Goal: Task Accomplishment & Management: Manage account settings

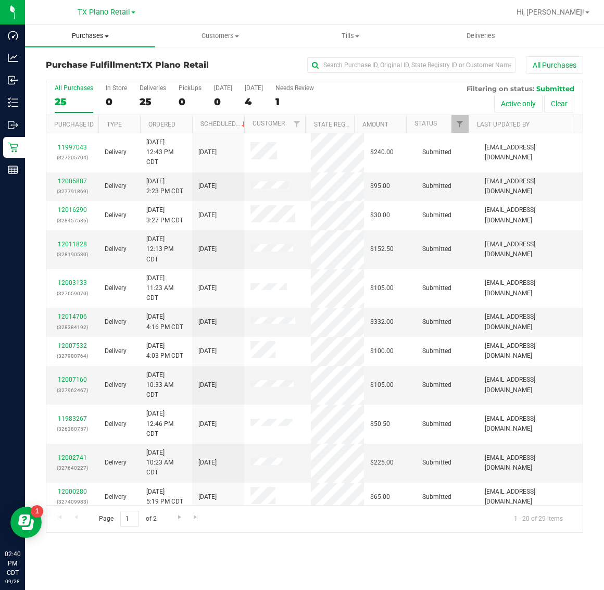
click at [84, 41] on uib-tab-heading "Purchases Summary of purchases Fulfillment All purchases" at bounding box center [90, 36] width 130 height 22
click at [88, 76] on span "Fulfillment" at bounding box center [57, 75] width 65 height 9
click at [255, 103] on div "7" at bounding box center [254, 102] width 18 height 12
click at [0, 0] on input "Tomorrow 7" at bounding box center [0, 0] width 0 height 0
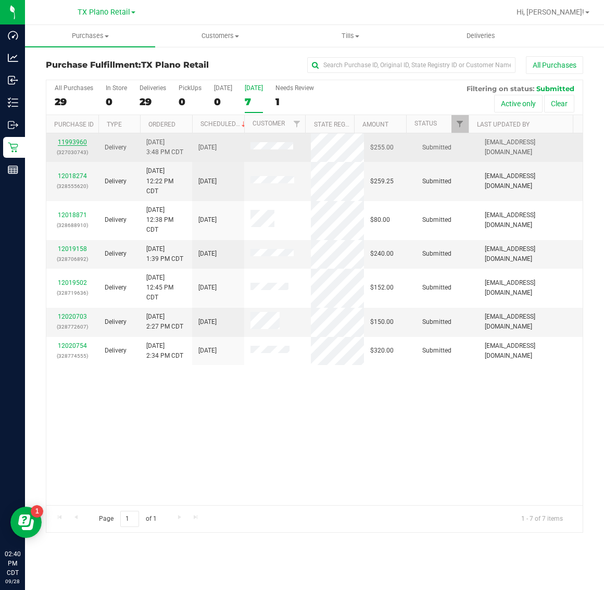
click at [73, 144] on link "11993960" at bounding box center [72, 142] width 29 height 7
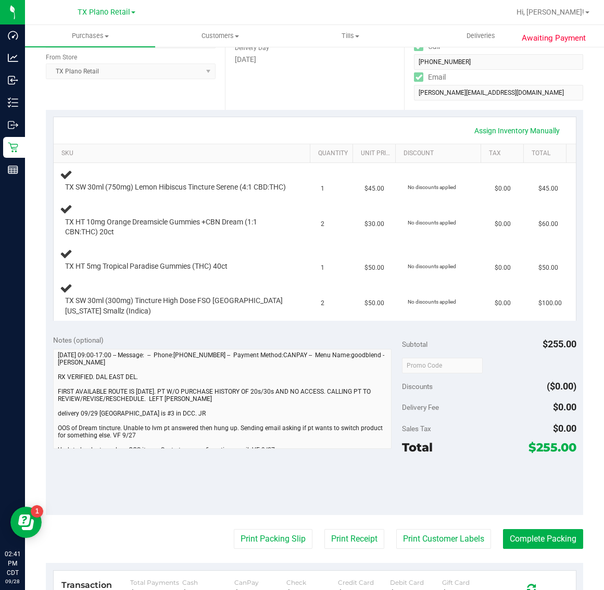
scroll to position [195, 0]
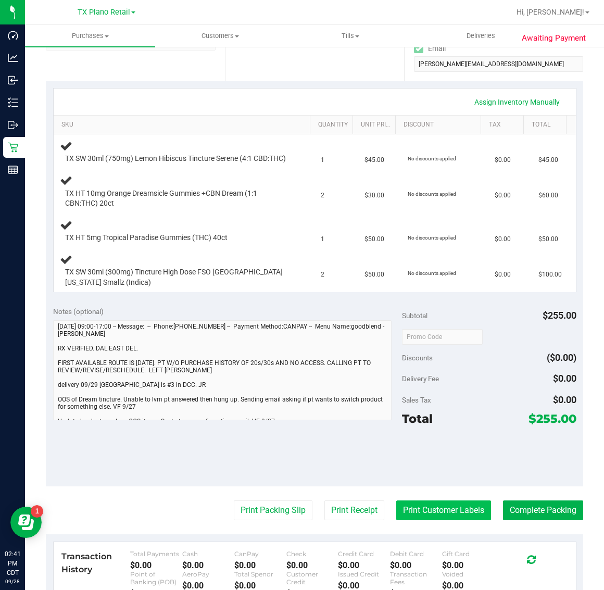
click at [425, 519] on button "Print Customer Labels" at bounding box center [443, 511] width 95 height 20
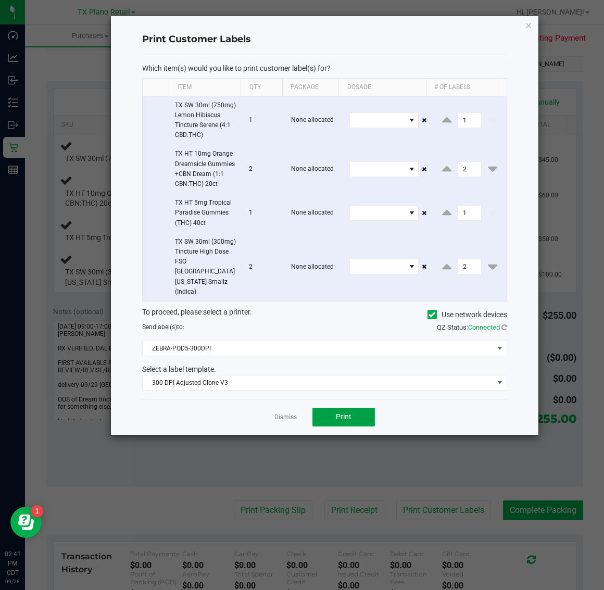
click at [344, 421] on span "Print" at bounding box center [344, 417] width 16 height 8
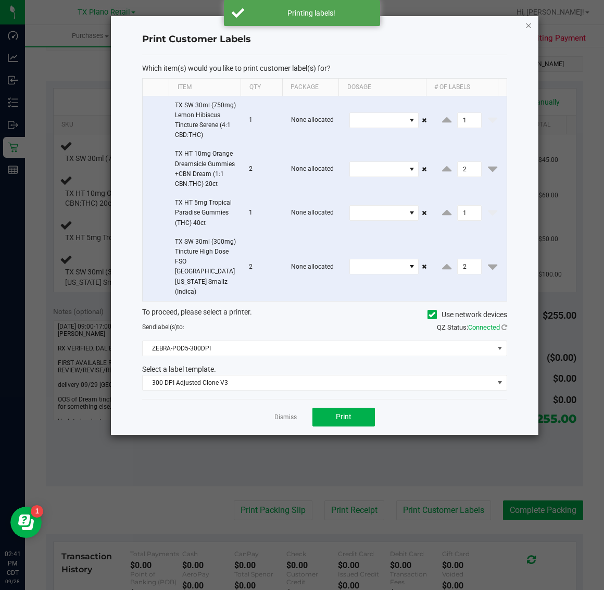
click at [527, 23] on icon "button" at bounding box center [528, 25] width 7 height 13
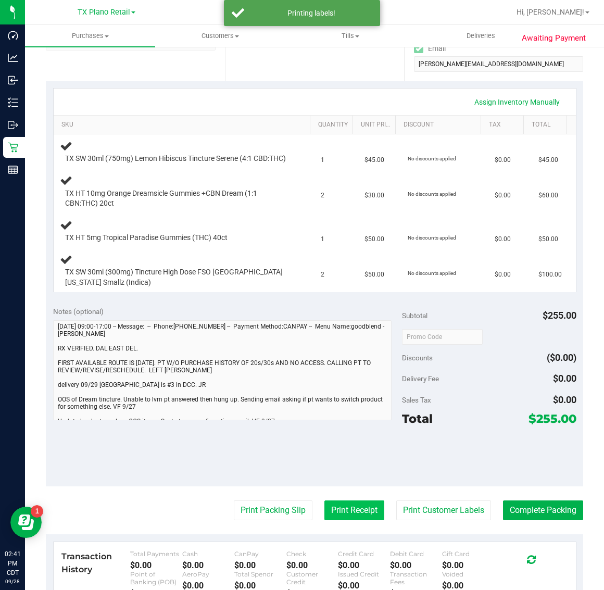
drag, startPoint x: 334, startPoint y: 514, endPoint x: 334, endPoint y: 508, distance: 5.7
click at [334, 508] on button "Print Receipt" at bounding box center [355, 511] width 60 height 20
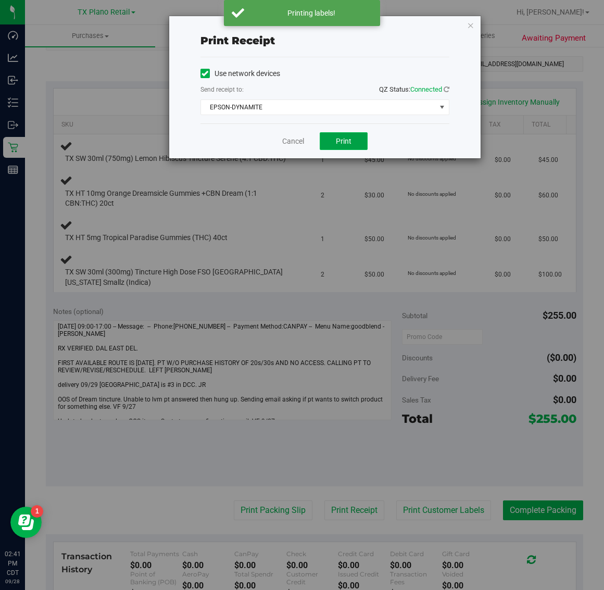
click at [337, 149] on button "Print" at bounding box center [344, 141] width 48 height 18
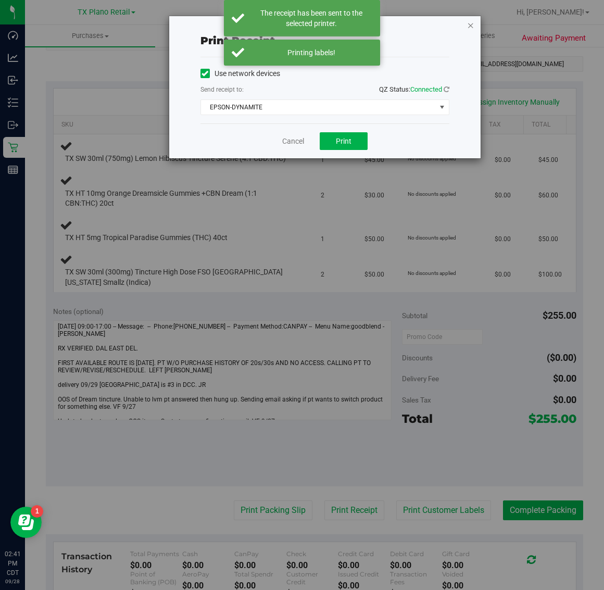
click at [472, 22] on icon "button" at bounding box center [470, 25] width 7 height 13
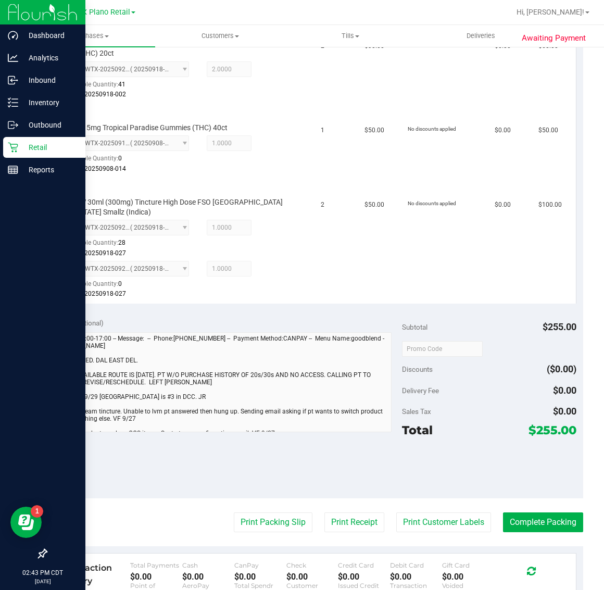
scroll to position [415, 0]
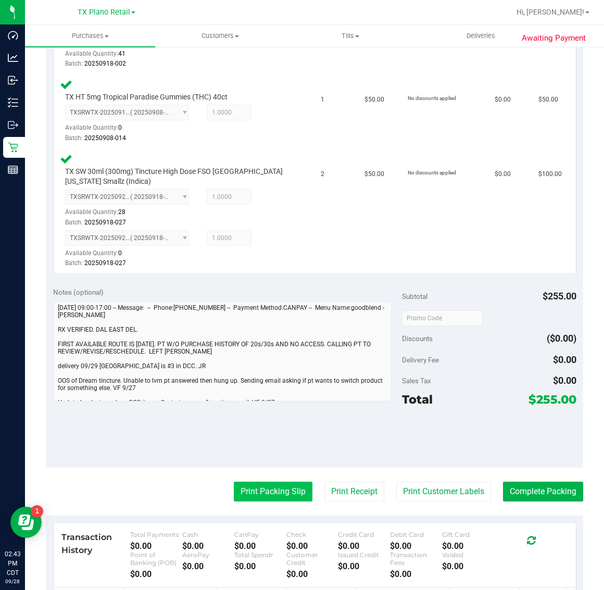
click at [275, 502] on button "Print Packing Slip" at bounding box center [273, 492] width 79 height 20
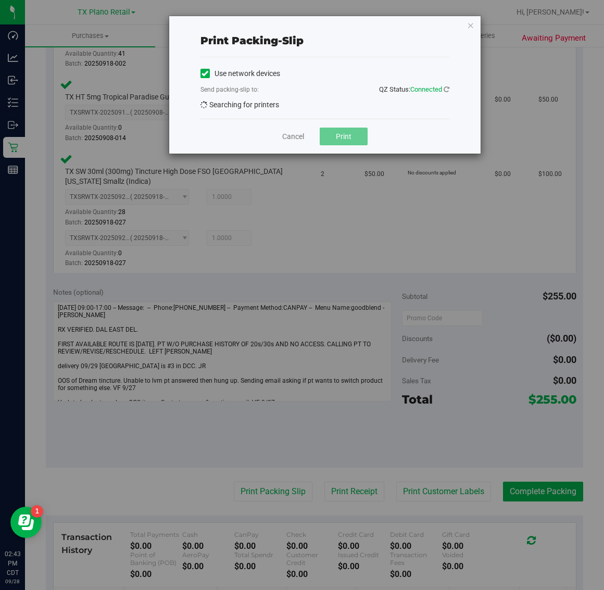
click at [285, 508] on div "Print packing-slip Use network devices Send packing-slip to: QZ Status: Connect…" at bounding box center [306, 295] width 612 height 590
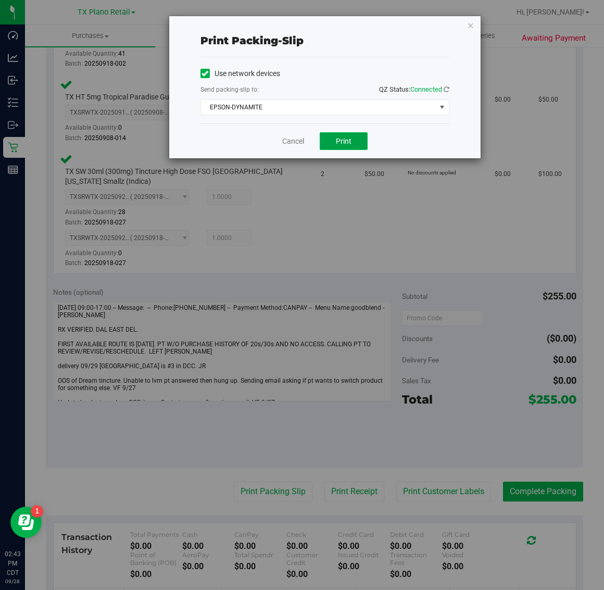
click at [361, 137] on button "Print" at bounding box center [344, 141] width 48 height 18
drag, startPoint x: 470, startPoint y: 22, endPoint x: 467, endPoint y: 35, distance: 13.5
click at [470, 22] on icon "button" at bounding box center [470, 25] width 7 height 13
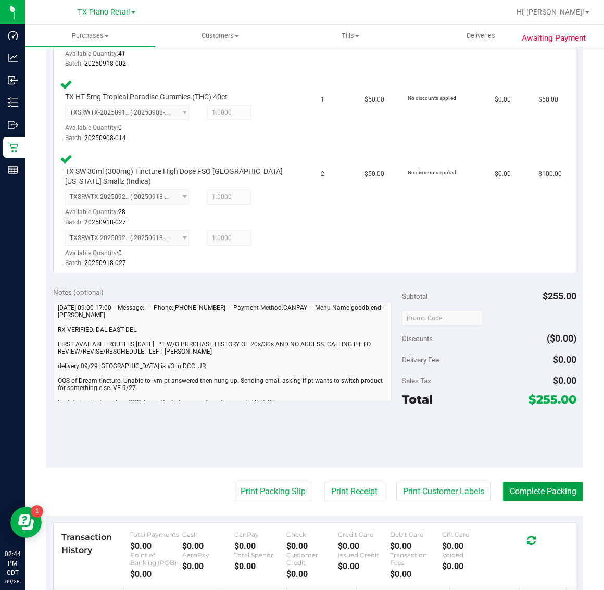
click at [538, 499] on button "Complete Packing" at bounding box center [543, 492] width 80 height 20
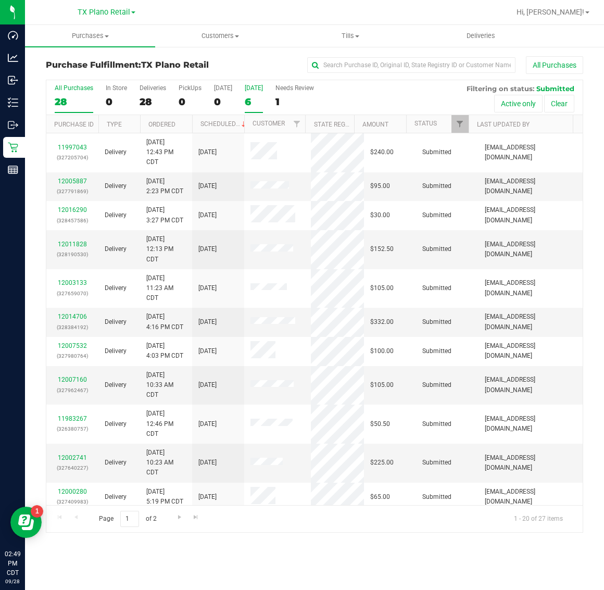
click at [253, 104] on div "6" at bounding box center [254, 102] width 18 height 12
click at [0, 0] on input "[DATE] 6" at bounding box center [0, 0] width 0 height 0
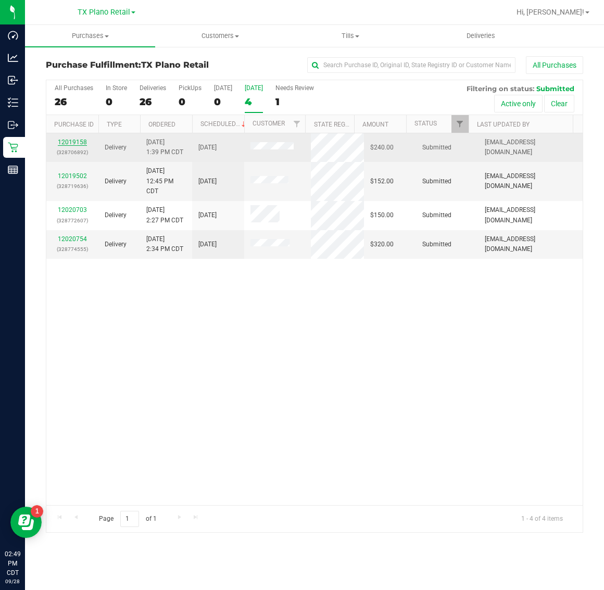
click at [70, 142] on link "12019158" at bounding box center [72, 142] width 29 height 7
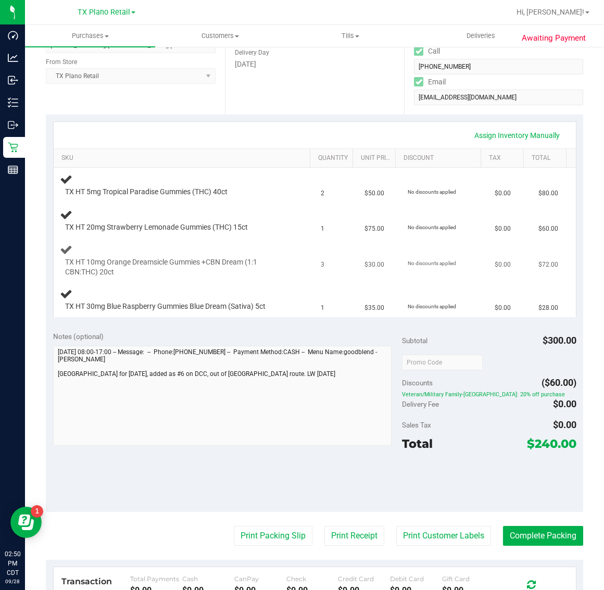
scroll to position [195, 0]
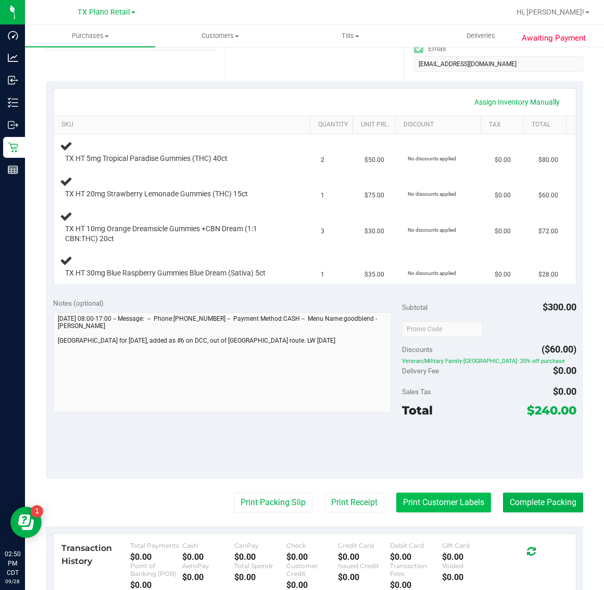
click at [459, 499] on button "Print Customer Labels" at bounding box center [443, 503] width 95 height 20
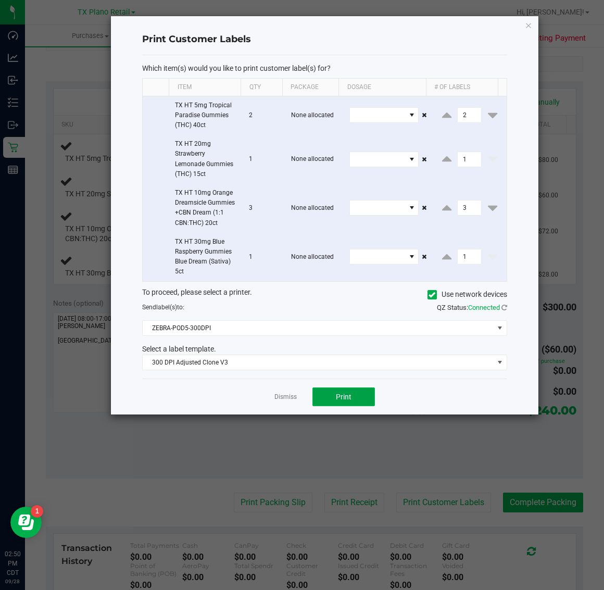
click at [348, 401] on span "Print" at bounding box center [344, 397] width 16 height 8
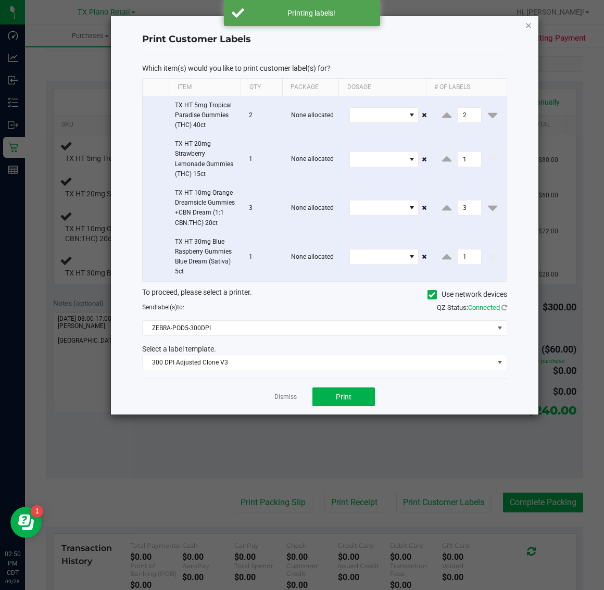
click at [529, 21] on icon "button" at bounding box center [528, 25] width 7 height 13
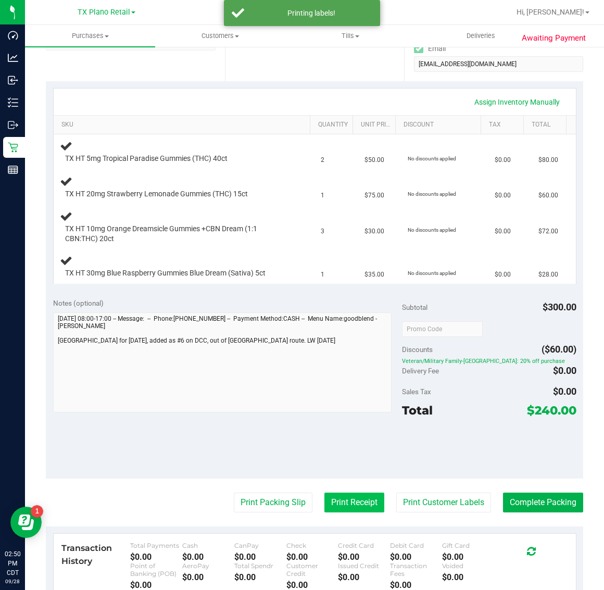
click at [333, 500] on button "Print Receipt" at bounding box center [355, 503] width 60 height 20
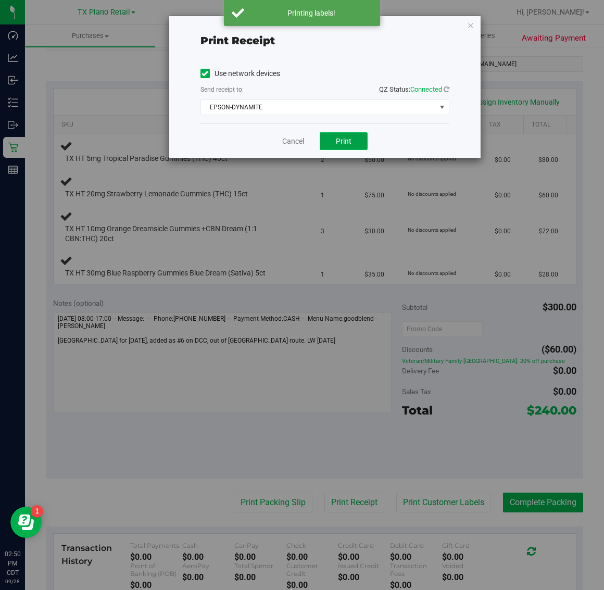
click at [344, 138] on span "Print" at bounding box center [344, 141] width 16 height 8
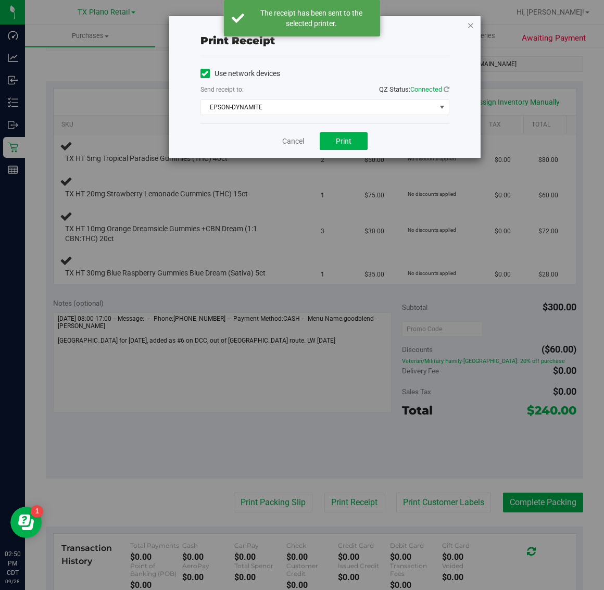
click at [471, 24] on icon "button" at bounding box center [470, 25] width 7 height 13
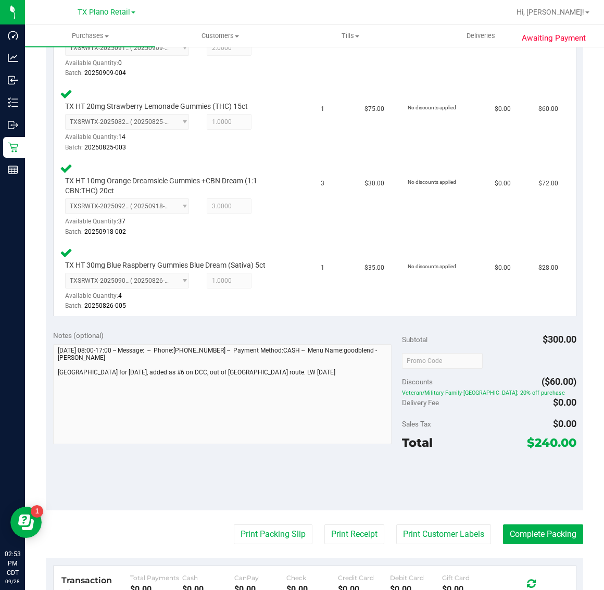
scroll to position [317, 0]
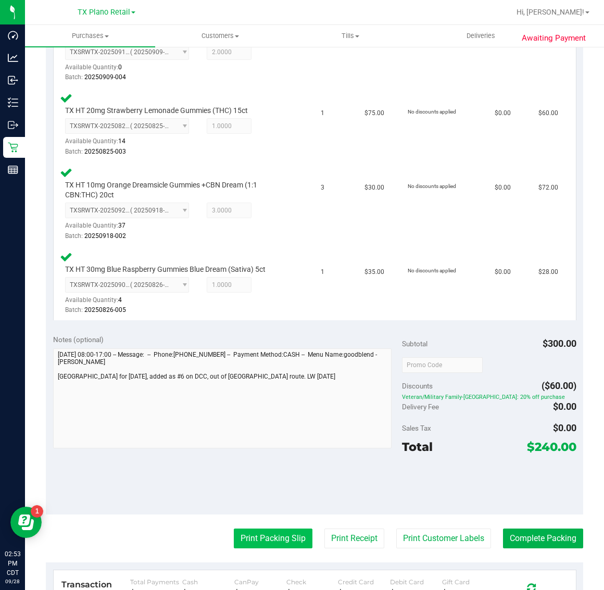
click at [264, 529] on button "Print Packing Slip" at bounding box center [273, 539] width 79 height 20
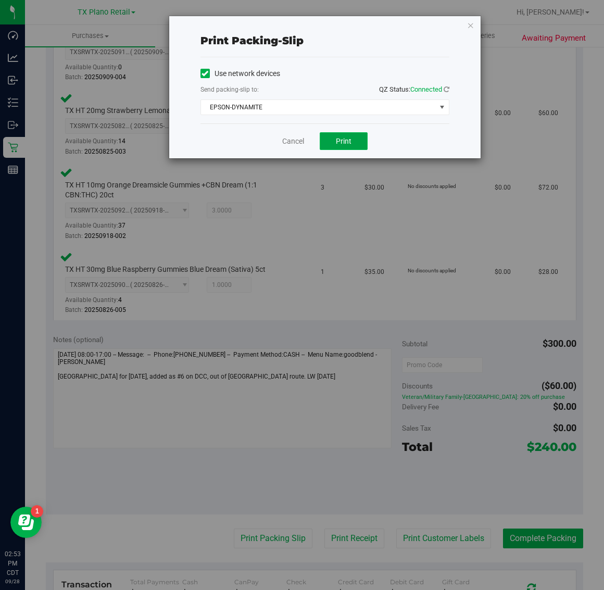
click at [349, 145] on span "Print" at bounding box center [344, 141] width 16 height 8
click at [470, 24] on icon "button" at bounding box center [470, 25] width 7 height 13
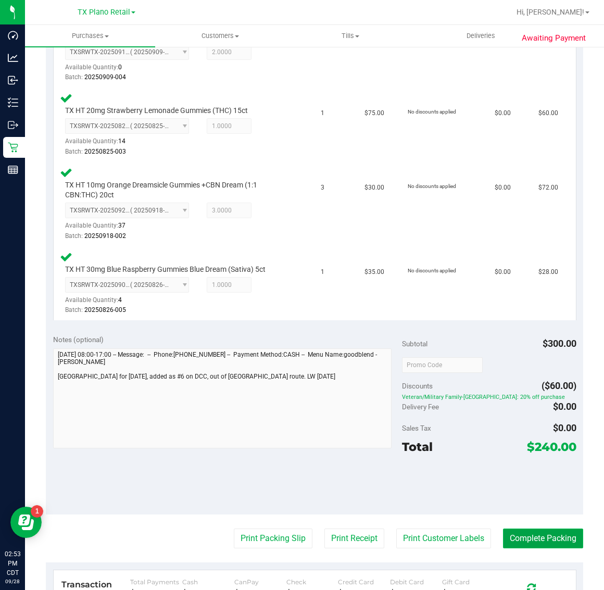
click at [525, 538] on button "Complete Packing" at bounding box center [543, 539] width 80 height 20
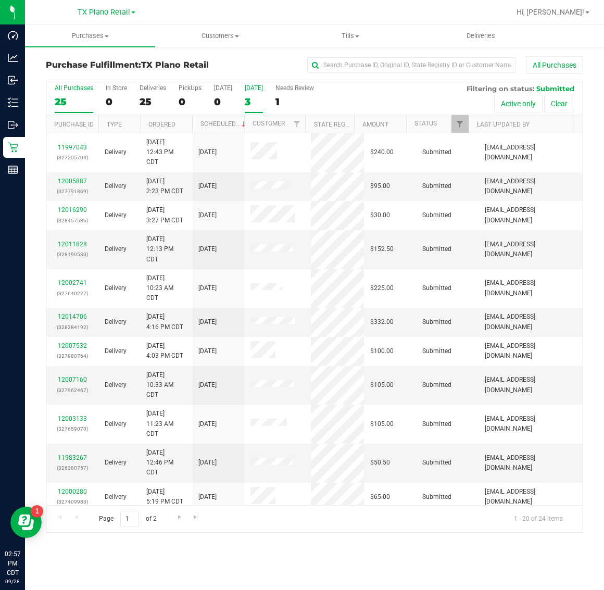
click at [260, 89] on div "[DATE]" at bounding box center [254, 87] width 18 height 7
click at [0, 0] on input "[DATE] 3" at bounding box center [0, 0] width 0 height 0
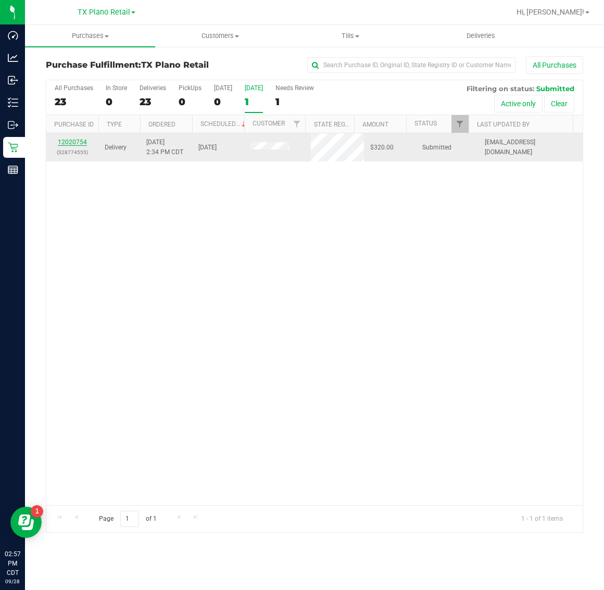
click at [79, 141] on link "12020754" at bounding box center [72, 142] width 29 height 7
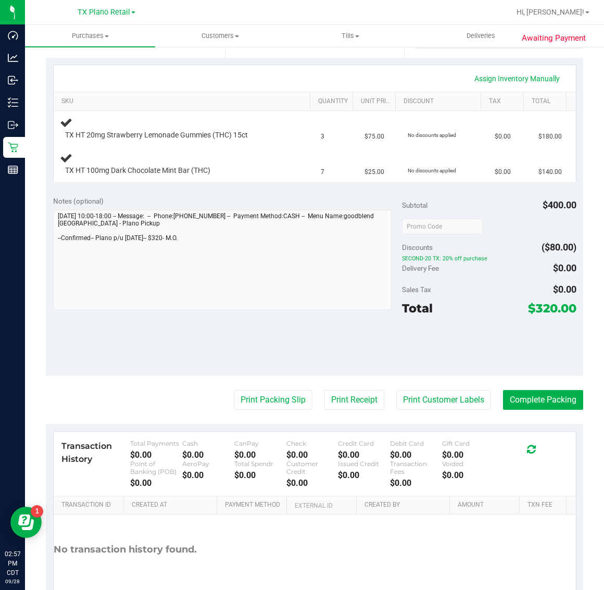
scroll to position [154, 0]
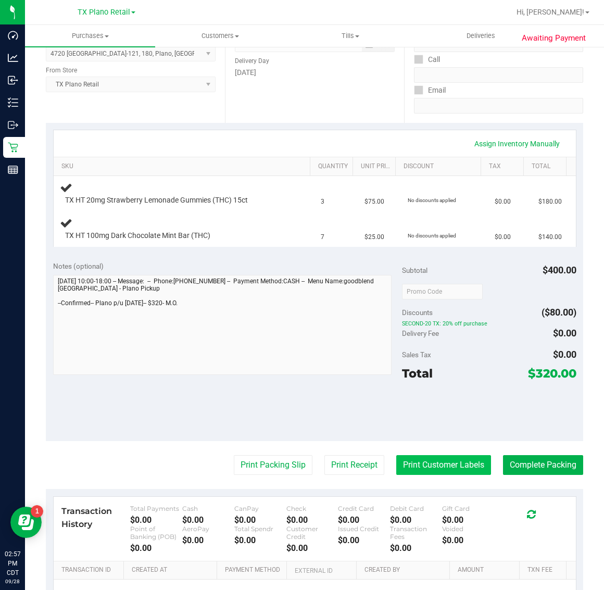
click at [439, 467] on button "Print Customer Labels" at bounding box center [443, 465] width 95 height 20
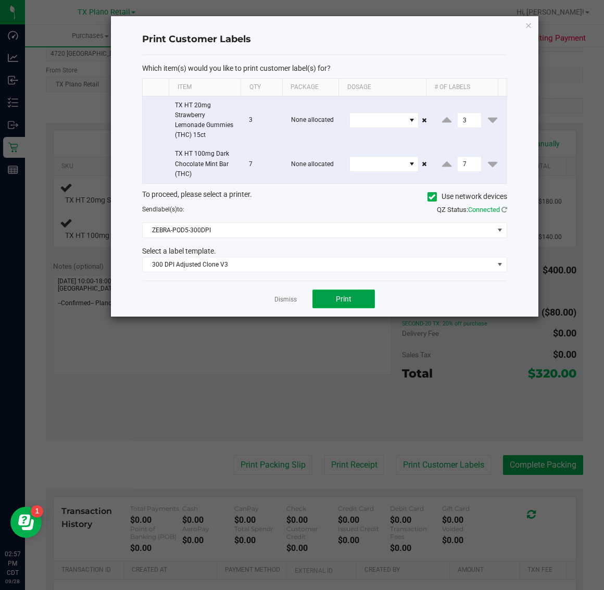
click at [348, 295] on span "Print" at bounding box center [344, 299] width 16 height 8
click at [532, 24] on icon "button" at bounding box center [528, 25] width 7 height 13
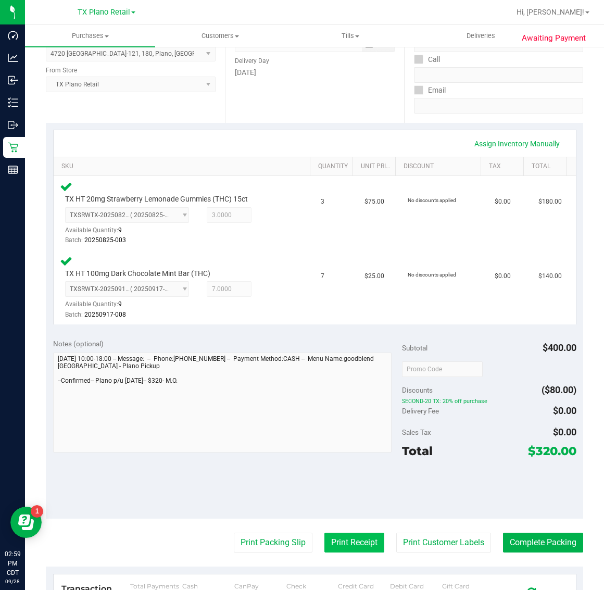
click at [353, 537] on button "Print Receipt" at bounding box center [355, 543] width 60 height 20
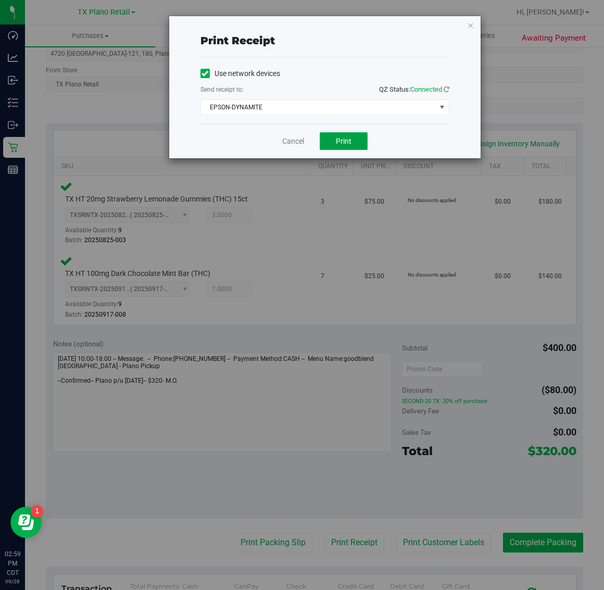
click at [347, 144] on span "Print" at bounding box center [344, 141] width 16 height 8
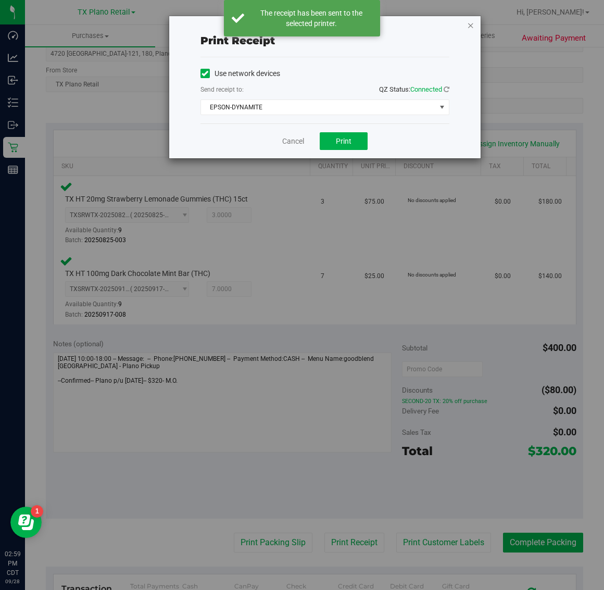
click at [470, 28] on icon "button" at bounding box center [470, 25] width 7 height 13
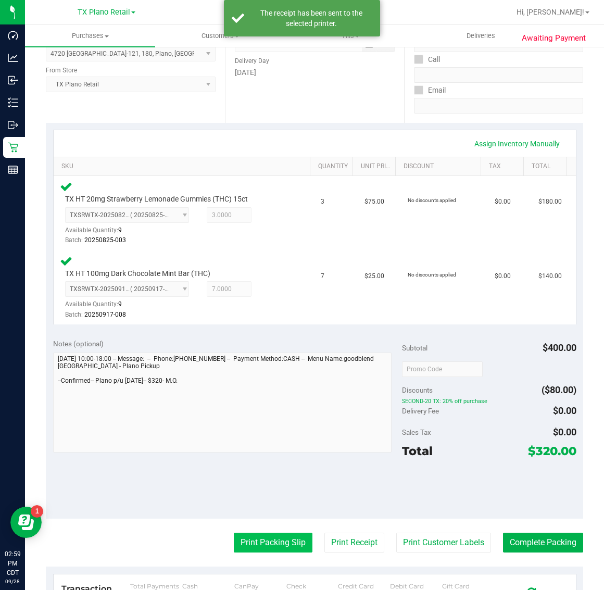
click at [262, 543] on button "Print Packing Slip" at bounding box center [273, 543] width 79 height 20
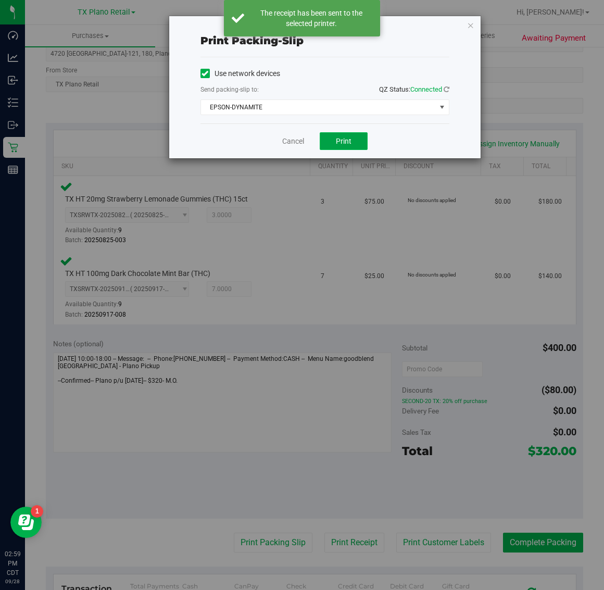
click at [342, 144] on span "Print" at bounding box center [344, 141] width 16 height 8
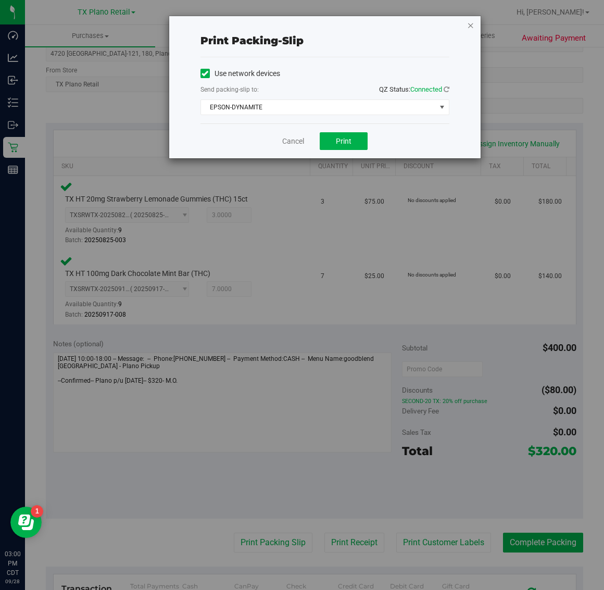
click at [470, 24] on icon "button" at bounding box center [470, 25] width 7 height 13
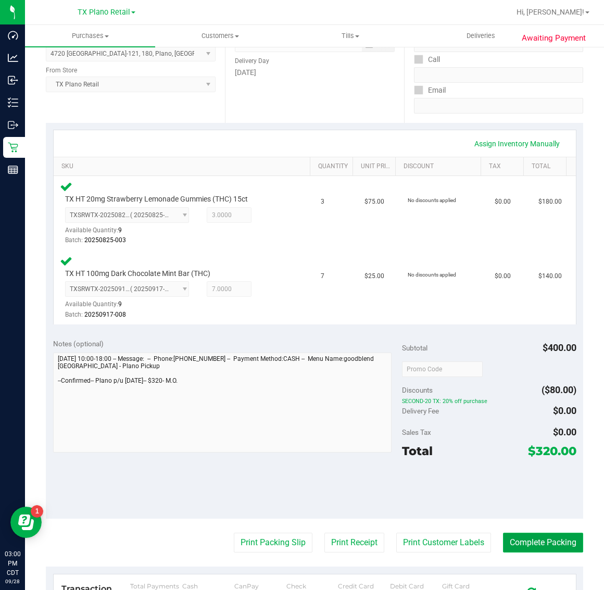
click at [544, 540] on button "Complete Packing" at bounding box center [543, 543] width 80 height 20
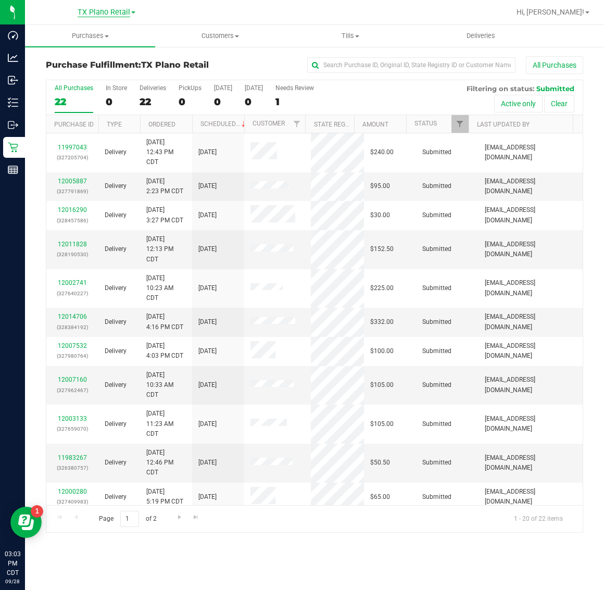
click at [89, 14] on span "TX Plano Retail" at bounding box center [104, 12] width 53 height 9
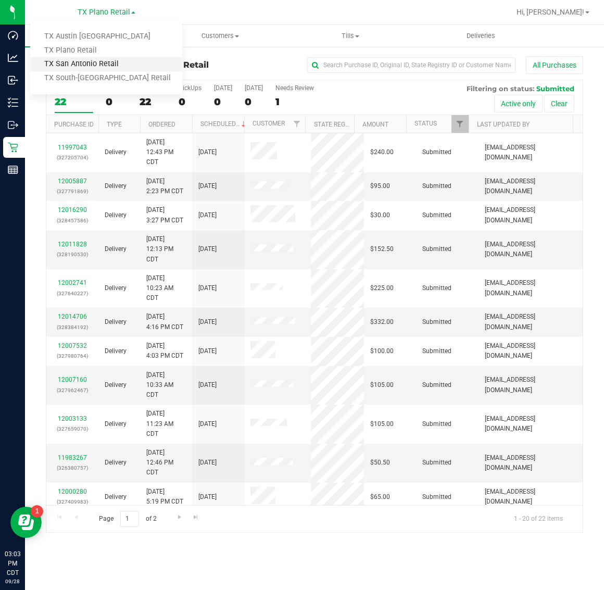
click at [94, 58] on link "TX San Antonio Retail" at bounding box center [106, 64] width 152 height 14
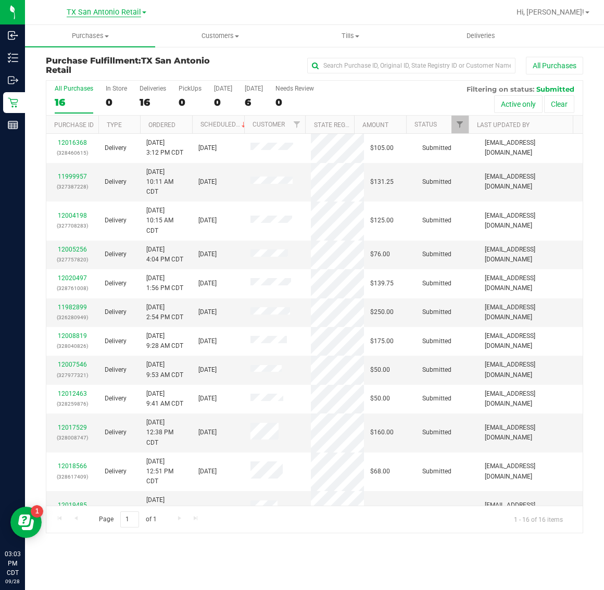
click at [102, 11] on span "TX San Antonio Retail" at bounding box center [104, 12] width 74 height 9
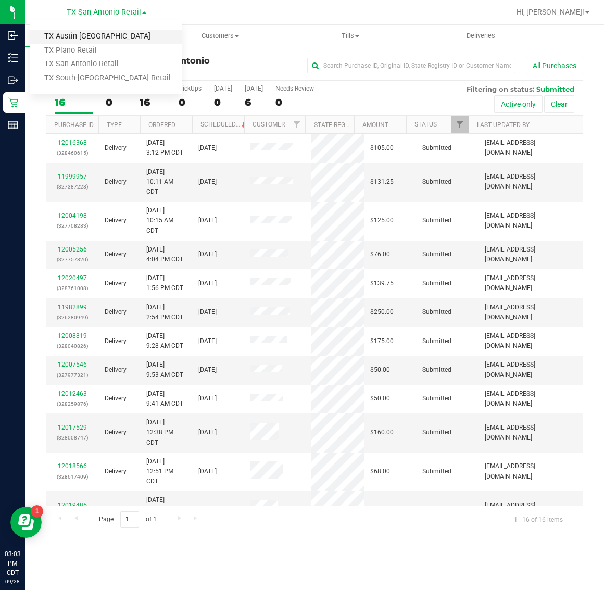
click at [92, 32] on link "TX Austin [GEOGRAPHIC_DATA]" at bounding box center [106, 37] width 152 height 14
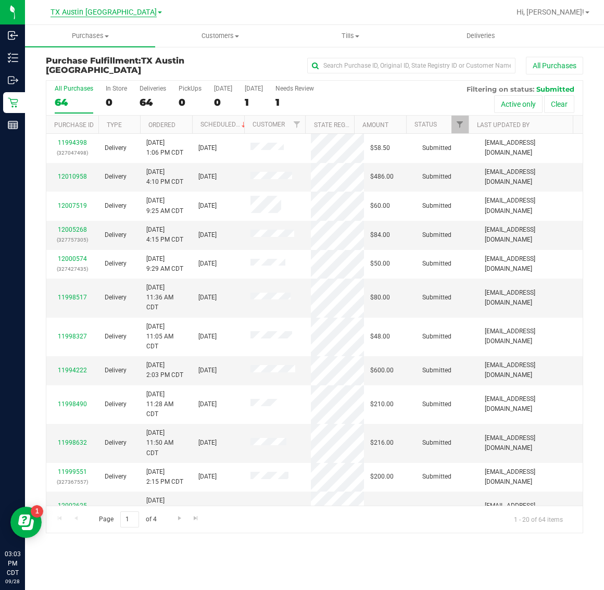
click at [92, 10] on span "TX Austin [GEOGRAPHIC_DATA]" at bounding box center [104, 12] width 106 height 9
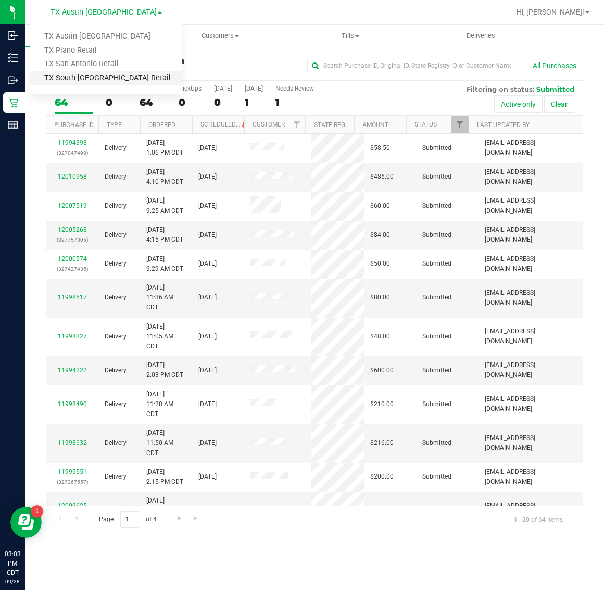
click at [86, 76] on link "TX South-[GEOGRAPHIC_DATA] Retail" at bounding box center [106, 78] width 152 height 14
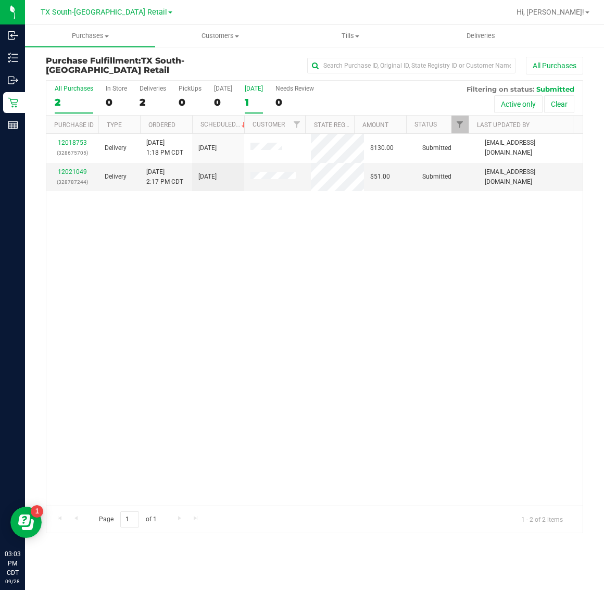
click at [250, 93] on label "Tomorrow 1" at bounding box center [254, 99] width 18 height 29
click at [0, 0] on input "Tomorrow 1" at bounding box center [0, 0] width 0 height 0
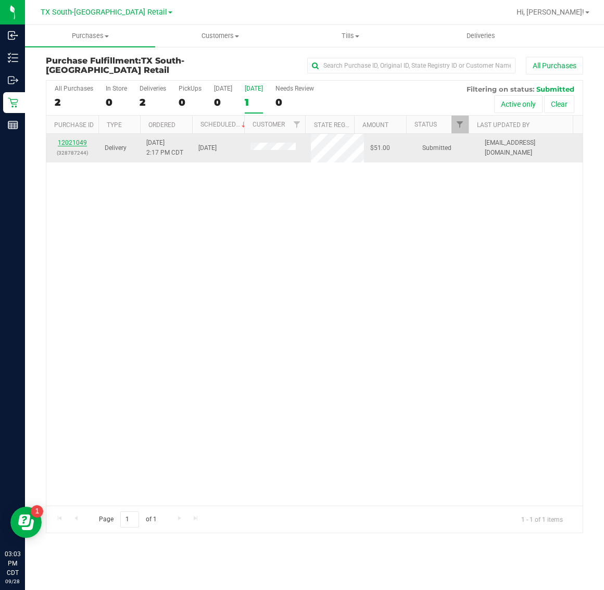
click at [73, 141] on link "12021049" at bounding box center [72, 142] width 29 height 7
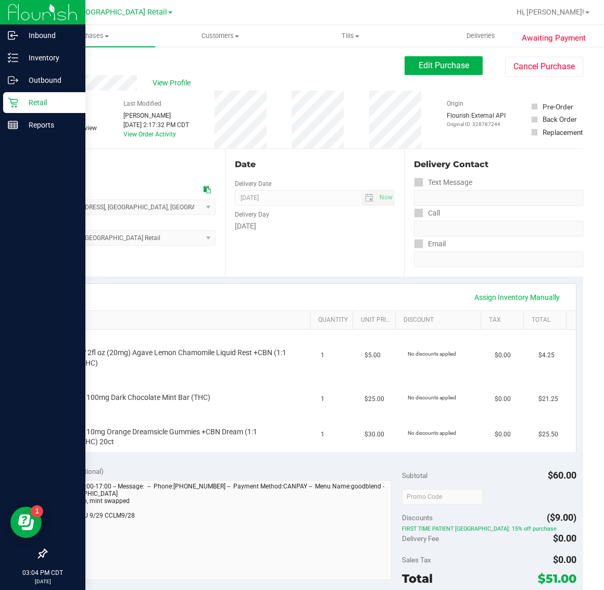
click at [16, 95] on div "Retail" at bounding box center [44, 102] width 82 height 21
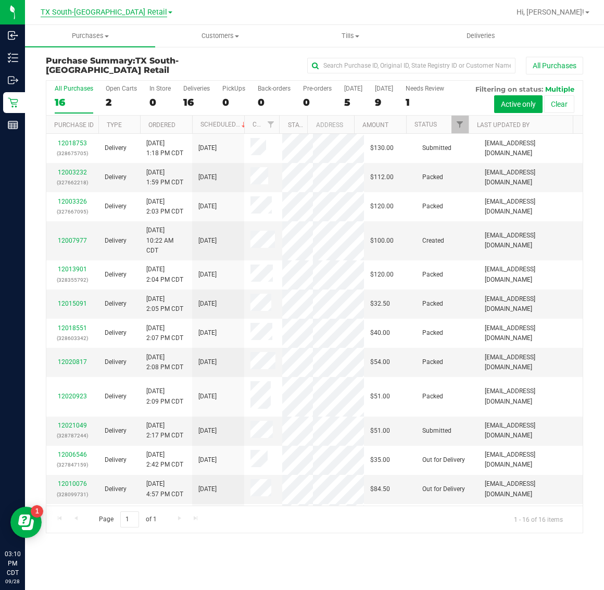
click at [94, 12] on span "TX South-[GEOGRAPHIC_DATA] Retail" at bounding box center [104, 12] width 127 height 9
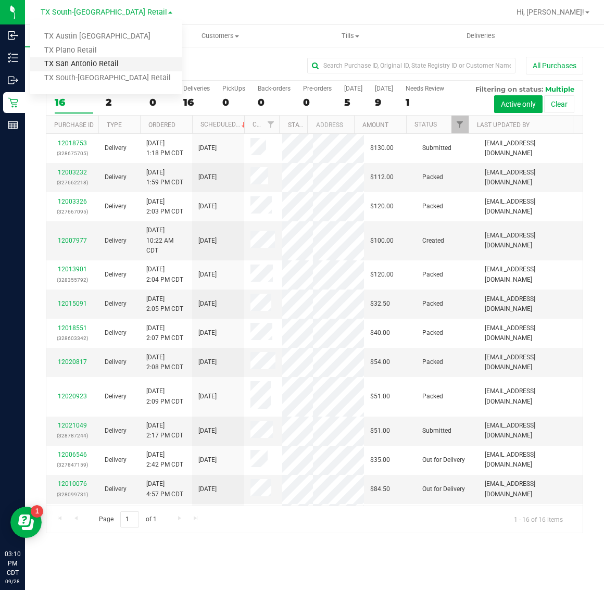
click at [81, 57] on link "TX San Antonio Retail" at bounding box center [106, 64] width 152 height 14
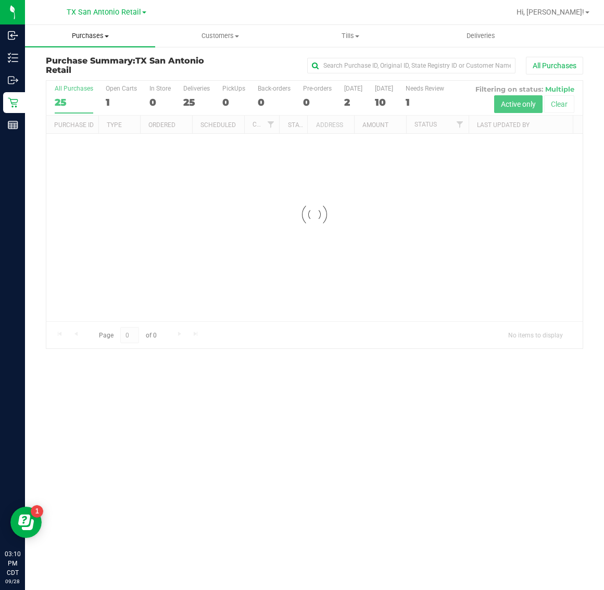
click at [83, 37] on span "Purchases" at bounding box center [90, 35] width 130 height 9
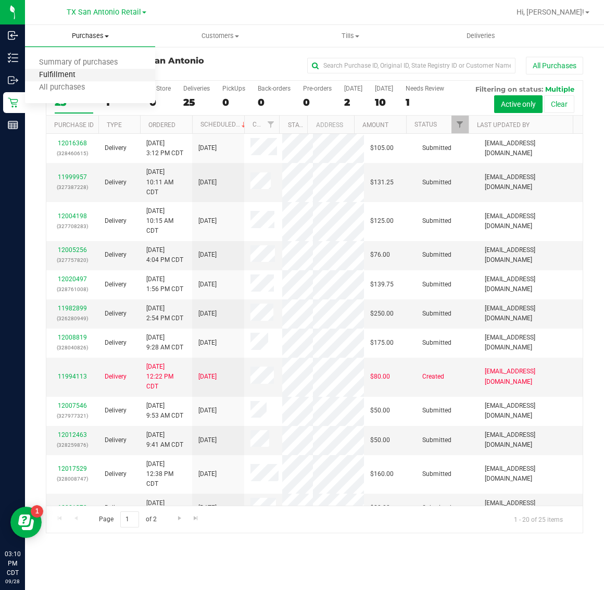
click at [84, 78] on span "Fulfillment" at bounding box center [57, 75] width 65 height 9
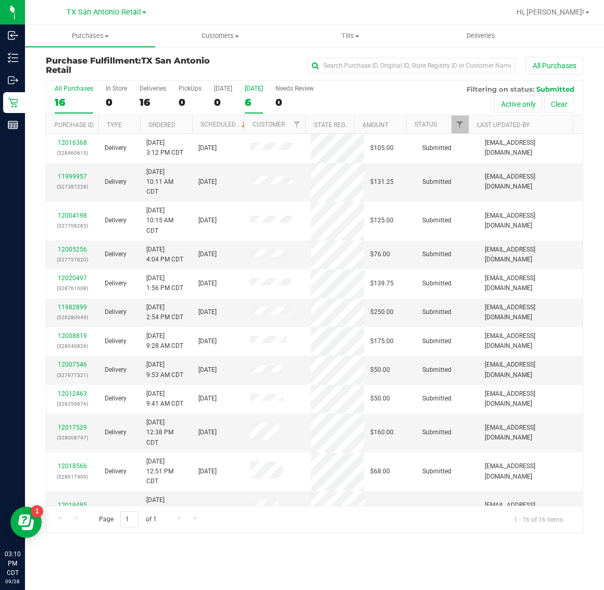
click at [256, 100] on div "6" at bounding box center [254, 102] width 18 height 12
click at [0, 0] on input "[DATE] 6" at bounding box center [0, 0] width 0 height 0
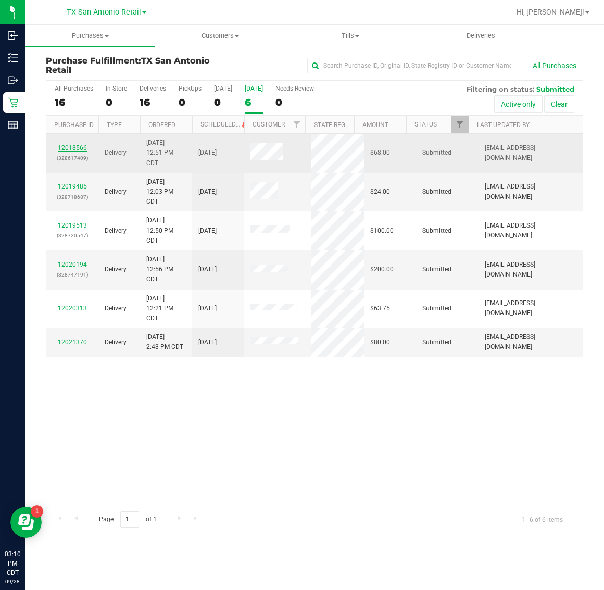
click at [74, 148] on link "12018566" at bounding box center [72, 147] width 29 height 7
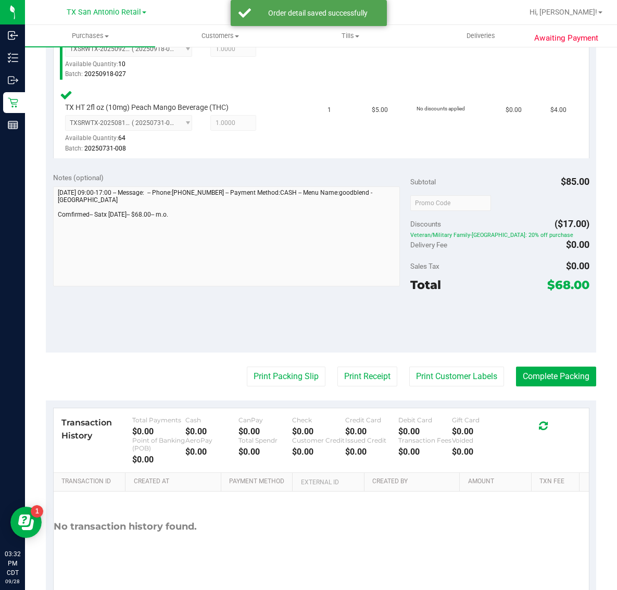
scroll to position [405, 0]
click at [434, 376] on button "Print Customer Labels" at bounding box center [456, 376] width 95 height 20
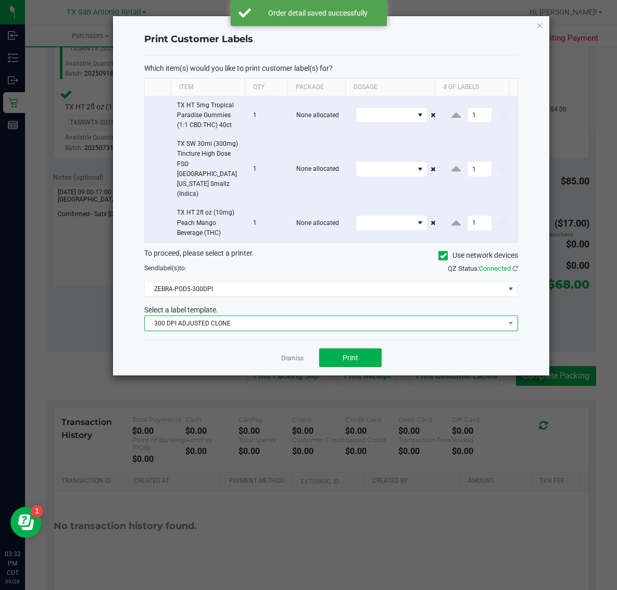
click at [295, 316] on span "300 DPI ADJUSTED CLONE" at bounding box center [325, 323] width 360 height 15
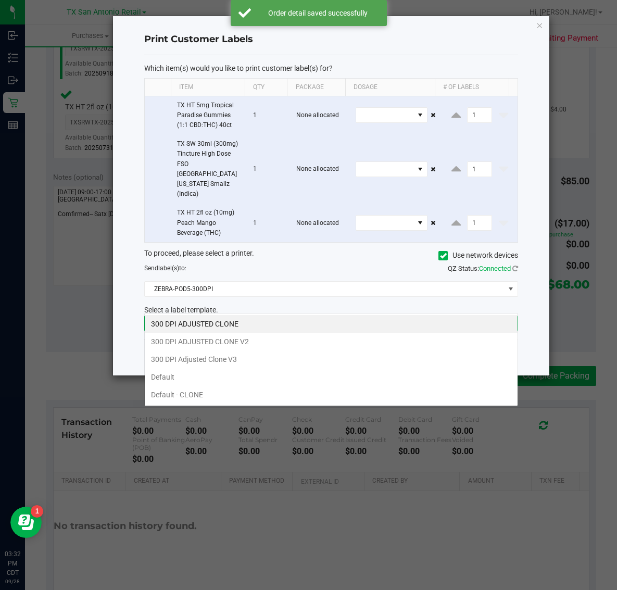
scroll to position [16, 374]
click at [293, 365] on li "300 DPI Adjusted Clone V3" at bounding box center [331, 360] width 373 height 18
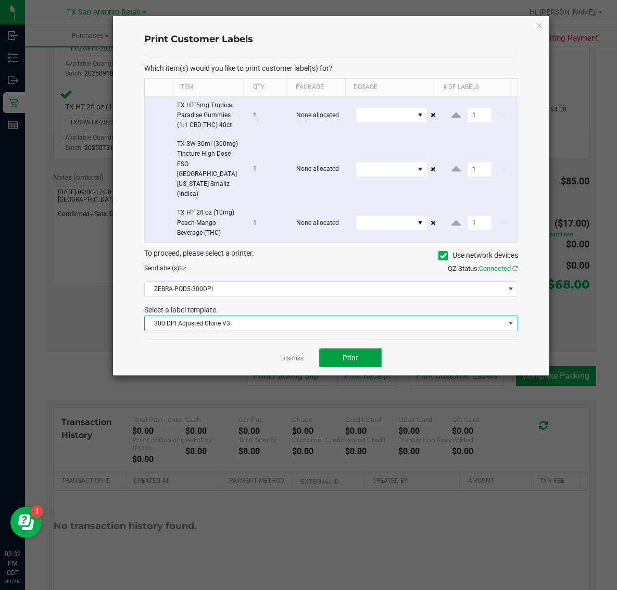
click at [368, 349] on button "Print" at bounding box center [350, 358] width 63 height 19
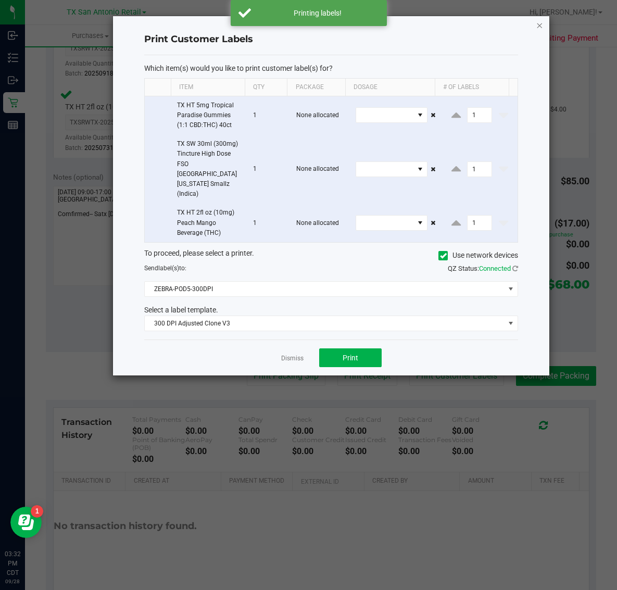
click at [542, 24] on icon "button" at bounding box center [539, 25] width 7 height 13
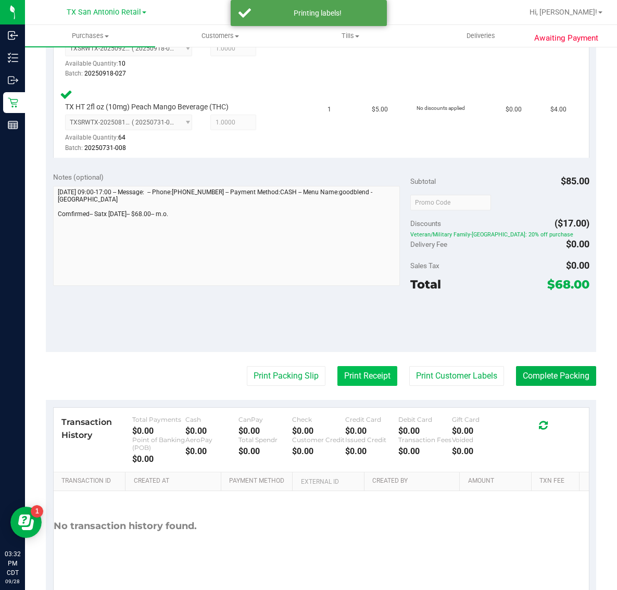
click at [349, 375] on button "Print Receipt" at bounding box center [368, 376] width 60 height 20
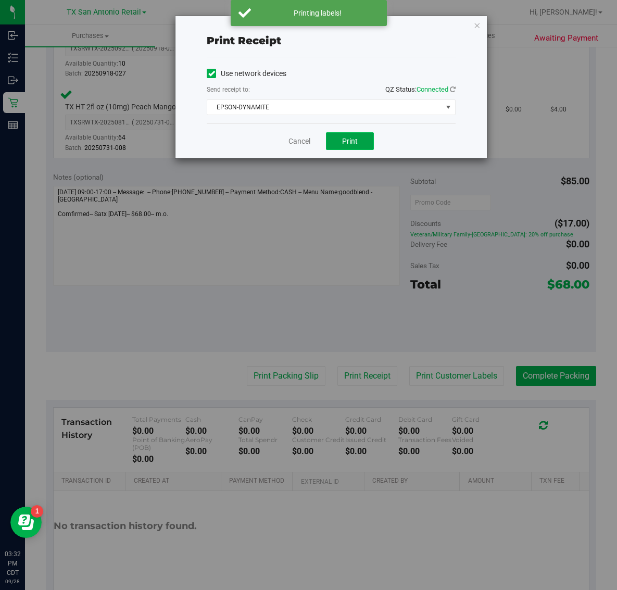
click at [354, 144] on span "Print" at bounding box center [350, 141] width 16 height 8
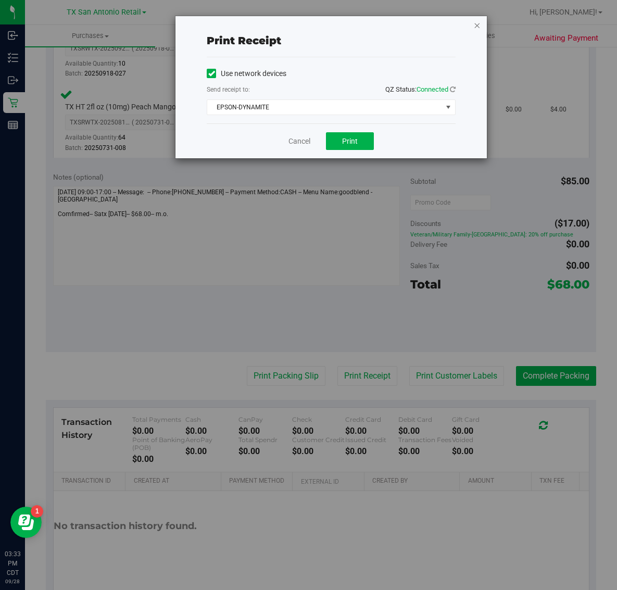
click at [476, 26] on icon "button" at bounding box center [477, 25] width 7 height 13
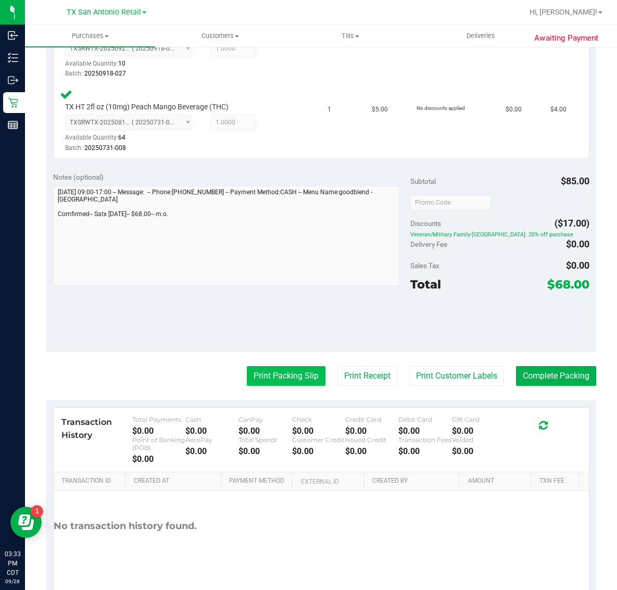
click at [296, 372] on button "Print Packing Slip" at bounding box center [286, 376] width 79 height 20
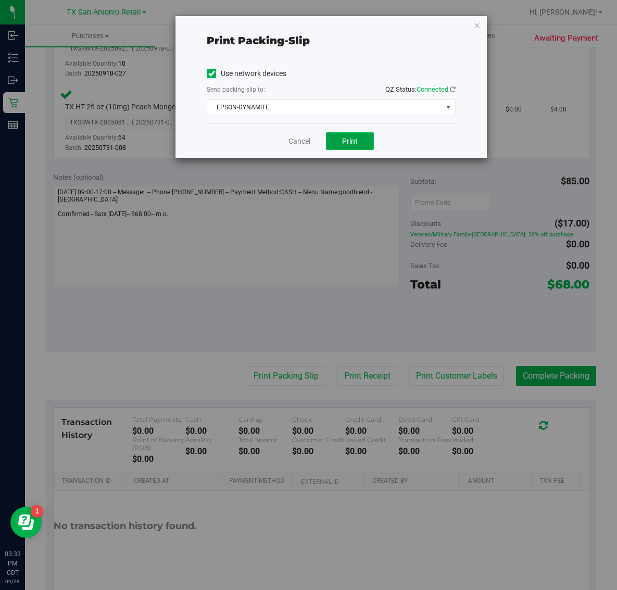
click at [347, 137] on span "Print" at bounding box center [350, 141] width 16 height 8
click at [477, 26] on icon "button" at bounding box center [477, 25] width 7 height 13
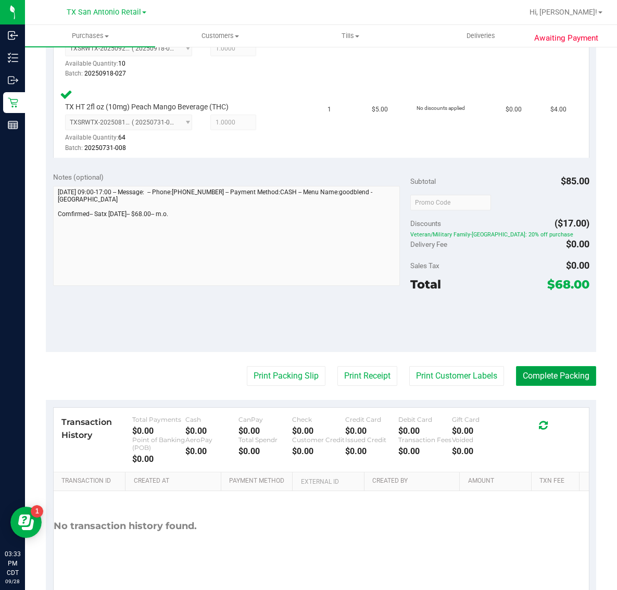
click at [551, 381] on button "Complete Packing" at bounding box center [556, 376] width 80 height 20
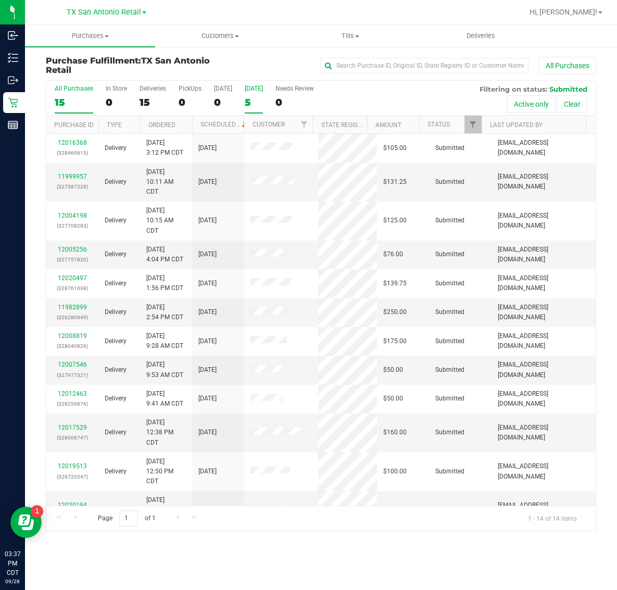
click at [262, 100] on div "5" at bounding box center [254, 102] width 18 height 12
click at [0, 0] on input "Tomorrow 5" at bounding box center [0, 0] width 0 height 0
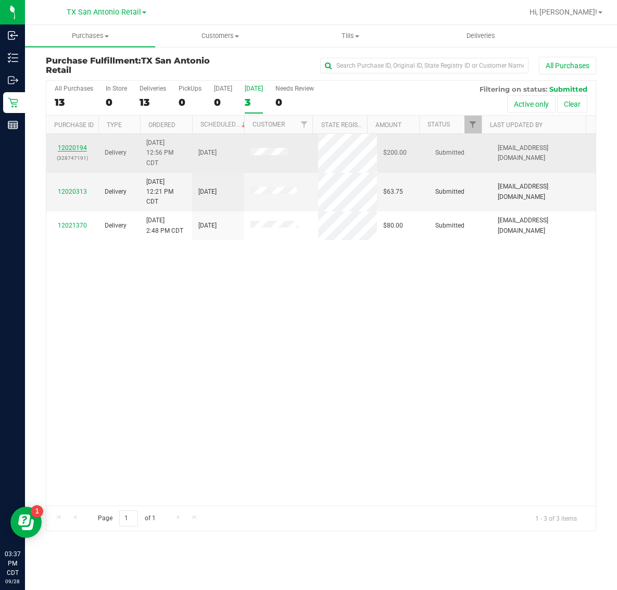
click at [74, 151] on link "12020194" at bounding box center [72, 147] width 29 height 7
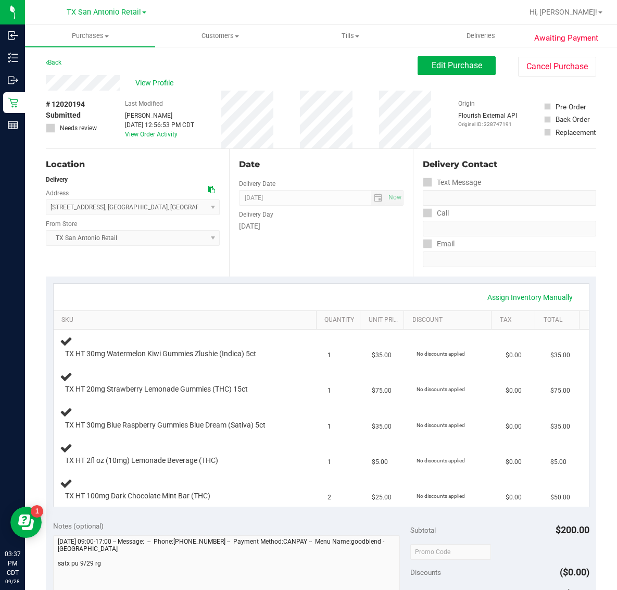
scroll to position [195, 0]
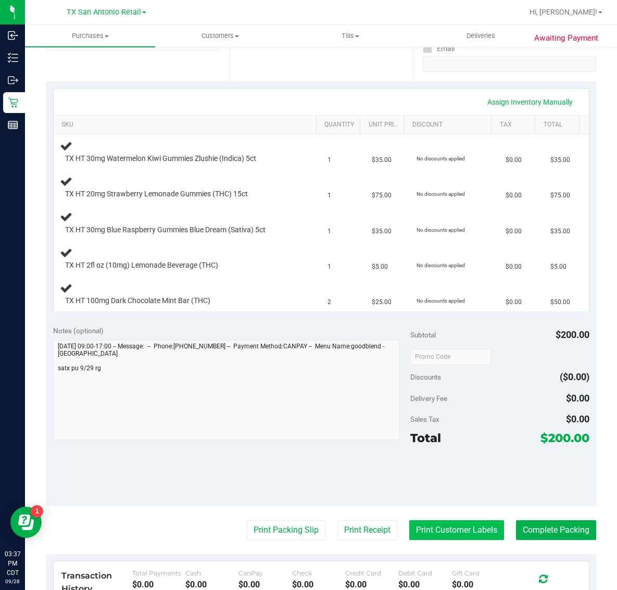
click at [452, 532] on button "Print Customer Labels" at bounding box center [456, 530] width 95 height 20
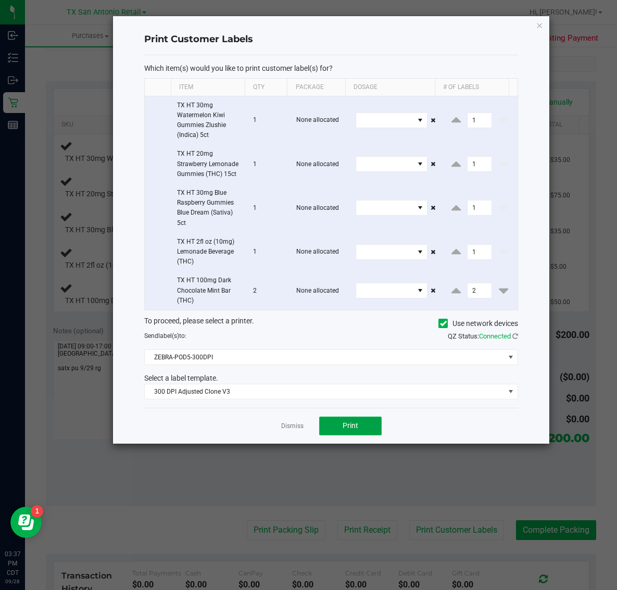
click at [368, 425] on button "Print" at bounding box center [350, 426] width 63 height 19
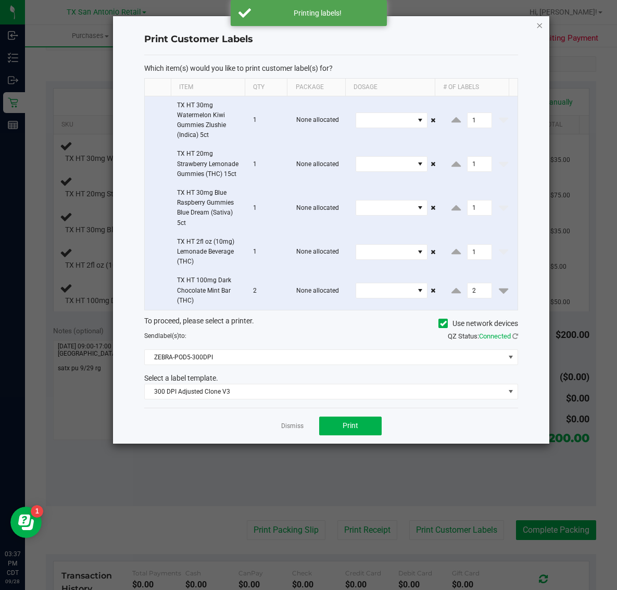
click at [538, 22] on icon "button" at bounding box center [539, 25] width 7 height 13
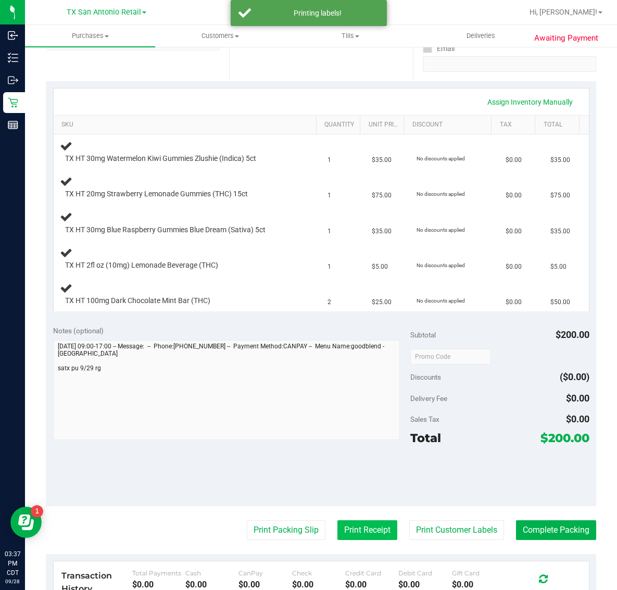
click at [376, 527] on button "Print Receipt" at bounding box center [368, 530] width 60 height 20
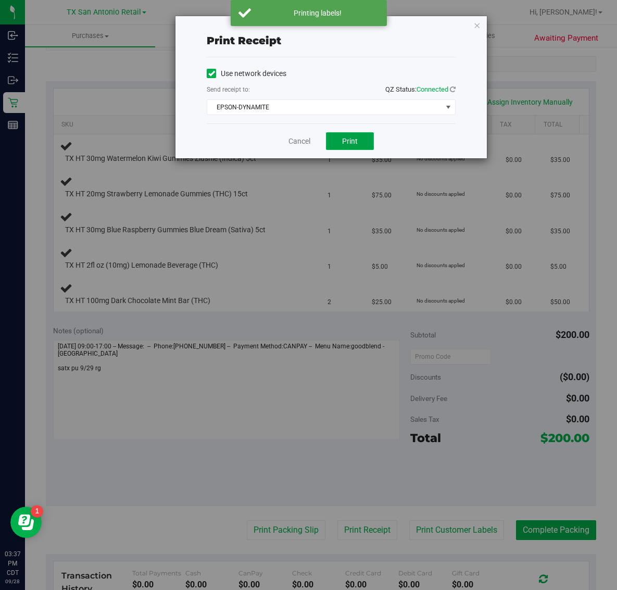
click at [364, 144] on button "Print" at bounding box center [350, 141] width 48 height 18
click at [477, 21] on icon "button" at bounding box center [477, 25] width 7 height 13
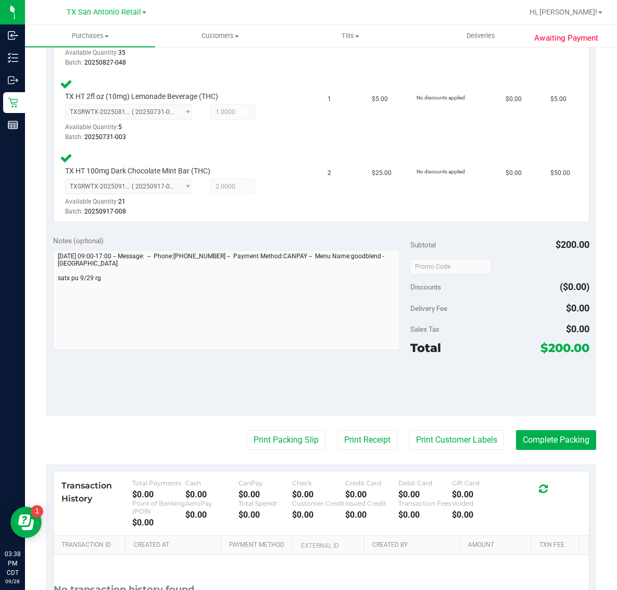
scroll to position [572, 0]
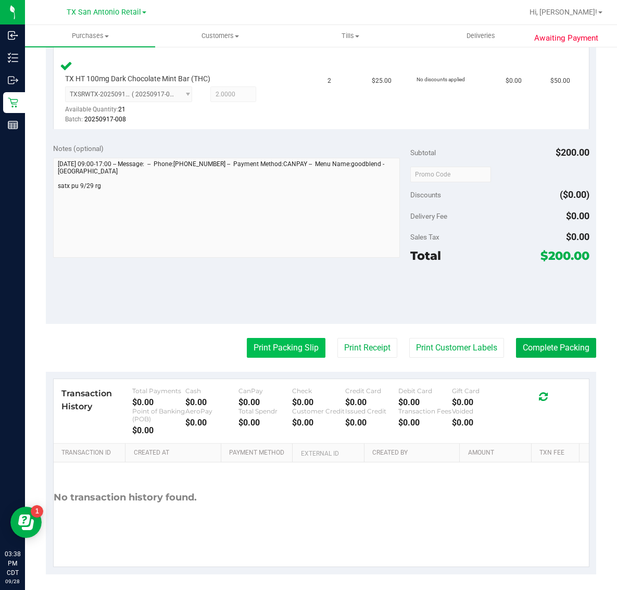
click at [282, 344] on button "Print Packing Slip" at bounding box center [286, 348] width 79 height 20
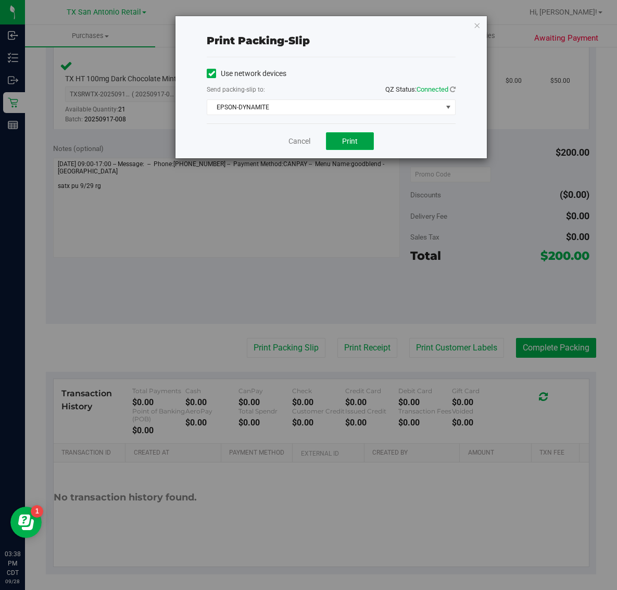
click at [366, 149] on button "Print" at bounding box center [350, 141] width 48 height 18
click at [478, 23] on icon "button" at bounding box center [477, 25] width 7 height 13
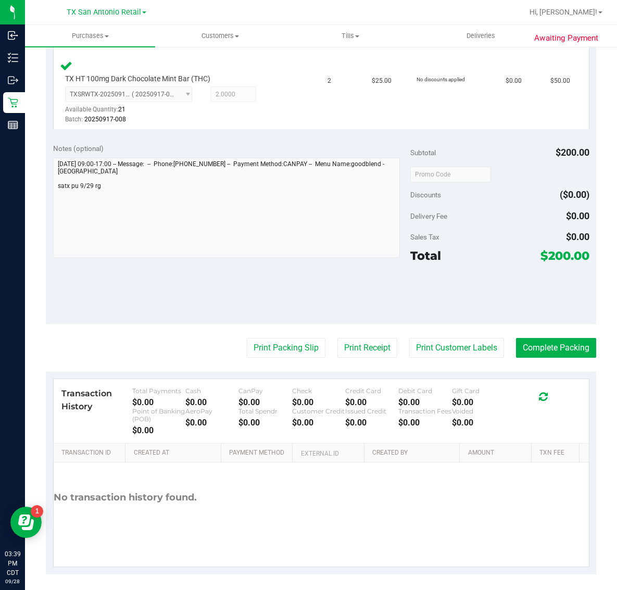
click at [538, 328] on purchase-details "Back Edit Purchase Cancel Purchase View Profile # 12020194 Submitted Needs revi…" at bounding box center [321, 29] width 551 height 1090
click at [537, 338] on button "Complete Packing" at bounding box center [556, 348] width 80 height 20
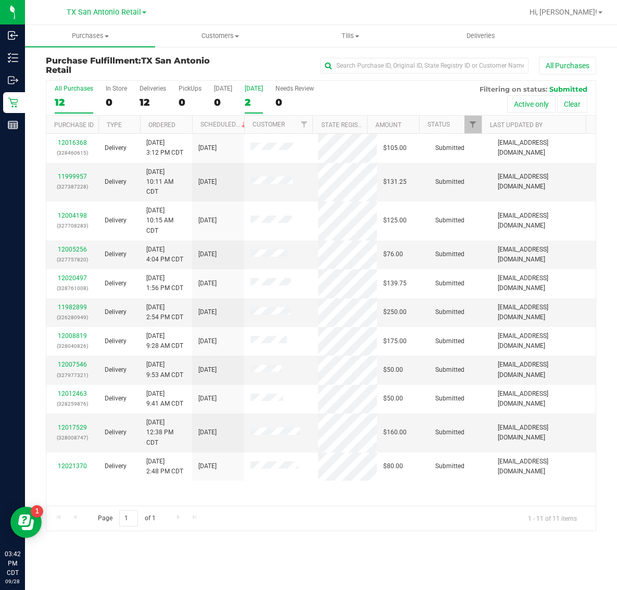
click at [259, 95] on label "Tomorrow 2" at bounding box center [254, 99] width 18 height 29
click at [0, 0] on input "Tomorrow 2" at bounding box center [0, 0] width 0 height 0
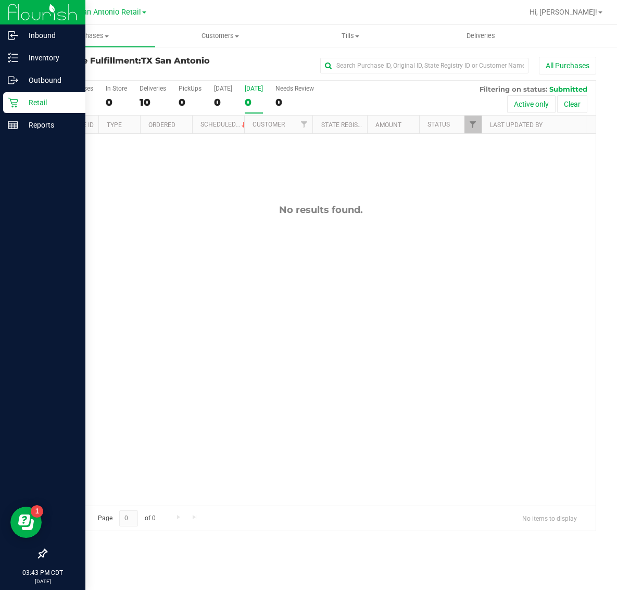
click at [30, 101] on p "Retail" at bounding box center [49, 102] width 63 height 13
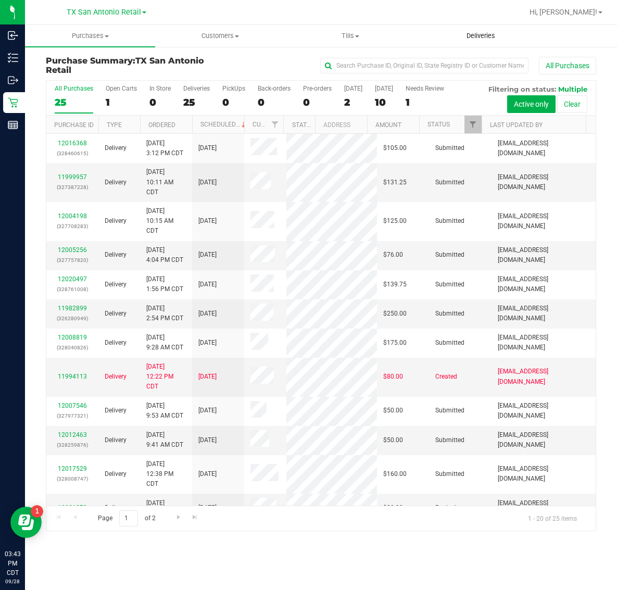
click at [480, 35] on span "Deliveries" at bounding box center [481, 35] width 57 height 9
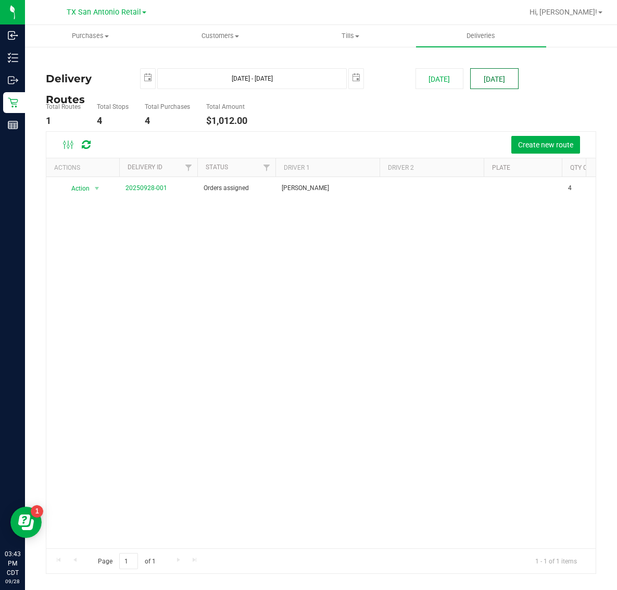
click at [482, 82] on button "[DATE]" at bounding box center [494, 78] width 48 height 21
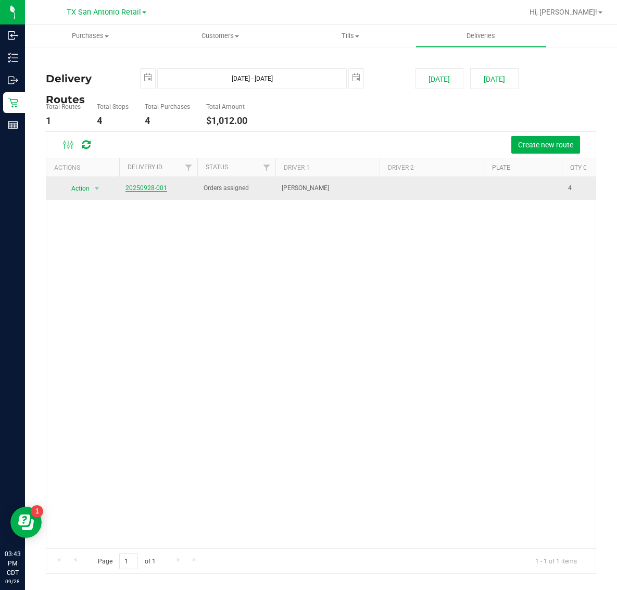
click at [138, 189] on link "20250928-001" at bounding box center [147, 187] width 42 height 7
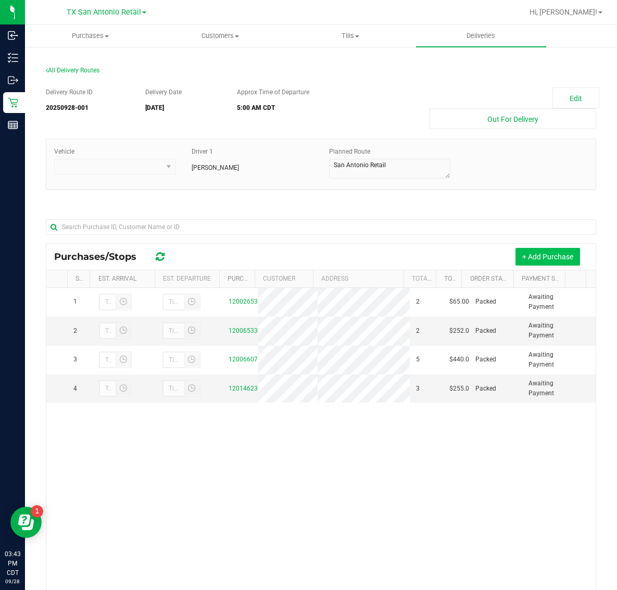
click at [544, 255] on button "+ Add Purchase" at bounding box center [548, 257] width 65 height 18
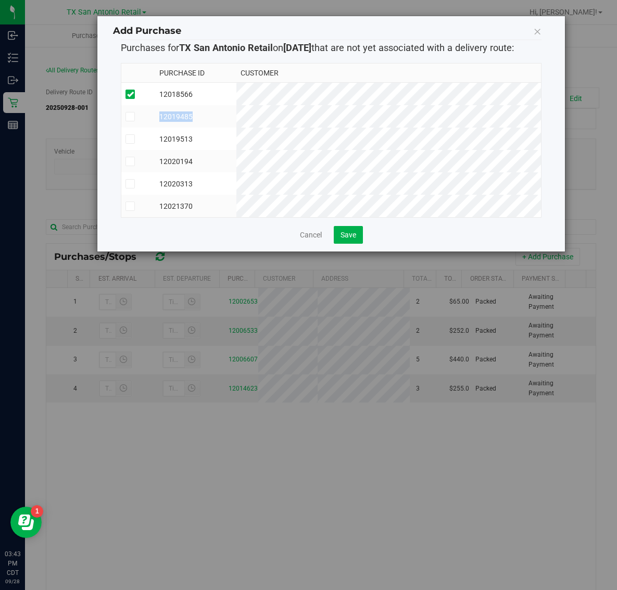
click at [418, 108] on tbody "12018566 12019485 12019513 12020194" at bounding box center [331, 150] width 420 height 135
click at [350, 239] on span "Save" at bounding box center [349, 235] width 16 height 8
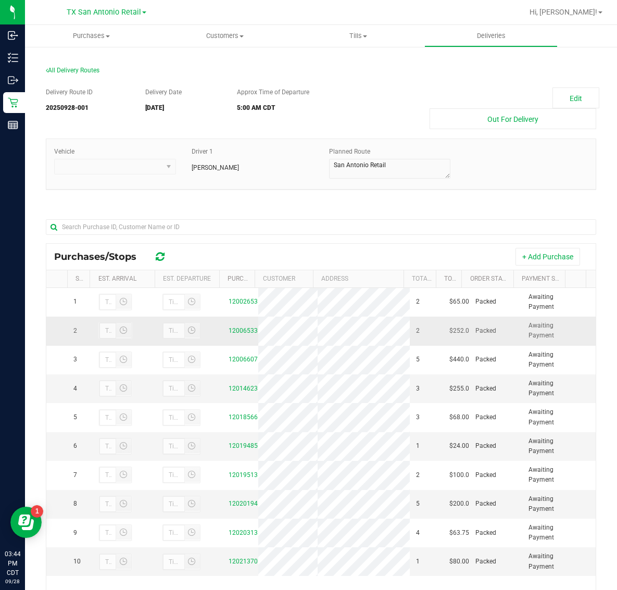
scroll to position [123, 0]
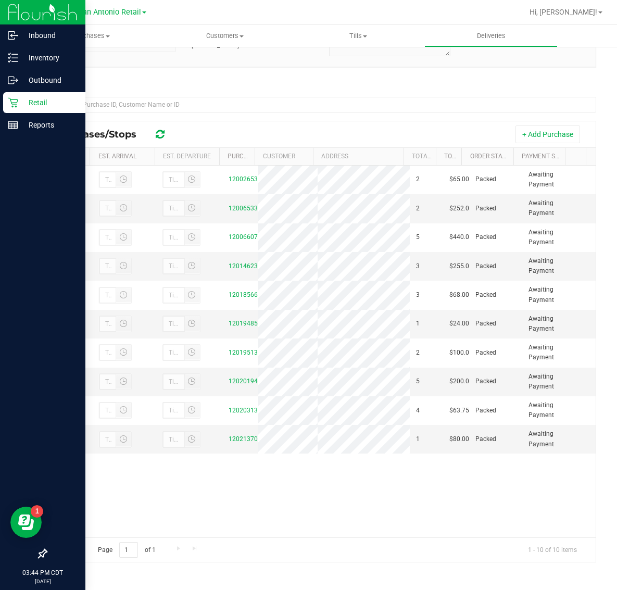
click at [33, 105] on p "Retail" at bounding box center [49, 102] width 63 height 13
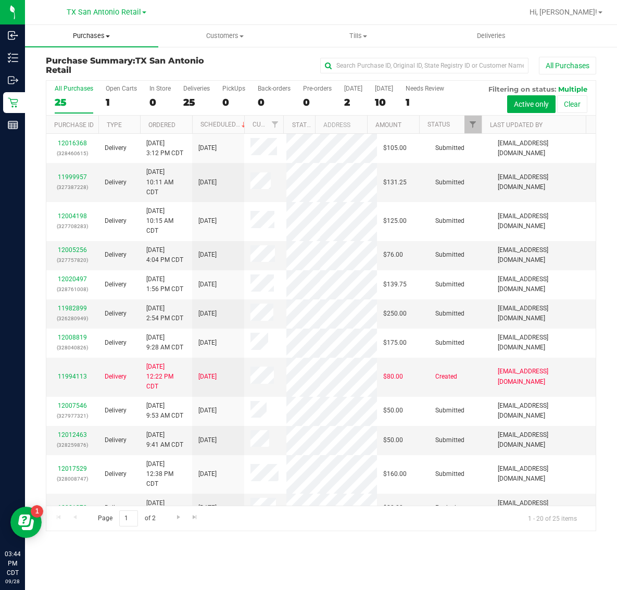
click at [87, 35] on span "Purchases" at bounding box center [91, 35] width 133 height 9
click at [98, 79] on li "Fulfillment" at bounding box center [91, 75] width 133 height 13
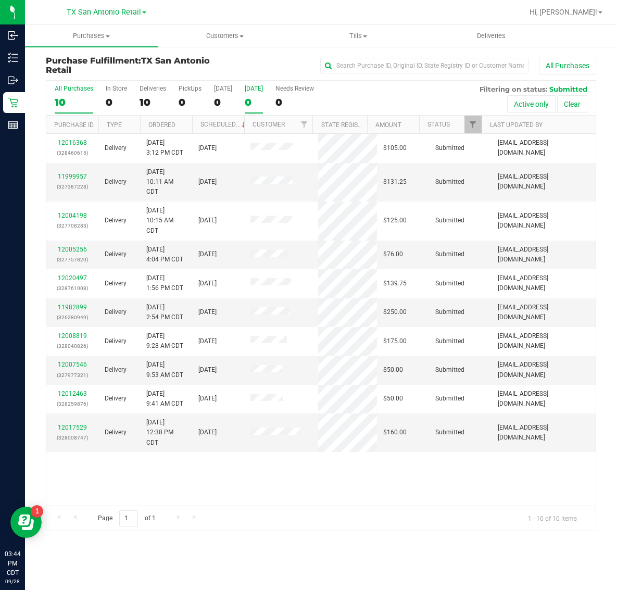
click at [253, 102] on div "0" at bounding box center [254, 102] width 18 height 12
click at [0, 0] on input "Tomorrow 0" at bounding box center [0, 0] width 0 height 0
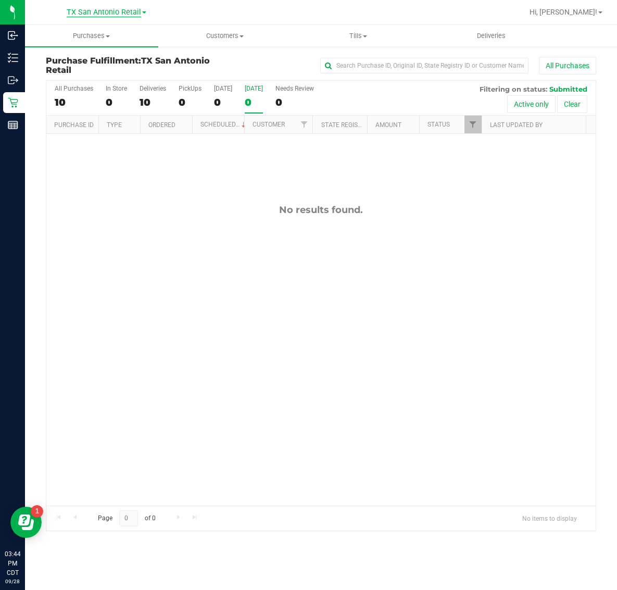
click at [84, 13] on span "TX San Antonio Retail" at bounding box center [104, 12] width 74 height 9
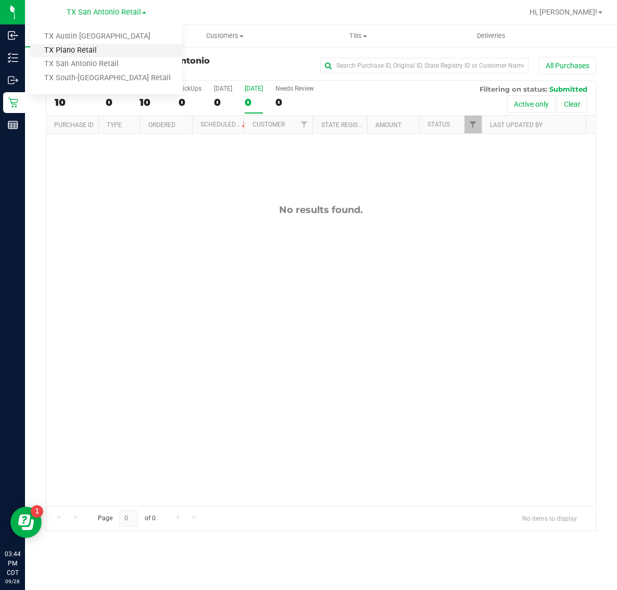
click at [94, 52] on link "TX Plano Retail" at bounding box center [106, 51] width 152 height 14
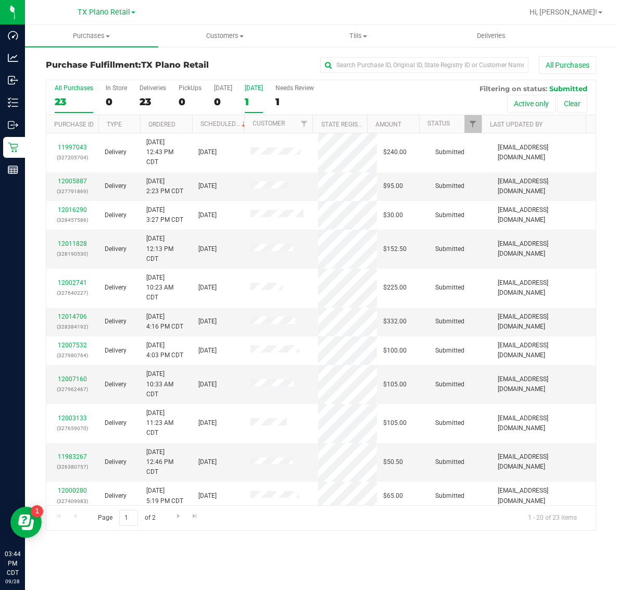
click at [251, 96] on div "1" at bounding box center [254, 102] width 18 height 12
click at [0, 0] on input "Tomorrow 1" at bounding box center [0, 0] width 0 height 0
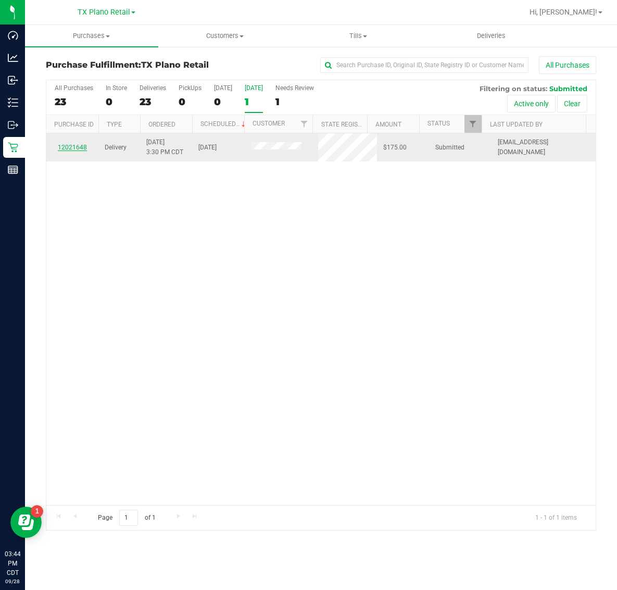
click at [77, 148] on link "12021648" at bounding box center [72, 147] width 29 height 7
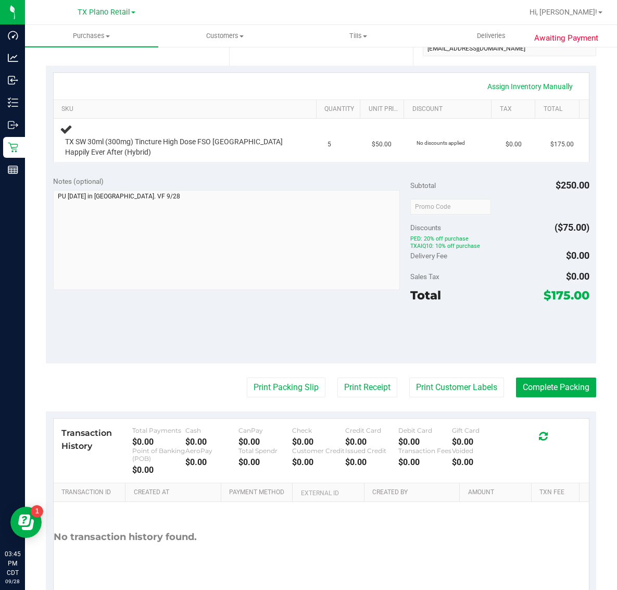
scroll to position [253, 0]
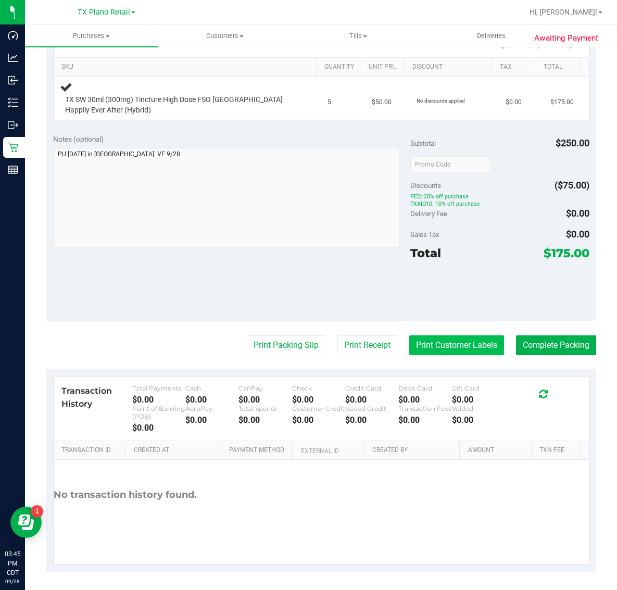
click at [463, 344] on button "Print Customer Labels" at bounding box center [456, 345] width 95 height 20
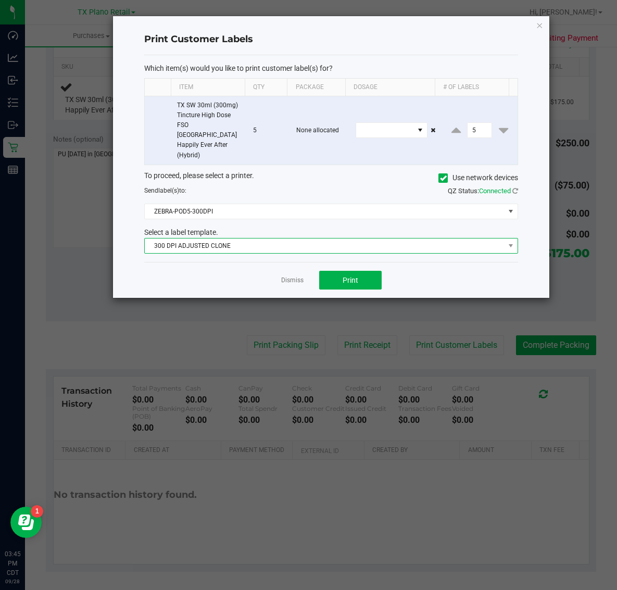
click at [323, 239] on span "300 DPI ADJUSTED CLONE" at bounding box center [325, 246] width 360 height 15
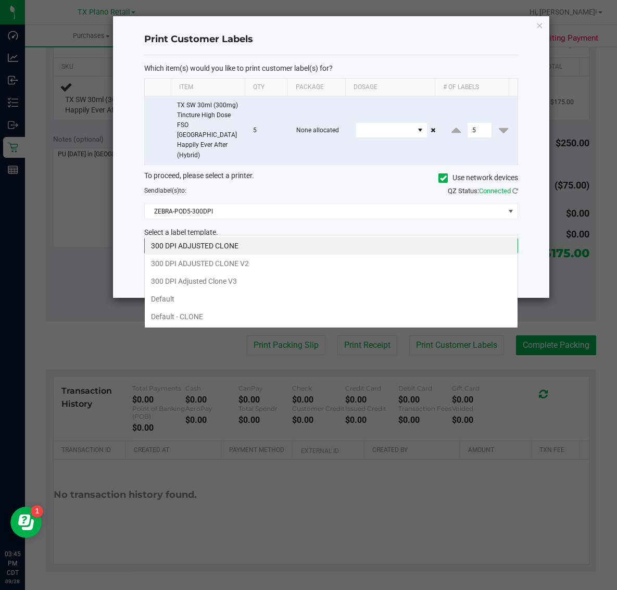
scroll to position [16, 374]
click at [293, 284] on li "300 DPI Adjusted Clone V3" at bounding box center [331, 281] width 373 height 18
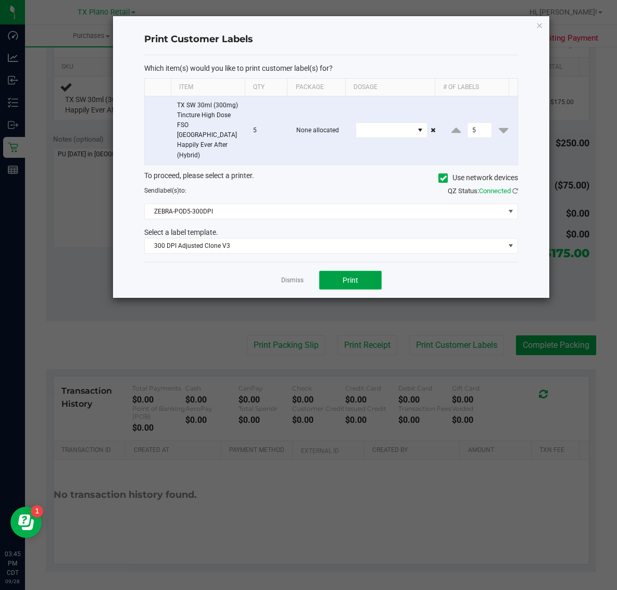
click at [344, 276] on span "Print" at bounding box center [351, 280] width 16 height 8
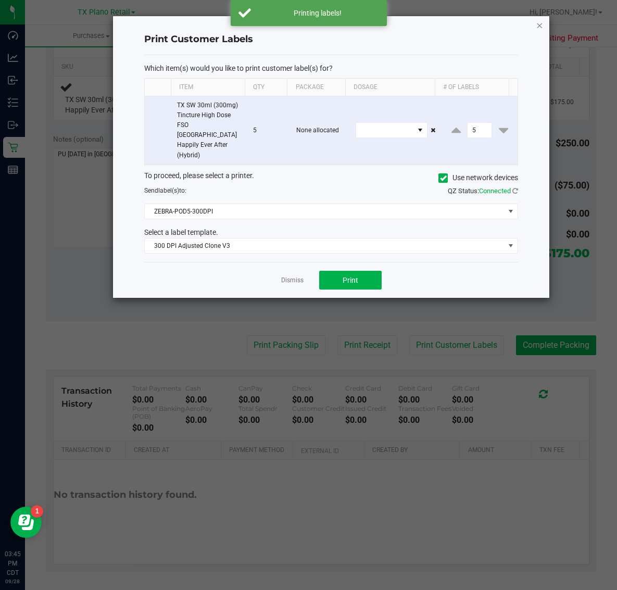
click at [538, 19] on icon "button" at bounding box center [539, 25] width 7 height 13
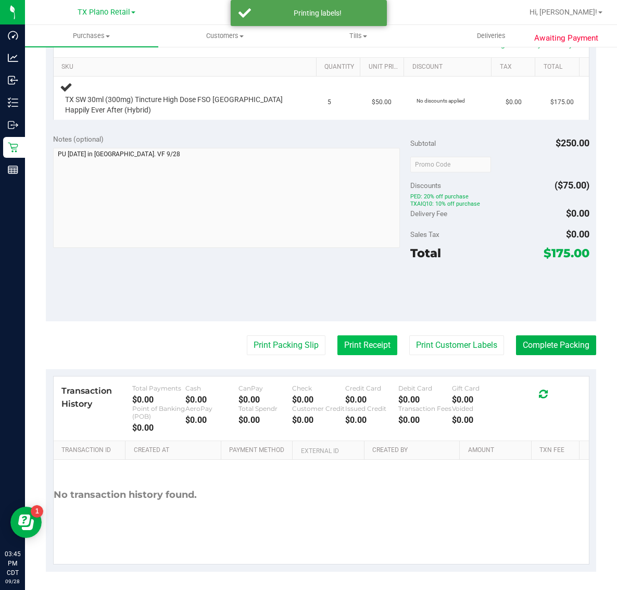
click at [359, 345] on button "Print Receipt" at bounding box center [368, 345] width 60 height 20
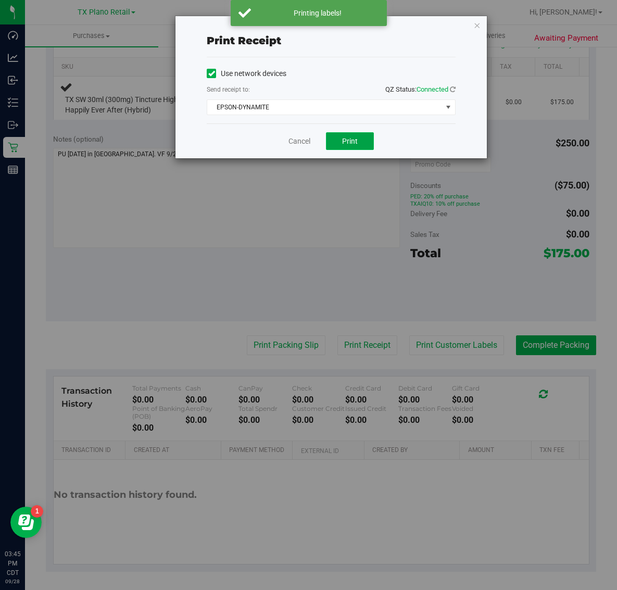
click at [343, 142] on span "Print" at bounding box center [350, 141] width 16 height 8
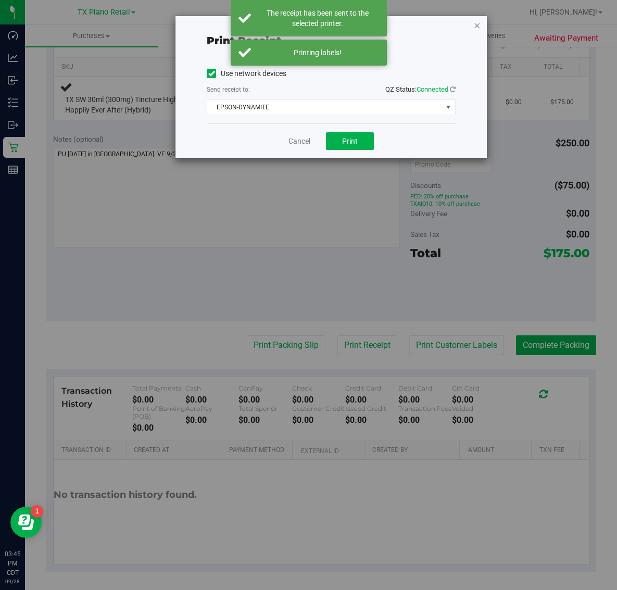
click at [476, 24] on icon "button" at bounding box center [477, 25] width 7 height 13
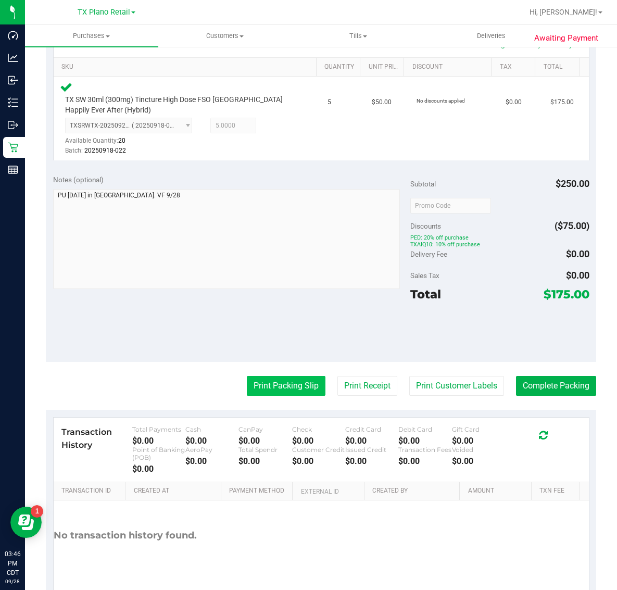
click at [287, 387] on button "Print Packing Slip" at bounding box center [286, 386] width 79 height 20
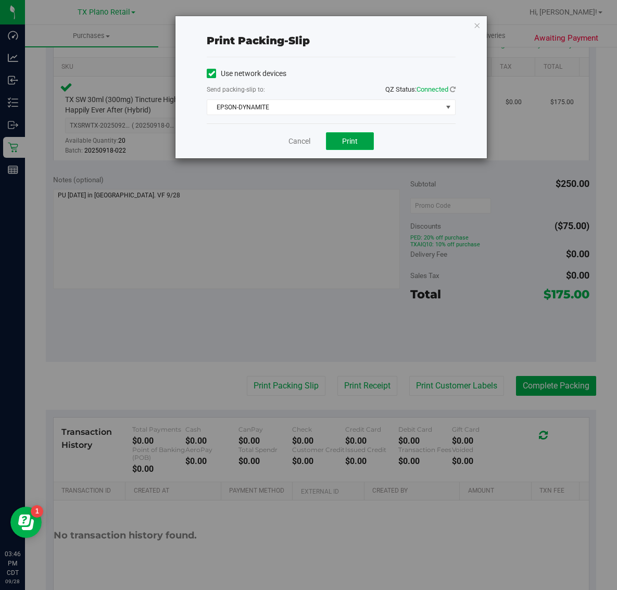
click at [350, 142] on span "Print" at bounding box center [350, 141] width 16 height 8
click at [476, 25] on icon "button" at bounding box center [477, 25] width 7 height 13
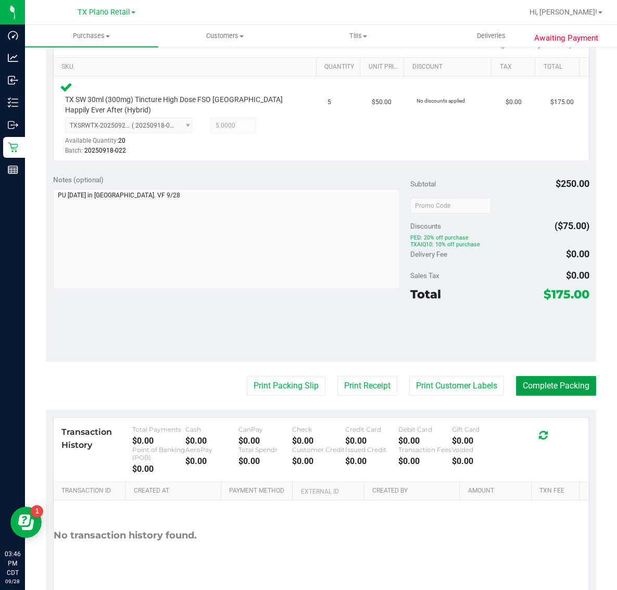
click at [543, 384] on button "Complete Packing" at bounding box center [556, 386] width 80 height 20
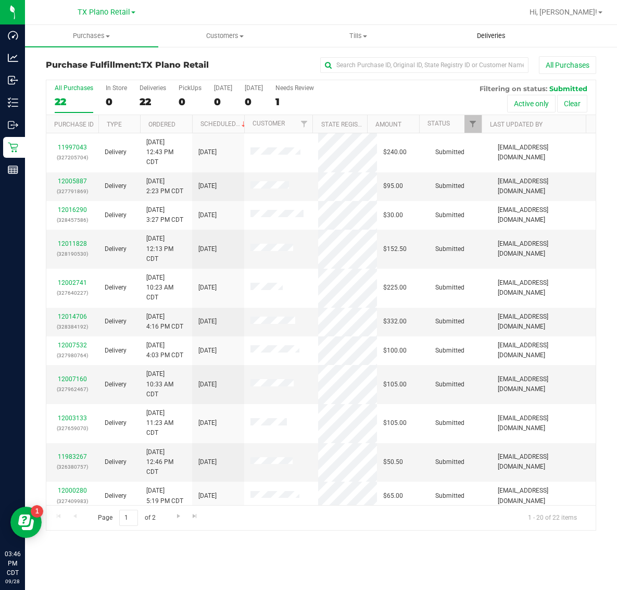
click at [494, 37] on span "Deliveries" at bounding box center [491, 35] width 57 height 9
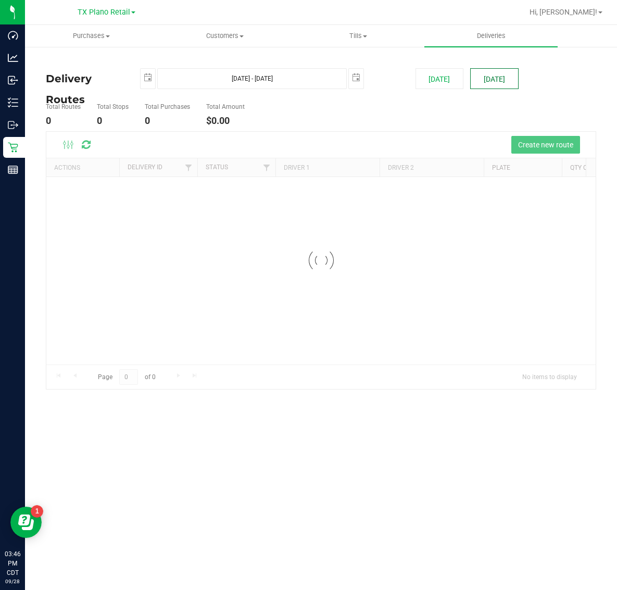
click at [496, 78] on button "[DATE]" at bounding box center [494, 78] width 48 height 21
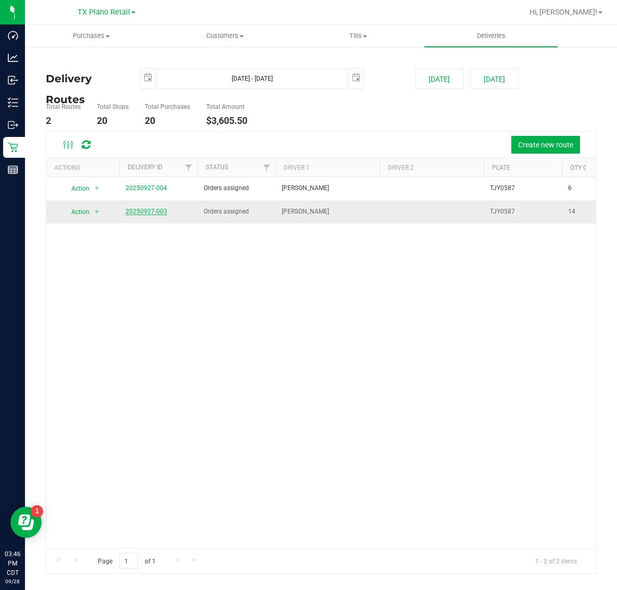
click at [145, 208] on link "20250927-003" at bounding box center [147, 211] width 42 height 7
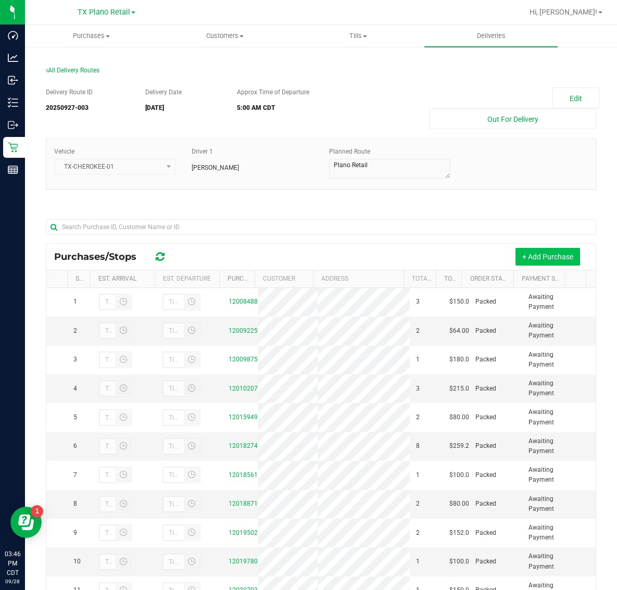
click at [535, 256] on button "+ Add Purchase" at bounding box center [548, 257] width 65 height 18
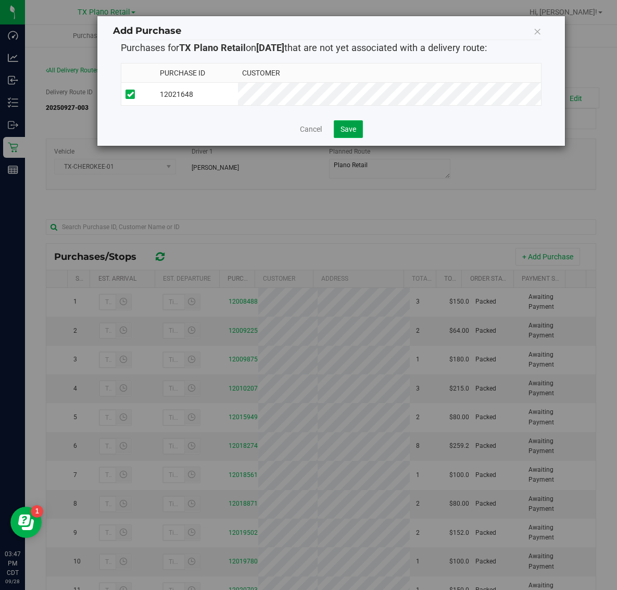
click at [352, 133] on span "Save" at bounding box center [349, 129] width 16 height 8
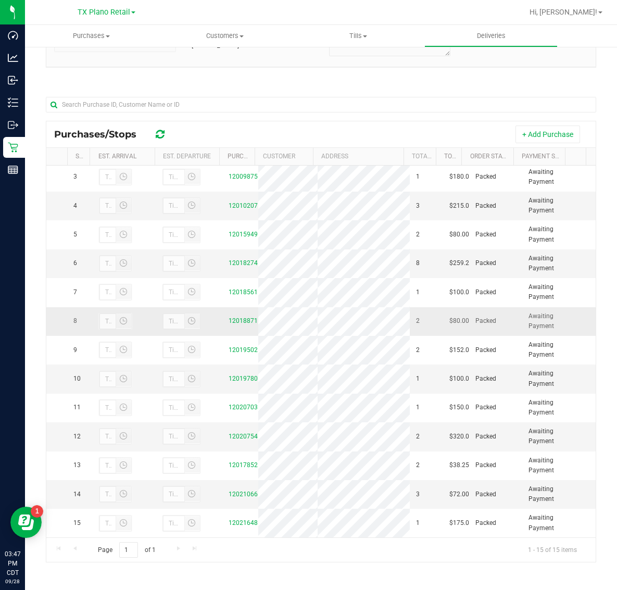
scroll to position [112, 0]
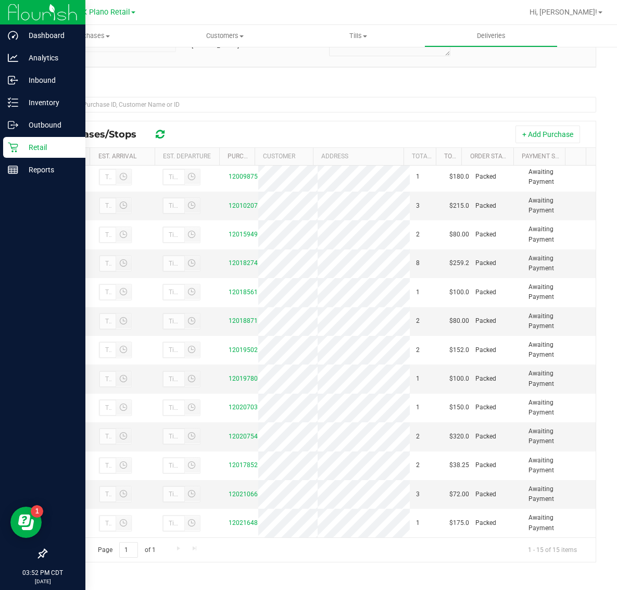
click at [31, 147] on p "Retail" at bounding box center [49, 147] width 63 height 13
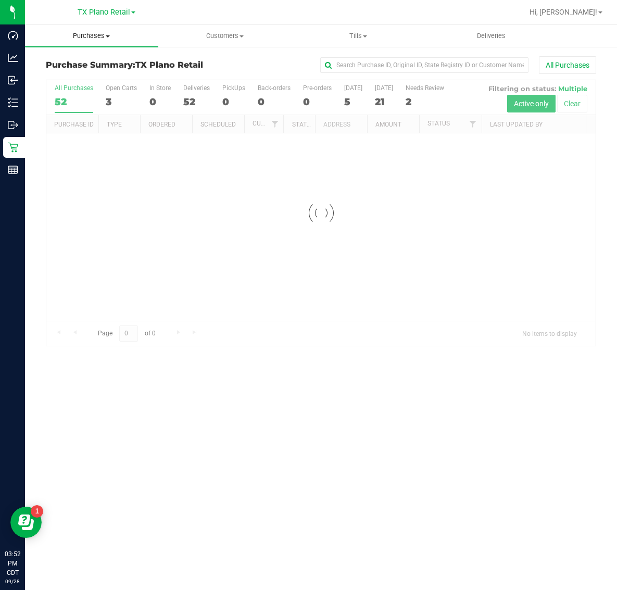
click at [84, 35] on span "Purchases" at bounding box center [91, 35] width 133 height 9
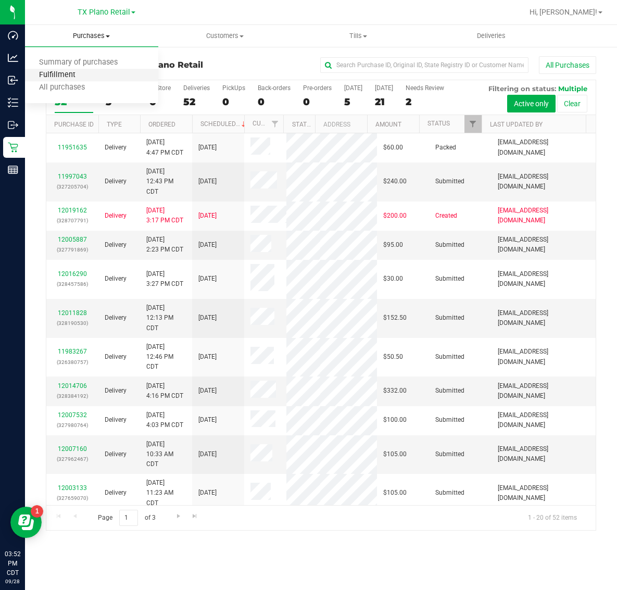
click at [87, 71] on span "Fulfillment" at bounding box center [57, 75] width 65 height 9
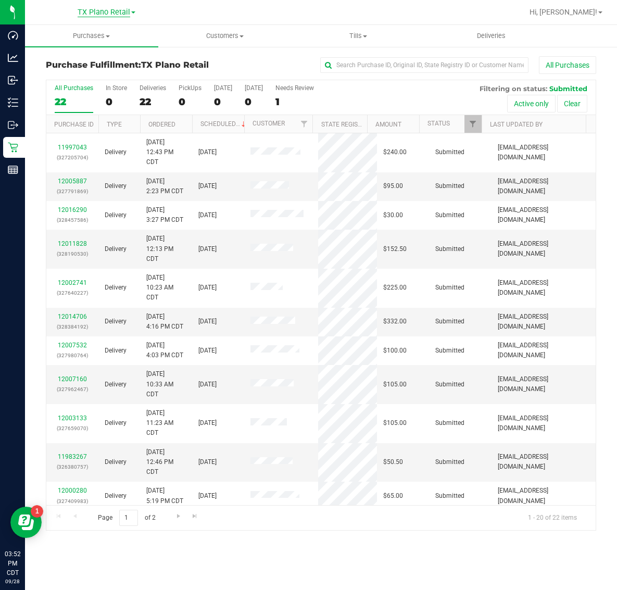
click at [115, 10] on span "TX Plano Retail" at bounding box center [104, 12] width 53 height 9
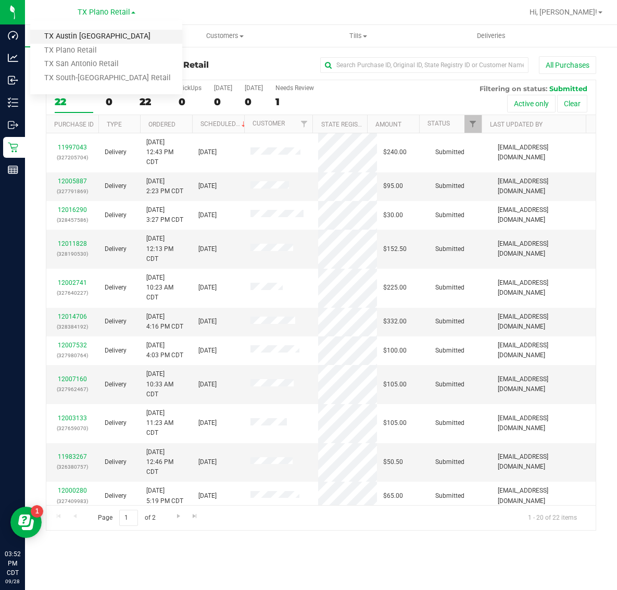
click at [107, 31] on link "TX Austin [GEOGRAPHIC_DATA]" at bounding box center [106, 37] width 152 height 14
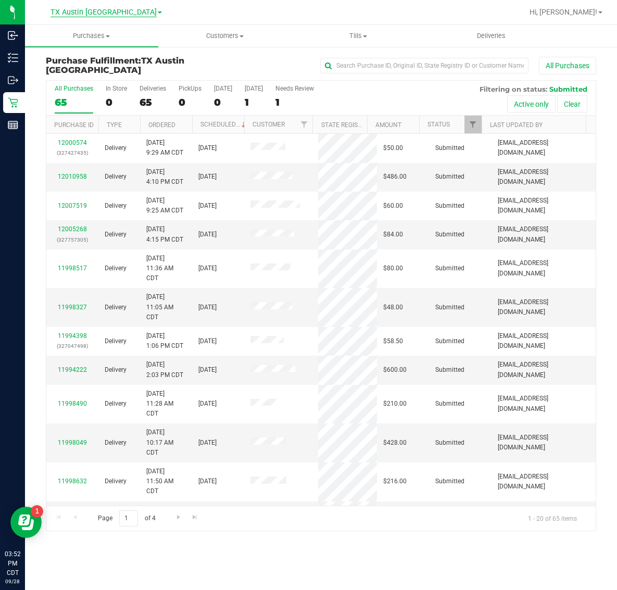
click at [104, 9] on span "TX Austin [GEOGRAPHIC_DATA]" at bounding box center [104, 12] width 106 height 9
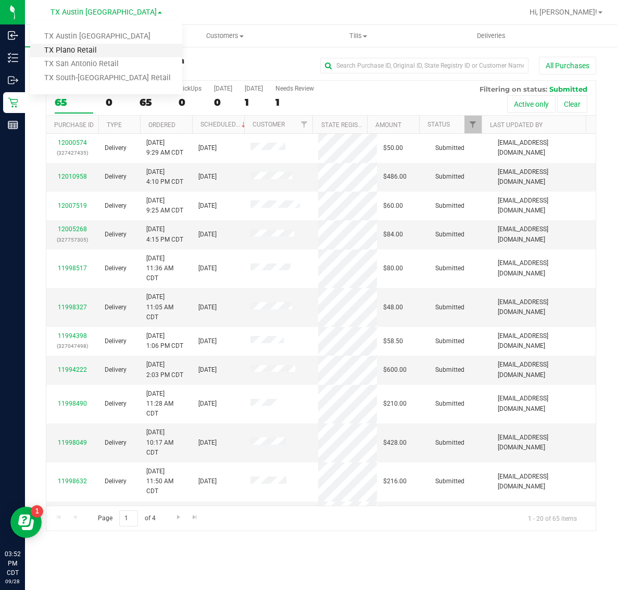
click at [100, 51] on link "TX Plano Retail" at bounding box center [106, 51] width 152 height 14
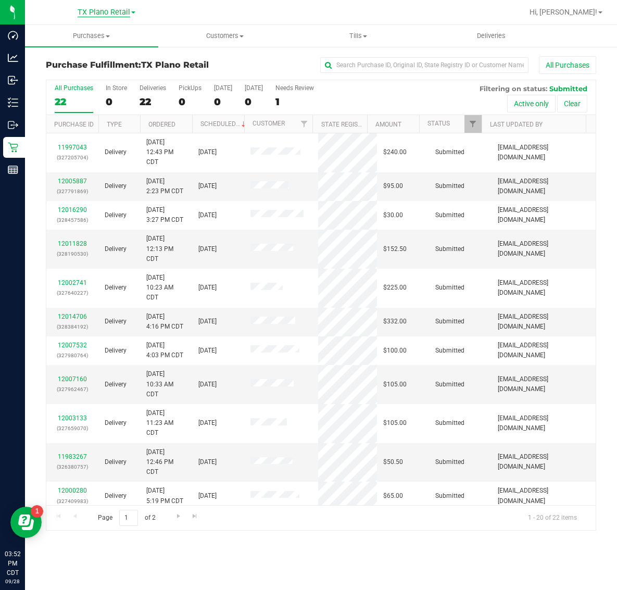
click at [101, 8] on span "TX Plano Retail" at bounding box center [104, 12] width 53 height 9
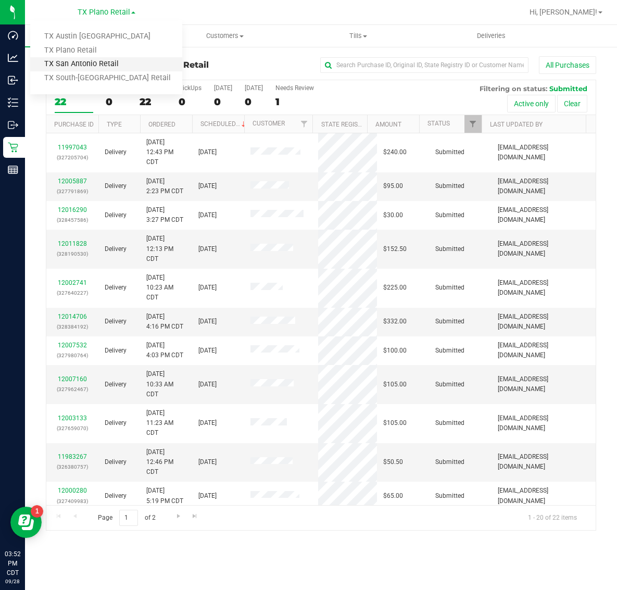
click at [100, 63] on link "TX San Antonio Retail" at bounding box center [106, 64] width 152 height 14
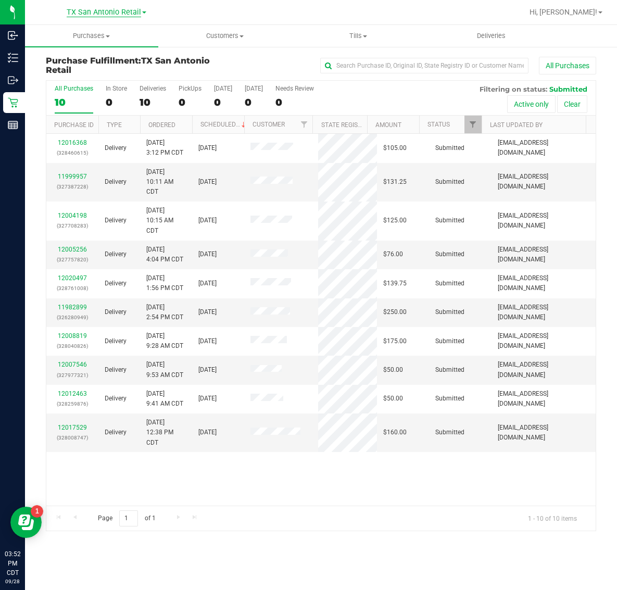
click at [102, 8] on span "TX San Antonio Retail" at bounding box center [104, 12] width 74 height 9
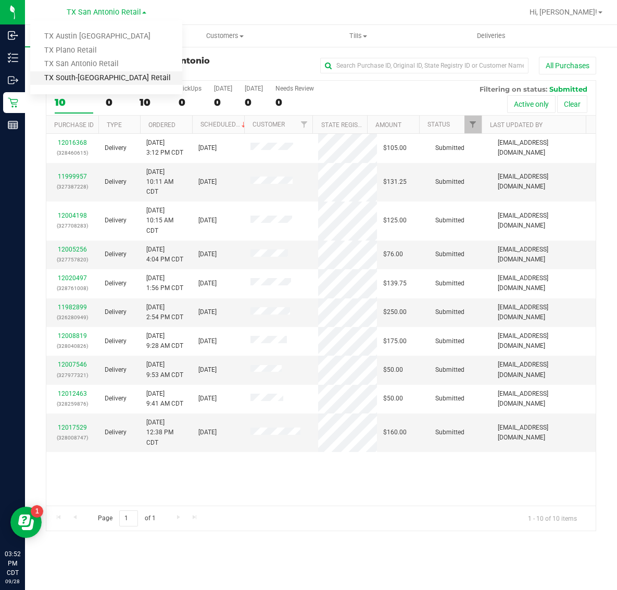
click at [94, 79] on link "TX South-[GEOGRAPHIC_DATA] Retail" at bounding box center [106, 78] width 152 height 14
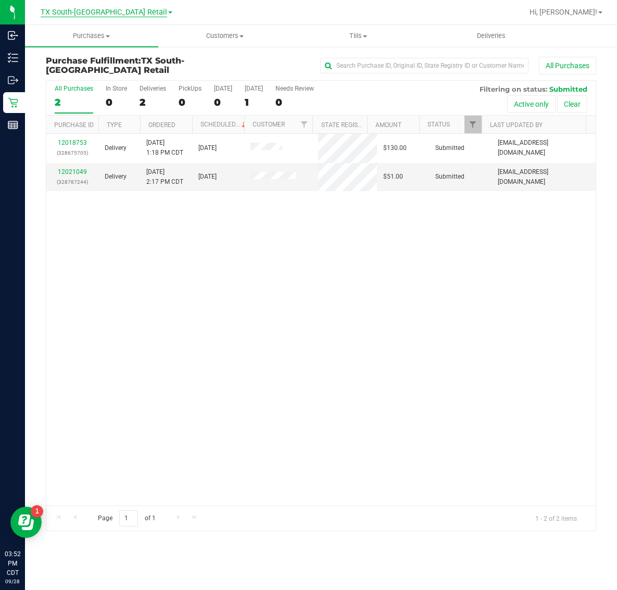
click at [100, 13] on span "TX South-[GEOGRAPHIC_DATA] Retail" at bounding box center [104, 12] width 127 height 9
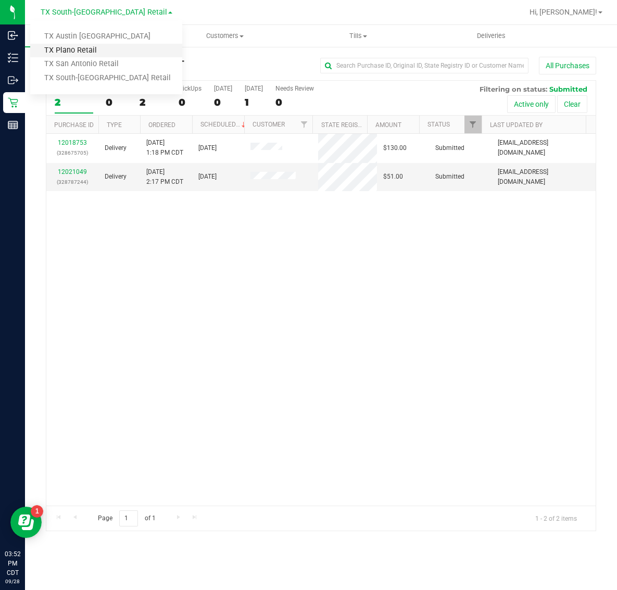
click at [89, 45] on link "TX Plano Retail" at bounding box center [106, 51] width 152 height 14
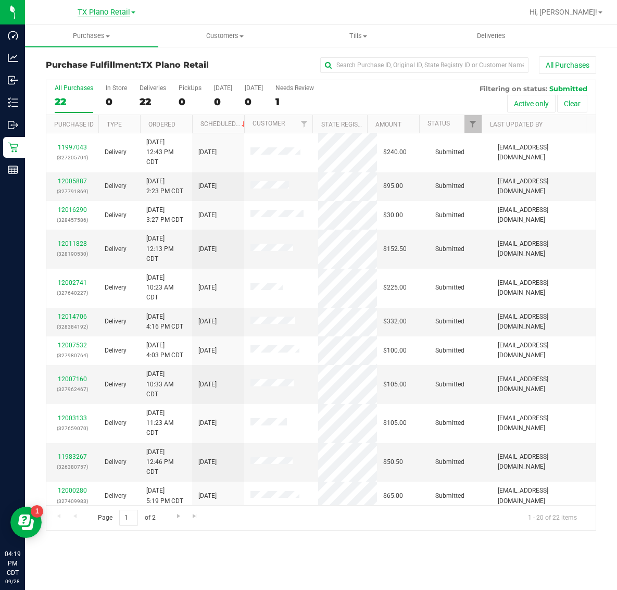
click at [99, 15] on span "TX Plano Retail" at bounding box center [104, 12] width 53 height 9
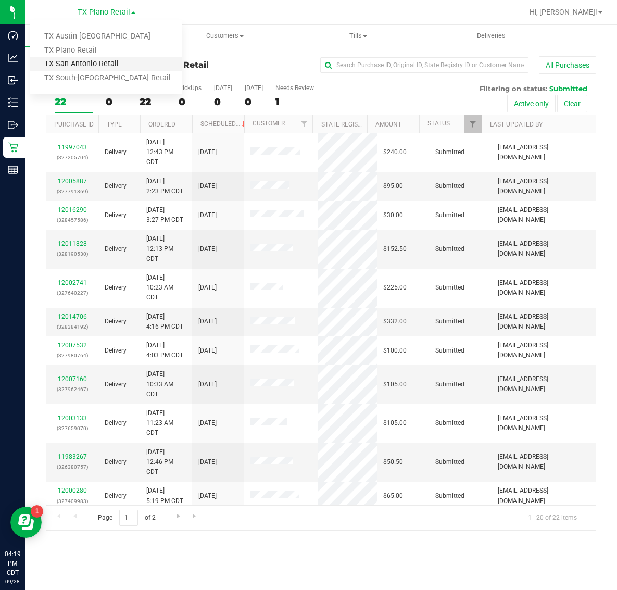
click at [92, 67] on link "TX San Antonio Retail" at bounding box center [106, 64] width 152 height 14
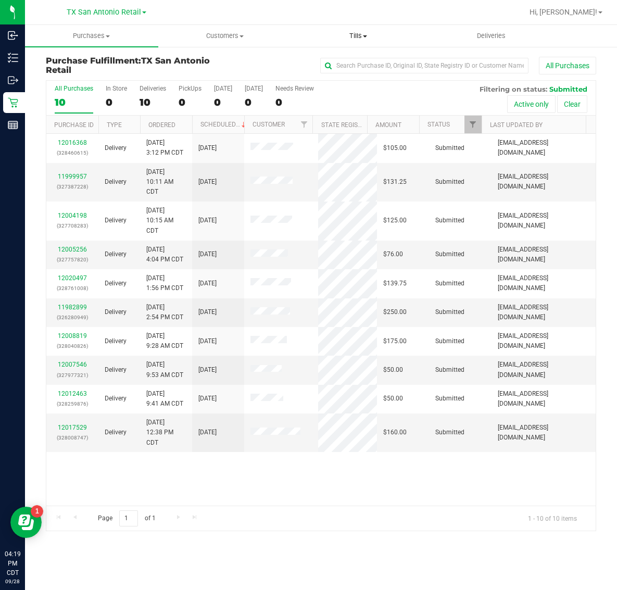
click at [361, 34] on span "Tills" at bounding box center [358, 35] width 132 height 9
click at [358, 64] on span "Manage tills" at bounding box center [327, 62] width 70 height 9
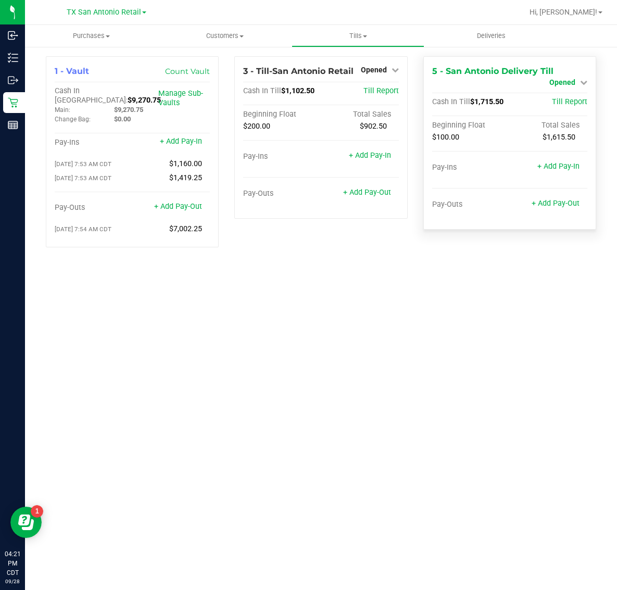
click at [563, 84] on span "Opened" at bounding box center [563, 82] width 26 height 8
click at [564, 94] on link "Close Till" at bounding box center [564, 92] width 28 height 8
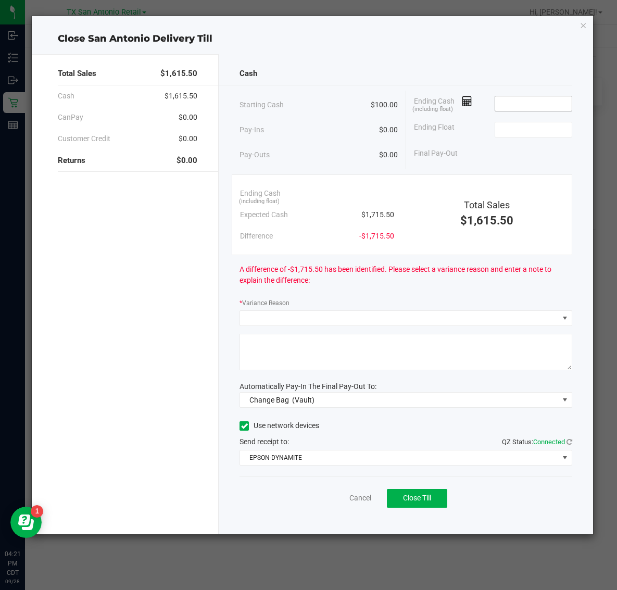
click at [561, 108] on input at bounding box center [533, 103] width 77 height 15
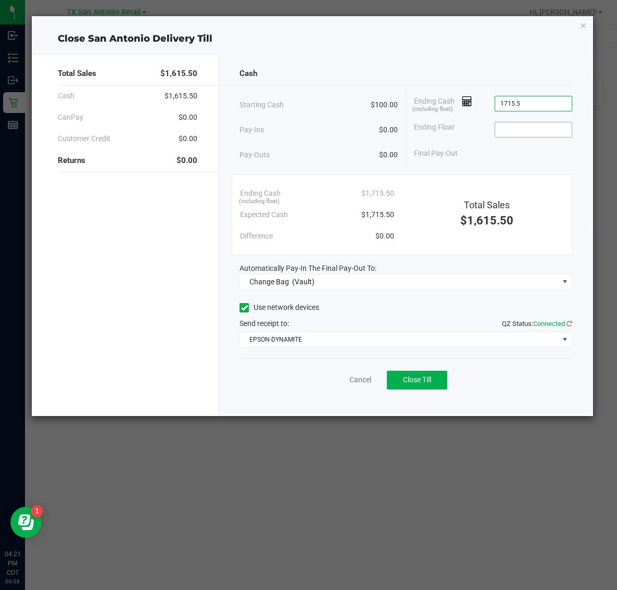
type input "$1,715.50"
click at [548, 132] on input at bounding box center [533, 129] width 77 height 15
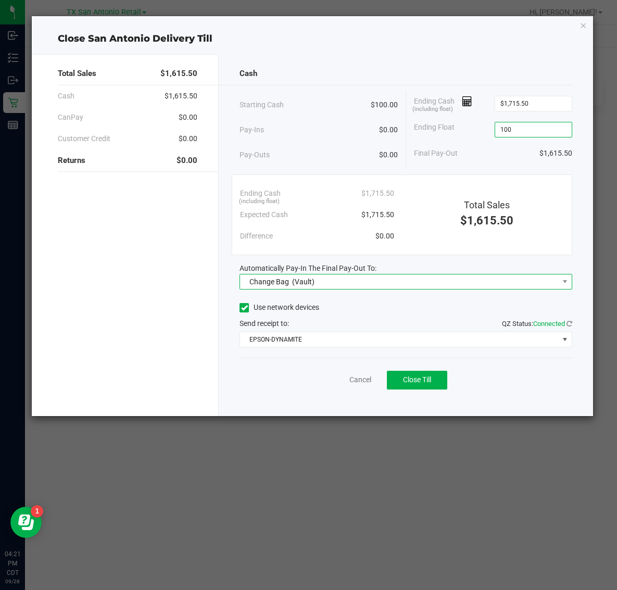
type input "$100.00"
click at [422, 284] on span "Change Bag (Vault)" at bounding box center [399, 282] width 319 height 15
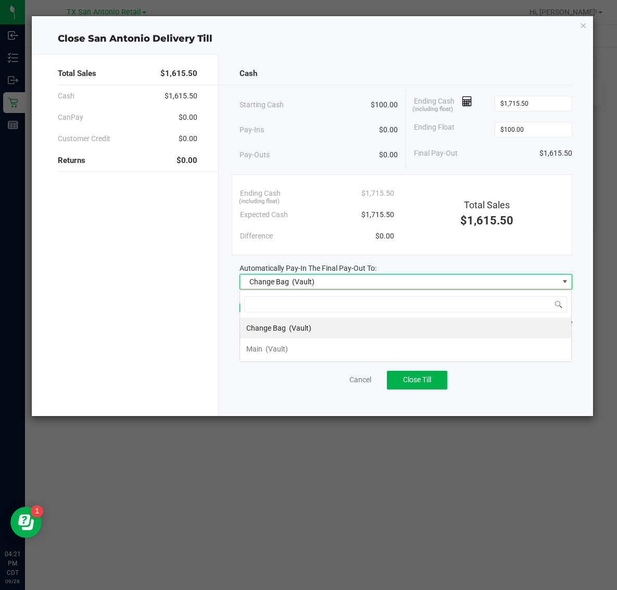
scroll to position [16, 332]
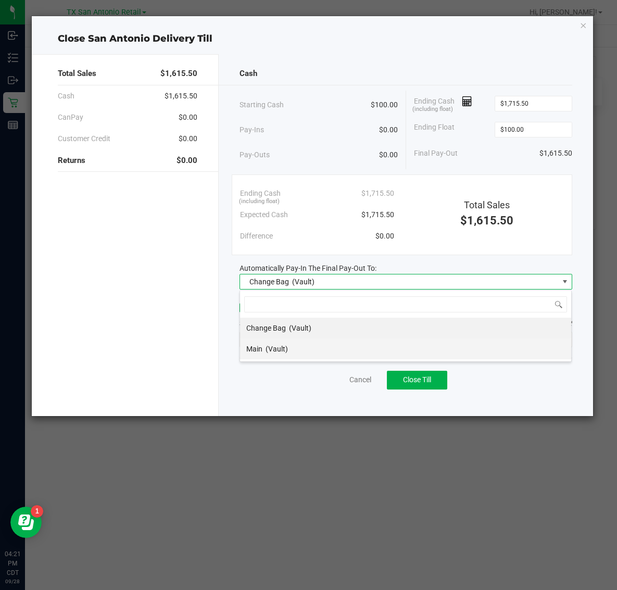
click at [372, 342] on li "Main (Vault)" at bounding box center [405, 349] width 331 height 21
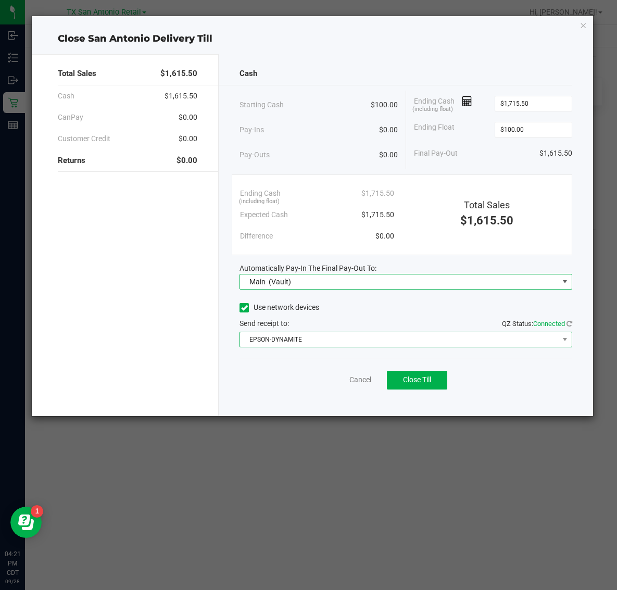
click at [404, 339] on span "EPSON-DYNAMITE" at bounding box center [399, 339] width 319 height 15
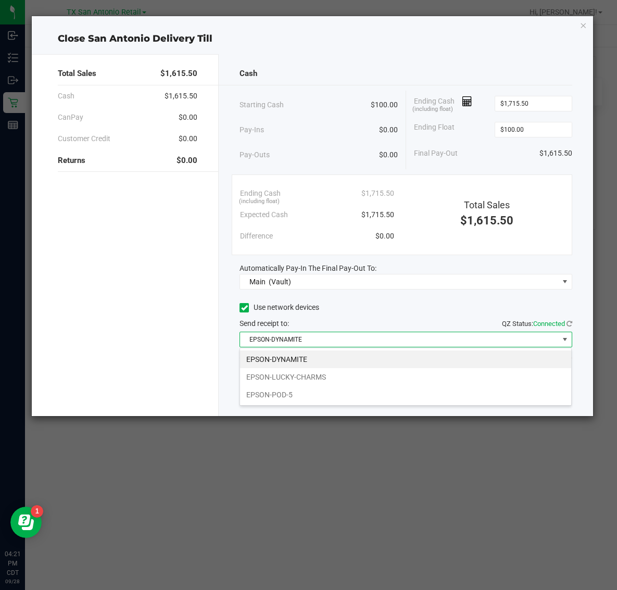
click at [404, 339] on span "EPSON-DYNAMITE" at bounding box center [399, 339] width 319 height 15
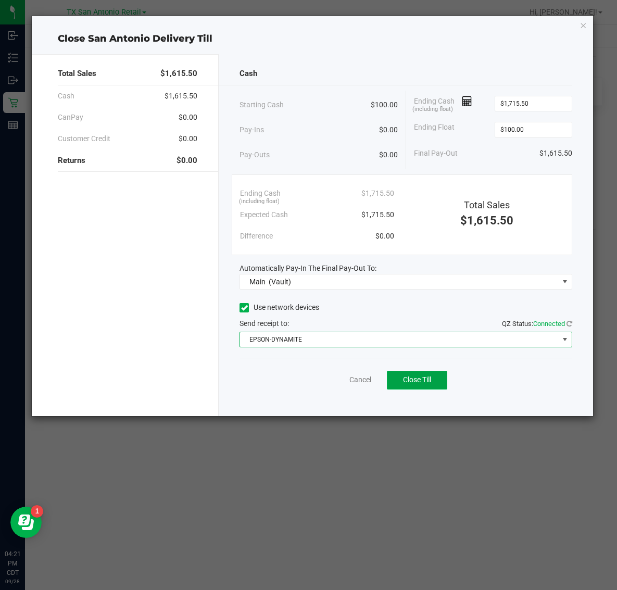
click at [438, 383] on button "Close Till" at bounding box center [417, 380] width 60 height 19
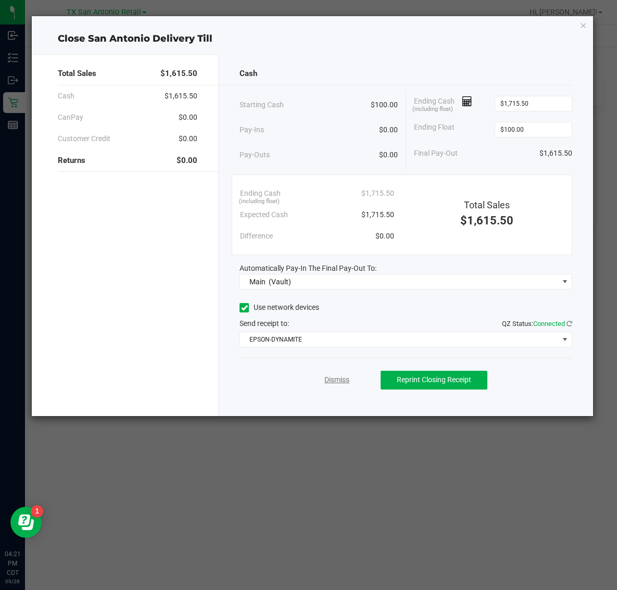
click at [340, 386] on link "Dismiss" at bounding box center [337, 380] width 25 height 11
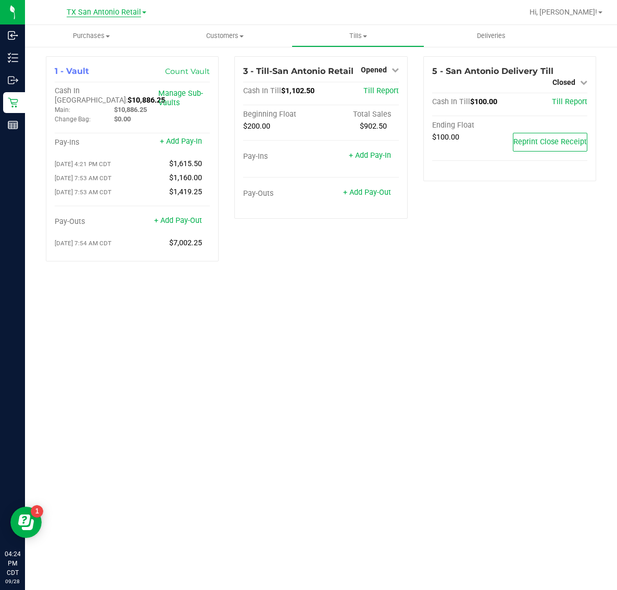
click at [96, 16] on span "TX San Antonio Retail" at bounding box center [104, 12] width 74 height 9
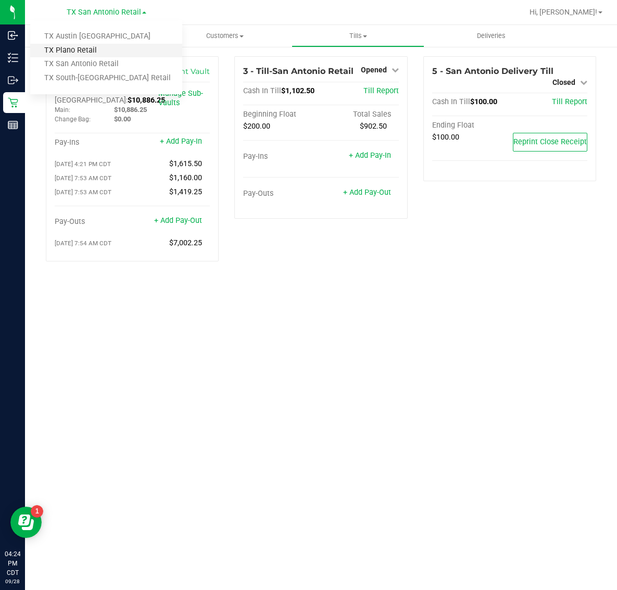
click at [100, 48] on link "TX Plano Retail" at bounding box center [106, 51] width 152 height 14
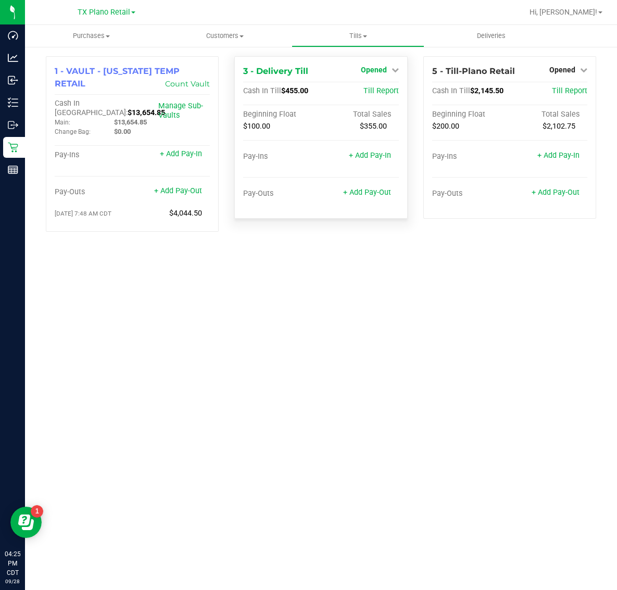
click at [387, 72] on link "Opened" at bounding box center [380, 70] width 38 height 8
click at [391, 92] on div "Close Till" at bounding box center [375, 91] width 77 height 13
click at [376, 90] on link "Close Till" at bounding box center [375, 92] width 28 height 8
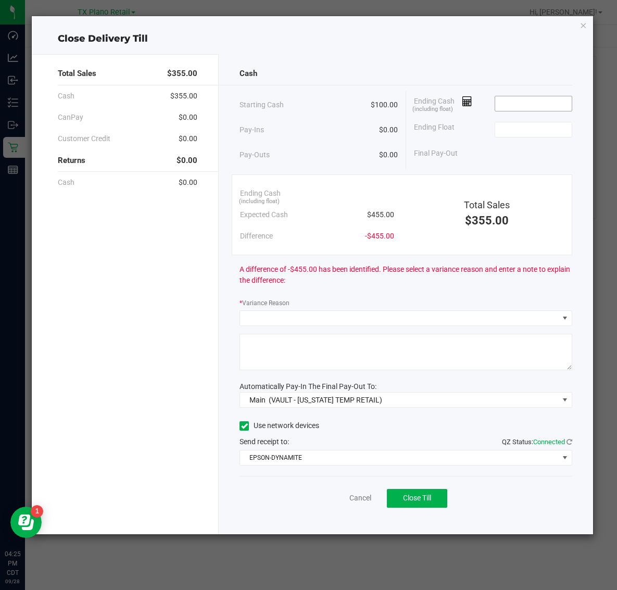
click at [538, 107] on input at bounding box center [533, 103] width 77 height 15
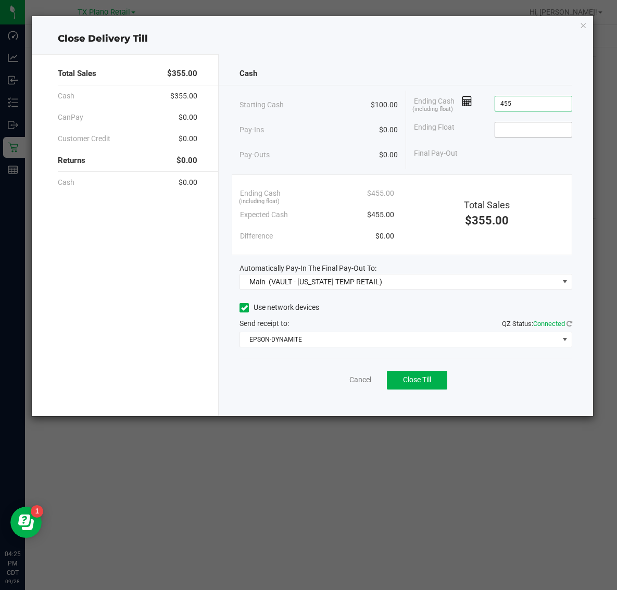
type input "$455.00"
click at [548, 125] on input at bounding box center [533, 129] width 77 height 15
type input "$100.00"
click at [437, 382] on button "Close Till" at bounding box center [417, 380] width 60 height 19
click at [335, 386] on link "Dismiss" at bounding box center [337, 380] width 25 height 11
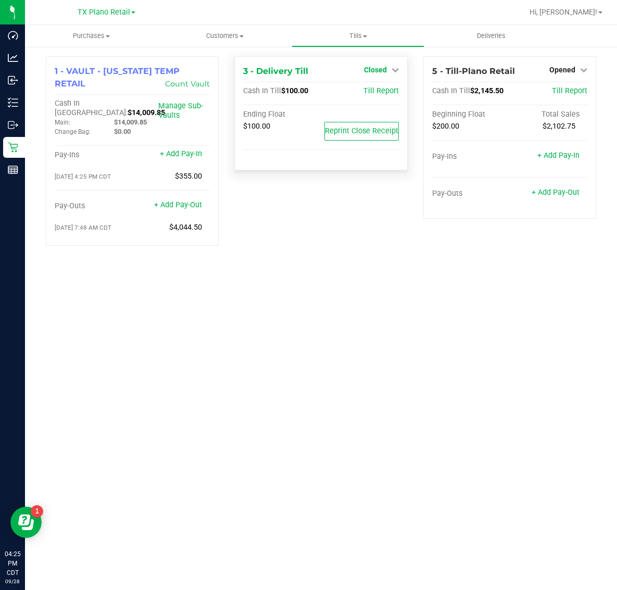
click at [392, 72] on icon at bounding box center [395, 69] width 7 height 7
click at [391, 89] on div "Open Till" at bounding box center [375, 91] width 77 height 13
click at [375, 91] on link "Open Till" at bounding box center [376, 92] width 28 height 8
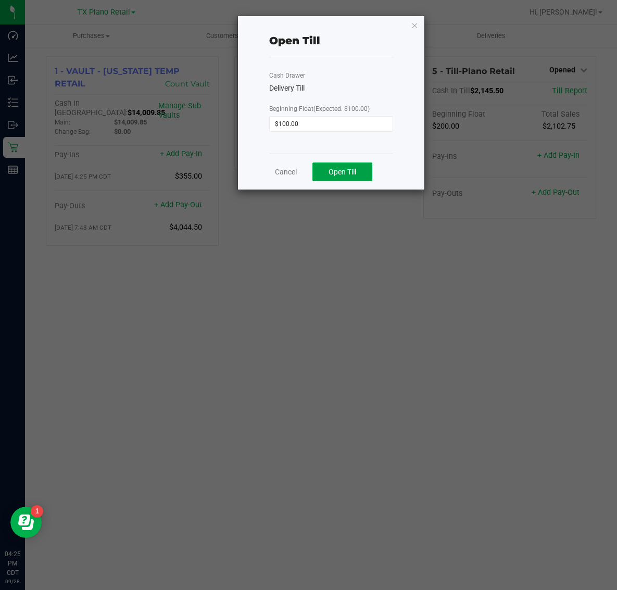
click at [349, 171] on span "Open Till" at bounding box center [343, 172] width 28 height 8
click at [319, 167] on link "Dismiss" at bounding box center [315, 168] width 25 height 11
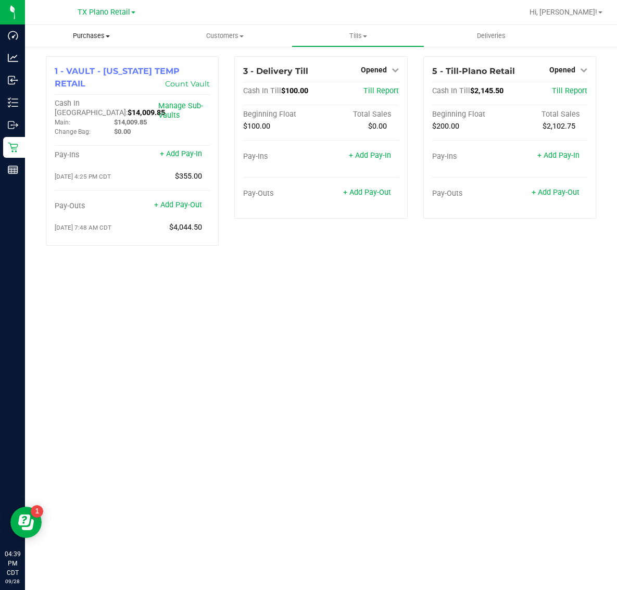
click at [83, 38] on span "Purchases" at bounding box center [91, 35] width 133 height 9
click at [84, 79] on span "Fulfillment" at bounding box center [57, 75] width 65 height 9
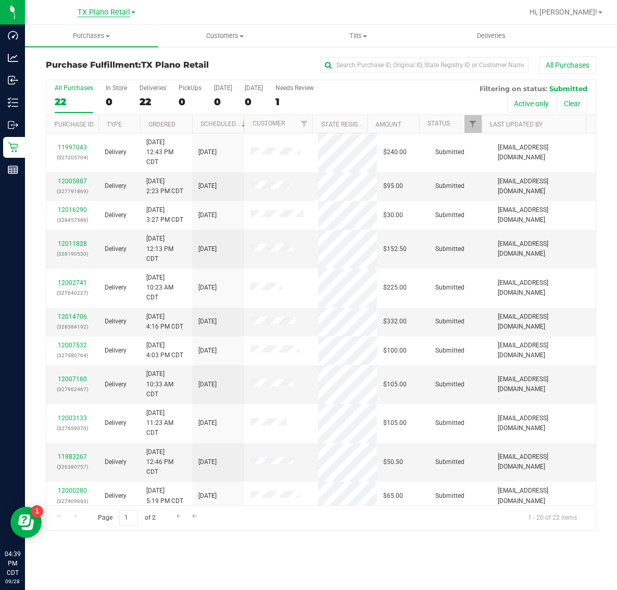
click at [113, 11] on span "TX Plano Retail" at bounding box center [104, 12] width 53 height 9
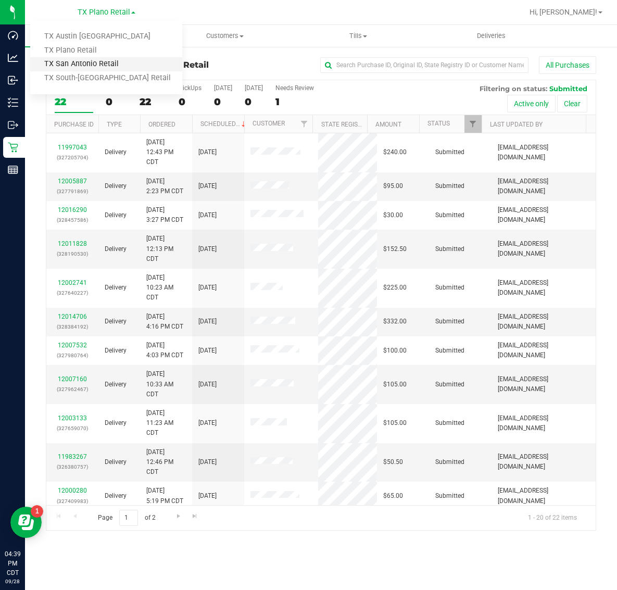
click at [84, 65] on link "TX San Antonio Retail" at bounding box center [106, 64] width 152 height 14
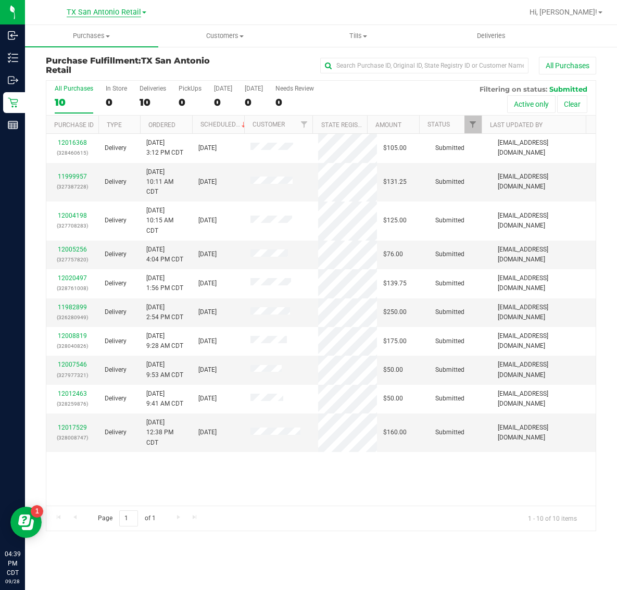
click at [86, 8] on span "TX San Antonio Retail" at bounding box center [104, 12] width 74 height 9
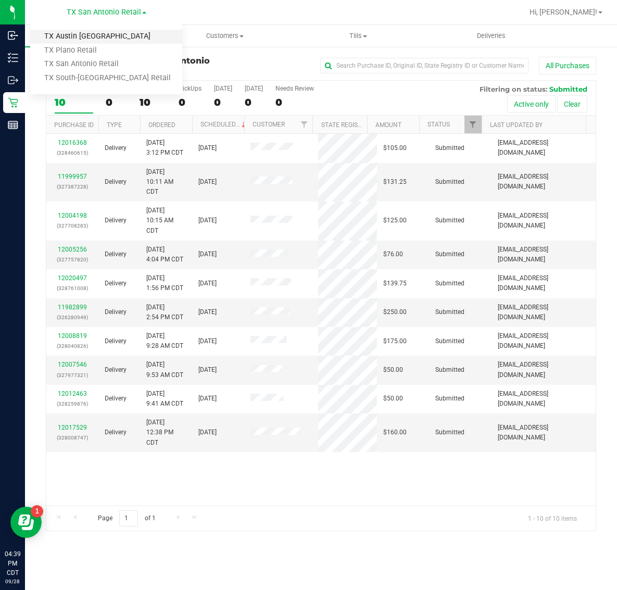
click at [83, 34] on link "TX Austin [GEOGRAPHIC_DATA]" at bounding box center [106, 37] width 152 height 14
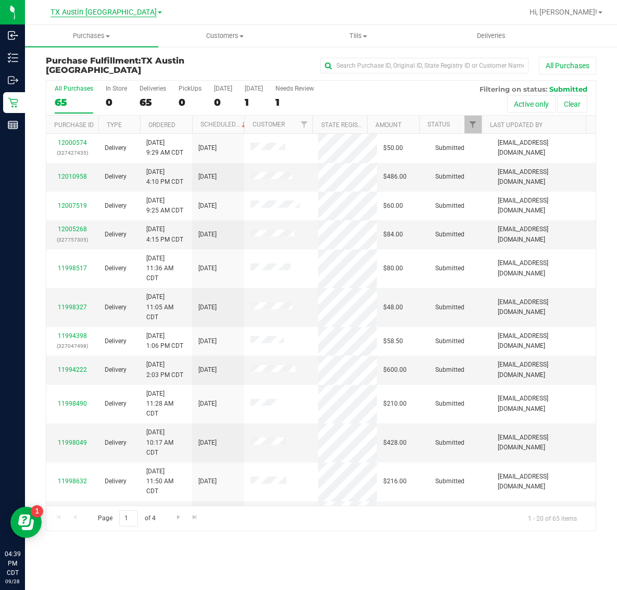
click at [97, 16] on span "TX Austin [GEOGRAPHIC_DATA]" at bounding box center [104, 12] width 106 height 9
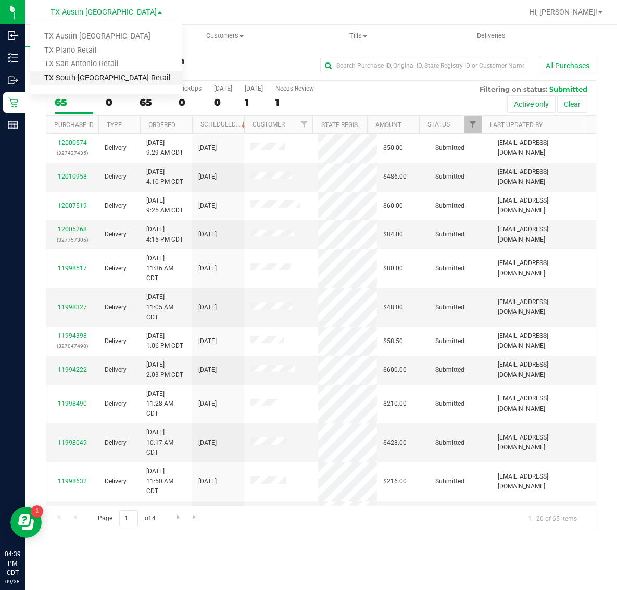
click at [96, 73] on link "TX South-[GEOGRAPHIC_DATA] Retail" at bounding box center [106, 78] width 152 height 14
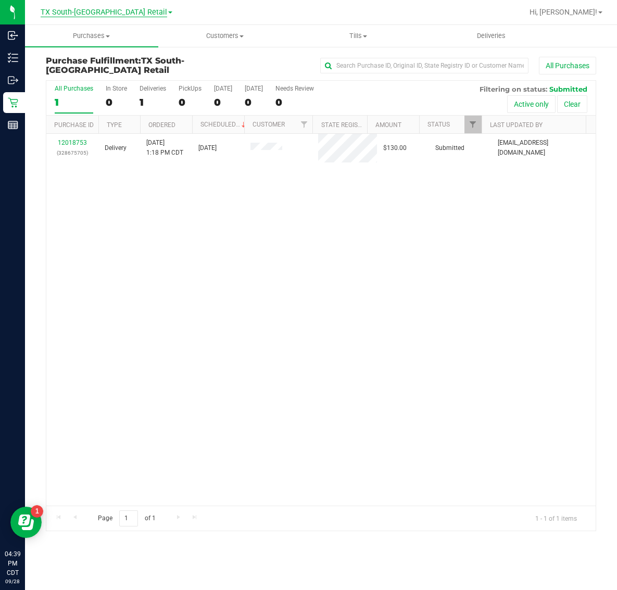
click at [108, 11] on span "TX South-[GEOGRAPHIC_DATA] Retail" at bounding box center [104, 12] width 127 height 9
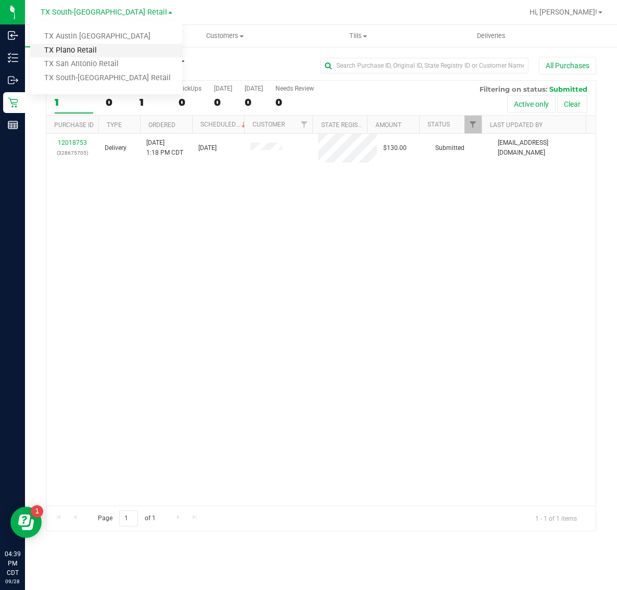
click at [90, 45] on link "TX Plano Retail" at bounding box center [106, 51] width 152 height 14
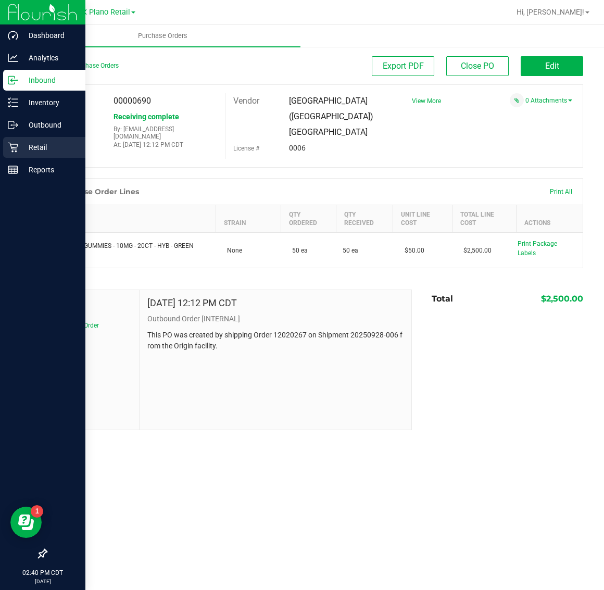
click at [18, 142] on p "Retail" at bounding box center [49, 147] width 63 height 13
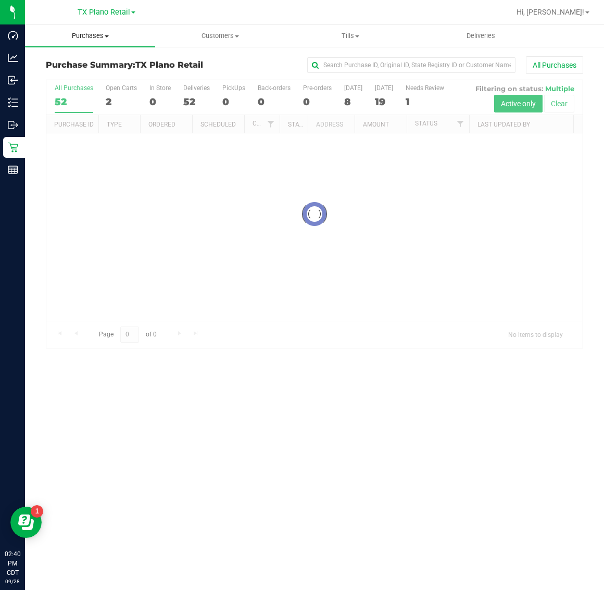
click at [97, 35] on span "Purchases" at bounding box center [90, 35] width 130 height 9
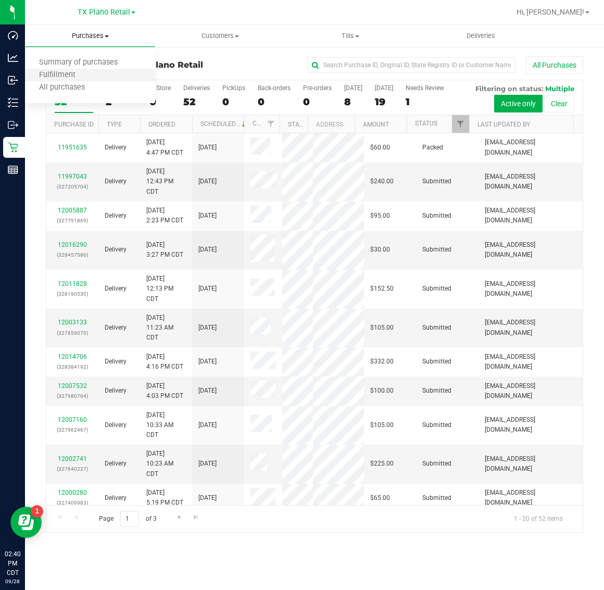
click at [97, 73] on li "Fulfillment" at bounding box center [90, 75] width 130 height 13
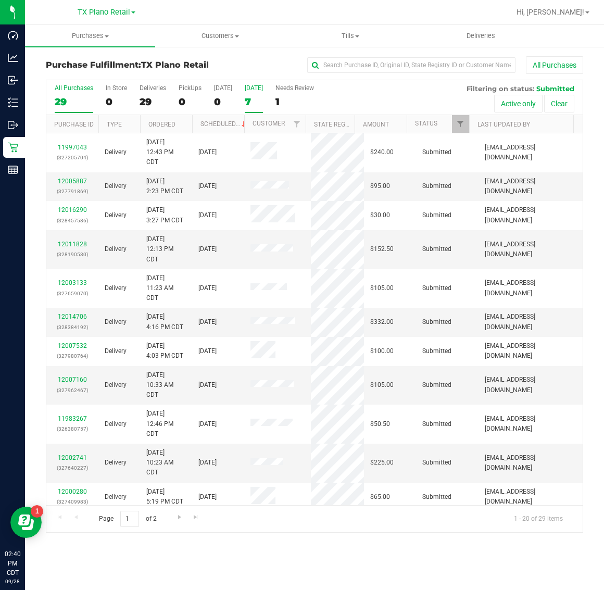
click at [263, 93] on label "Tomorrow 7" at bounding box center [254, 98] width 18 height 29
click at [0, 0] on input "Tomorrow 7" at bounding box center [0, 0] width 0 height 0
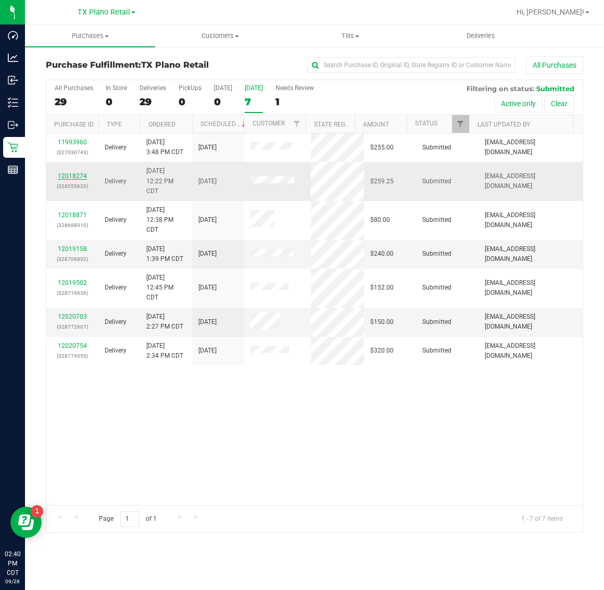
click at [70, 179] on link "12018274" at bounding box center [72, 175] width 29 height 7
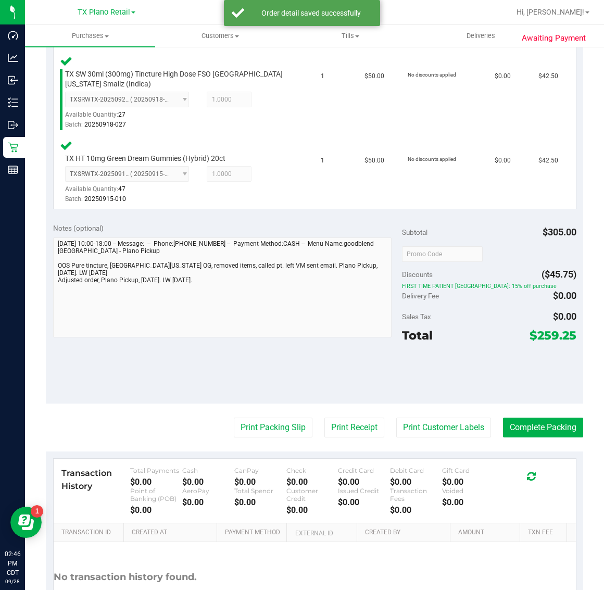
scroll to position [746, 0]
click at [426, 425] on button "Print Customer Labels" at bounding box center [443, 427] width 95 height 20
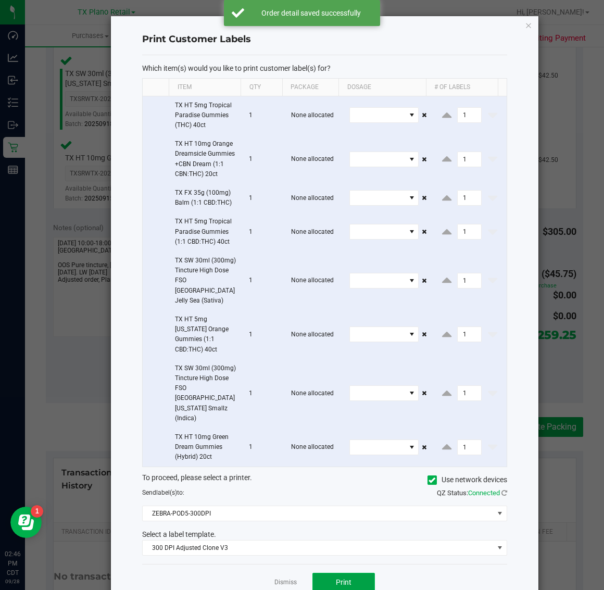
click at [345, 578] on span "Print" at bounding box center [344, 582] width 16 height 8
click at [525, 24] on icon "button" at bounding box center [528, 25] width 7 height 13
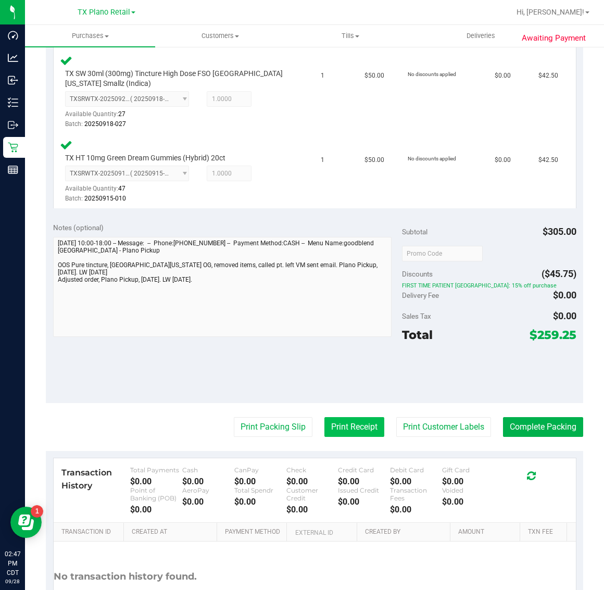
click at [333, 425] on button "Print Receipt" at bounding box center [355, 427] width 60 height 20
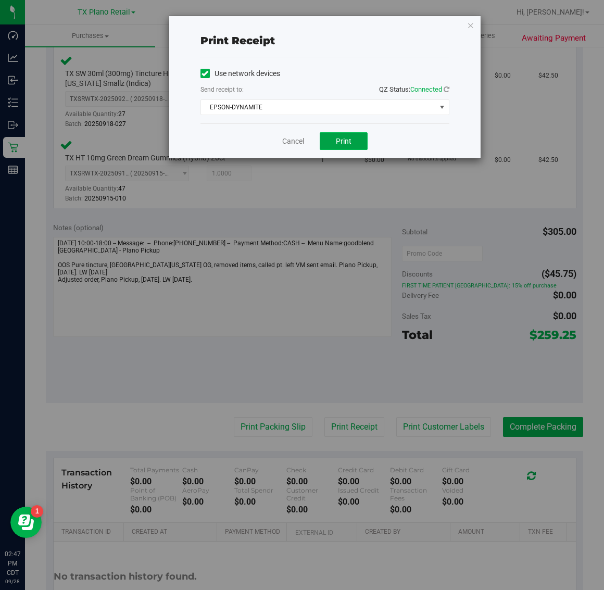
click at [344, 143] on span "Print" at bounding box center [344, 141] width 16 height 8
click at [486, 21] on div "Print receipt Use network devices Send receipt to: QZ Status: Connected EPSON-D…" at bounding box center [306, 295] width 612 height 590
click at [473, 29] on icon "button" at bounding box center [470, 25] width 7 height 13
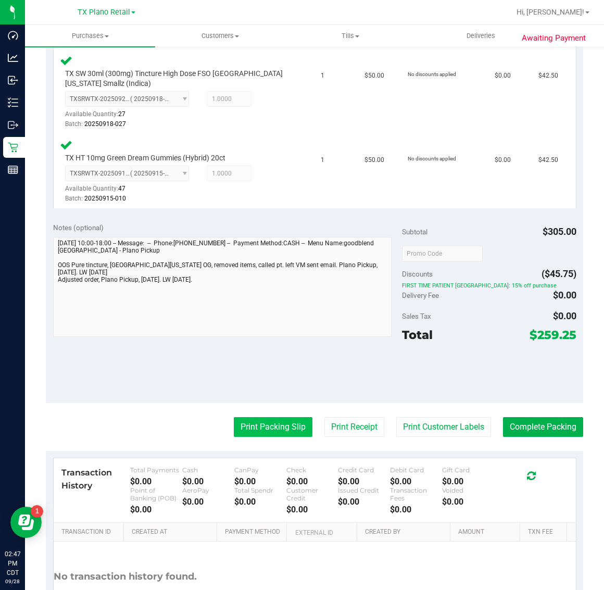
click at [289, 417] on button "Print Packing Slip" at bounding box center [273, 427] width 79 height 20
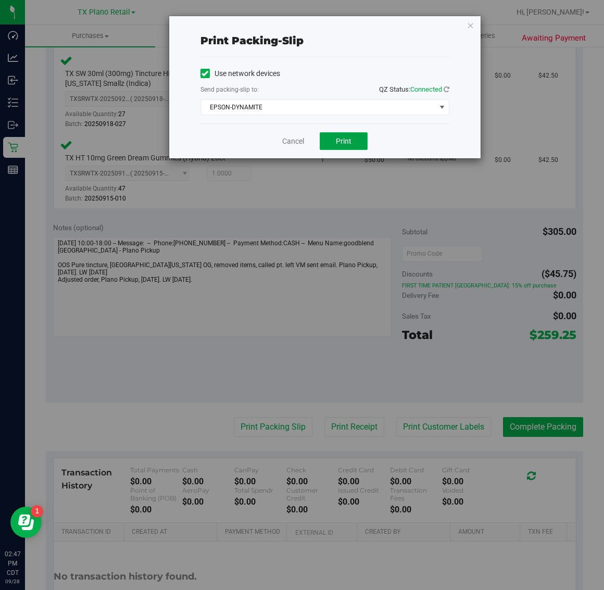
click at [346, 137] on span "Print" at bounding box center [344, 141] width 16 height 8
click at [470, 24] on icon "button" at bounding box center [470, 25] width 7 height 13
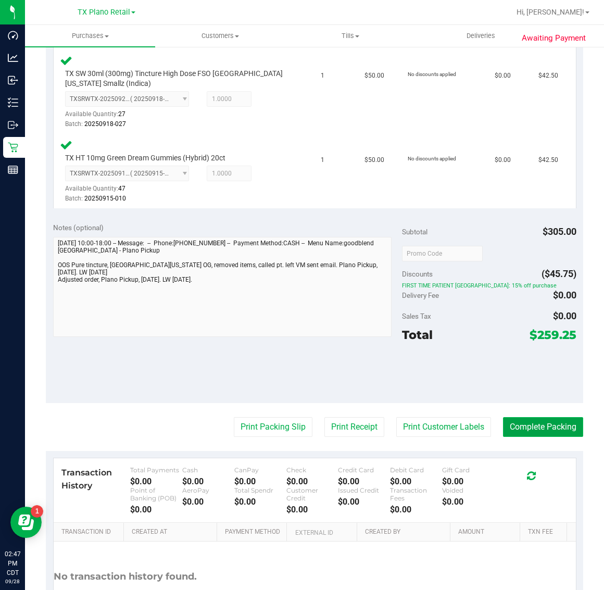
click at [548, 419] on button "Complete Packing" at bounding box center [543, 427] width 80 height 20
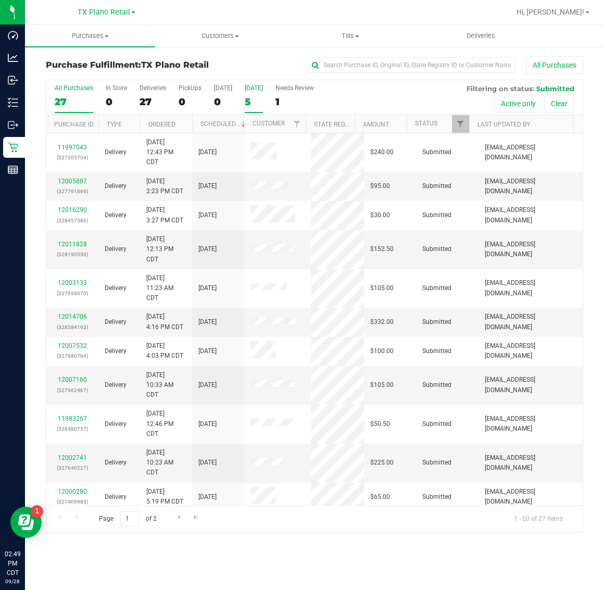
click at [256, 97] on div "5" at bounding box center [254, 102] width 18 height 12
click at [0, 0] on input "Tomorrow 5" at bounding box center [0, 0] width 0 height 0
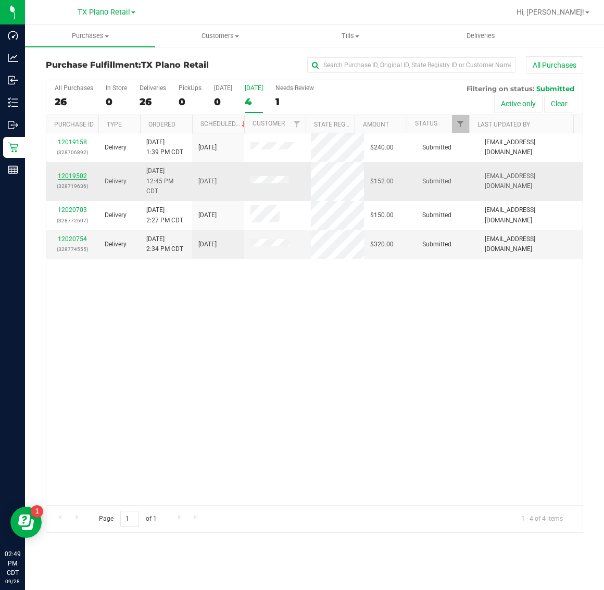
click at [71, 176] on link "12019502" at bounding box center [72, 175] width 29 height 7
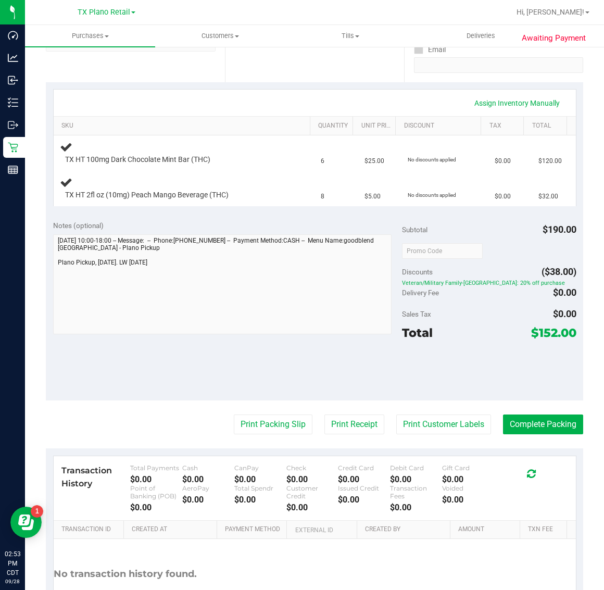
scroll to position [195, 0]
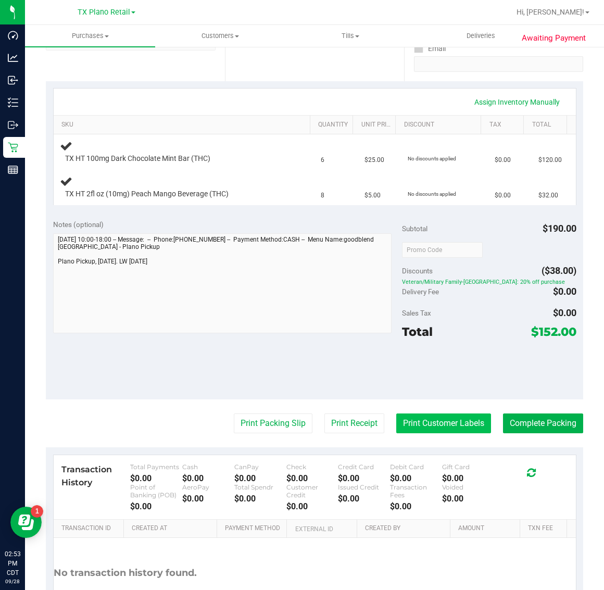
click at [433, 426] on button "Print Customer Labels" at bounding box center [443, 424] width 95 height 20
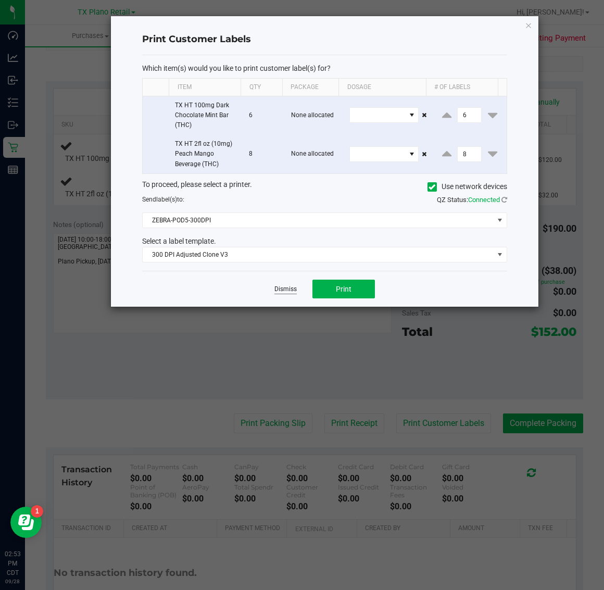
click at [283, 293] on link "Dismiss" at bounding box center [286, 289] width 22 height 9
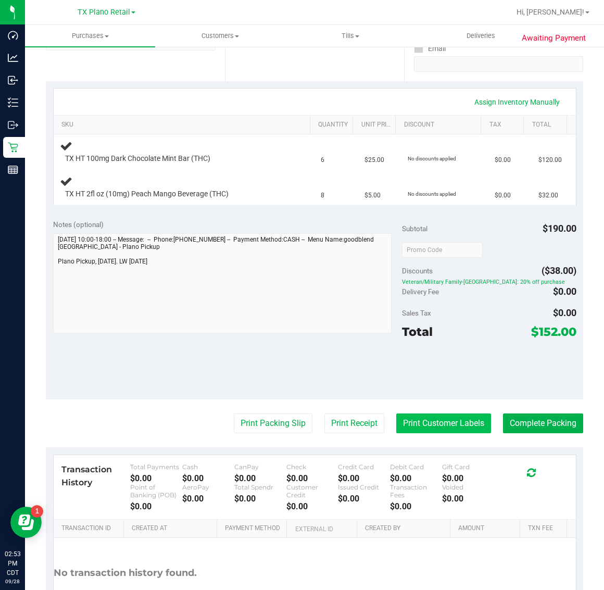
click at [414, 422] on button "Print Customer Labels" at bounding box center [443, 424] width 95 height 20
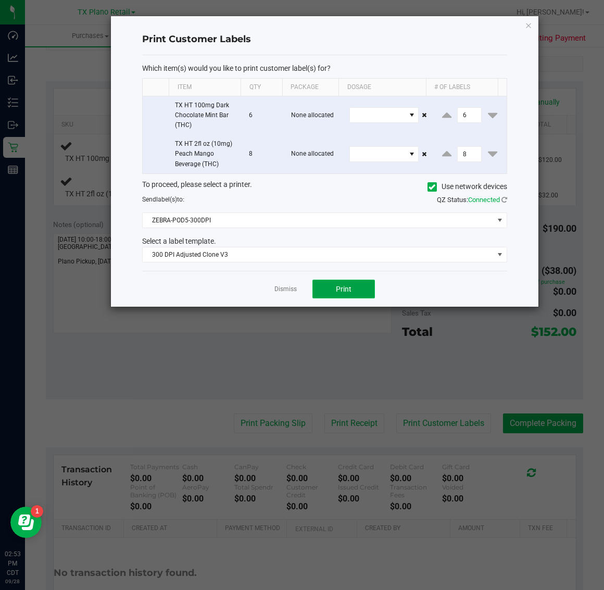
click at [342, 285] on span "Print" at bounding box center [344, 289] width 16 height 8
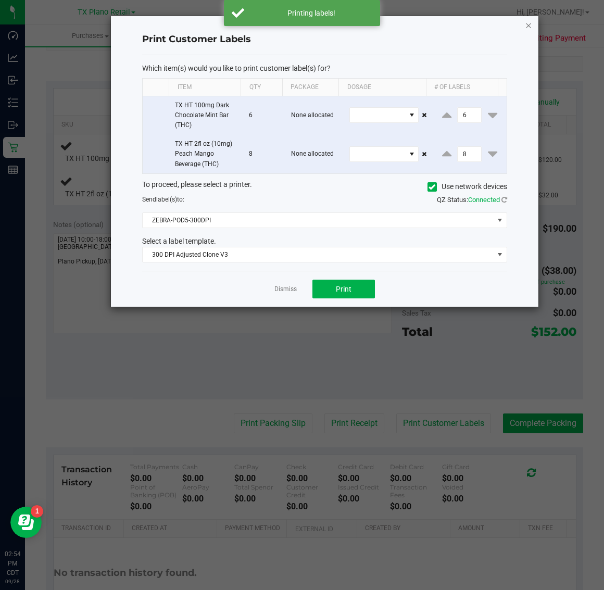
click at [529, 29] on icon "button" at bounding box center [528, 25] width 7 height 13
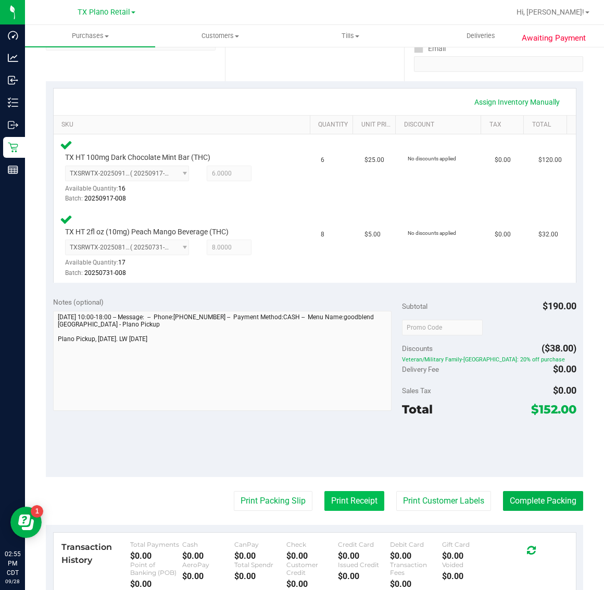
click at [352, 499] on button "Print Receipt" at bounding box center [355, 501] width 60 height 20
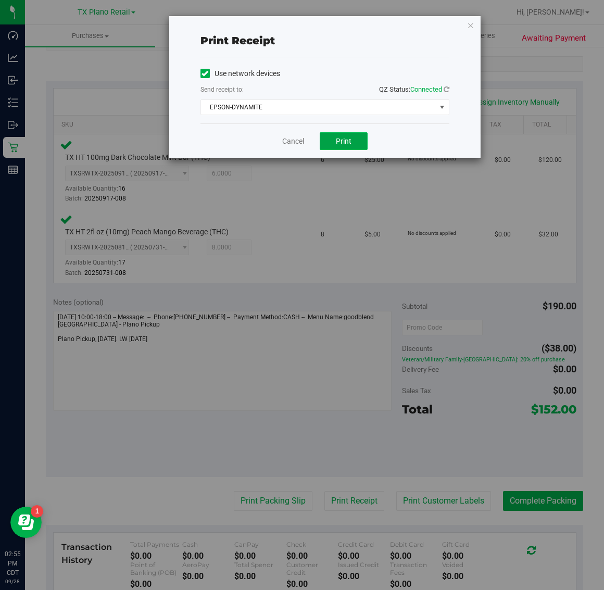
click at [348, 133] on button "Print" at bounding box center [344, 141] width 48 height 18
click at [470, 24] on icon "button" at bounding box center [470, 25] width 7 height 13
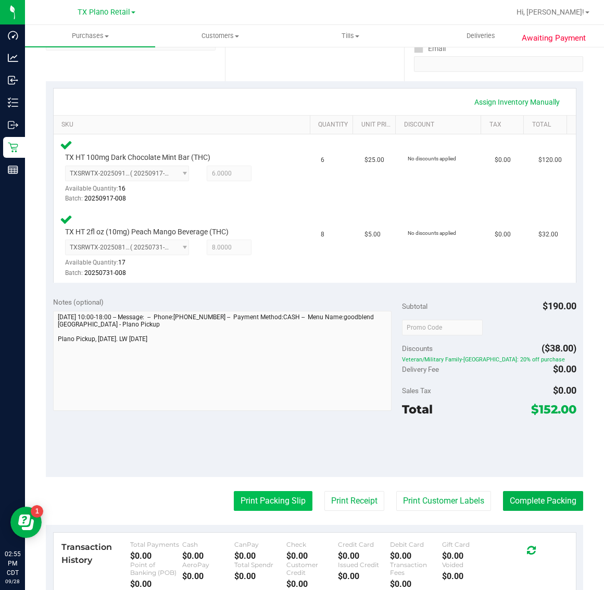
click at [268, 506] on button "Print Packing Slip" at bounding box center [273, 501] width 79 height 20
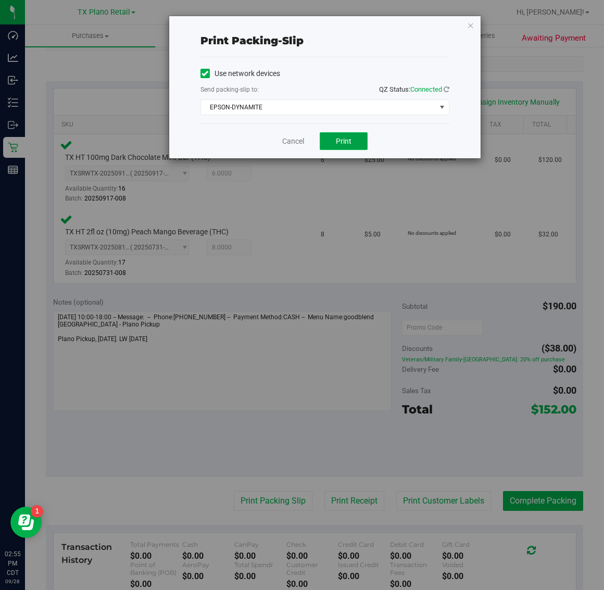
click at [344, 144] on span "Print" at bounding box center [344, 141] width 16 height 8
click at [473, 24] on icon "button" at bounding box center [470, 25] width 7 height 13
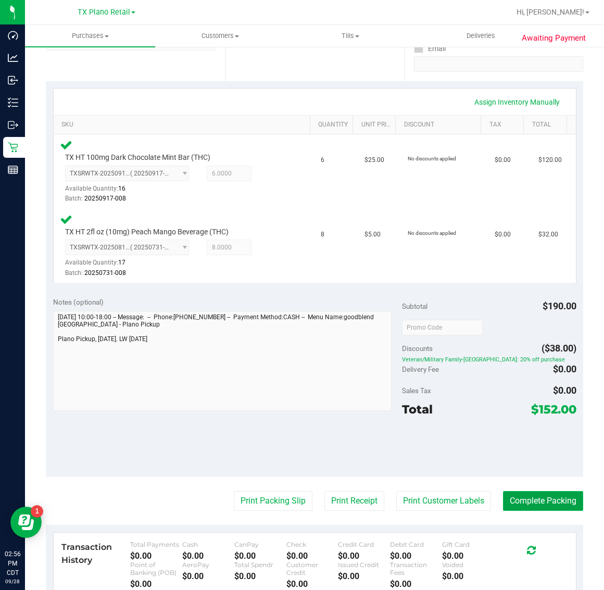
click at [532, 496] on button "Complete Packing" at bounding box center [543, 501] width 80 height 20
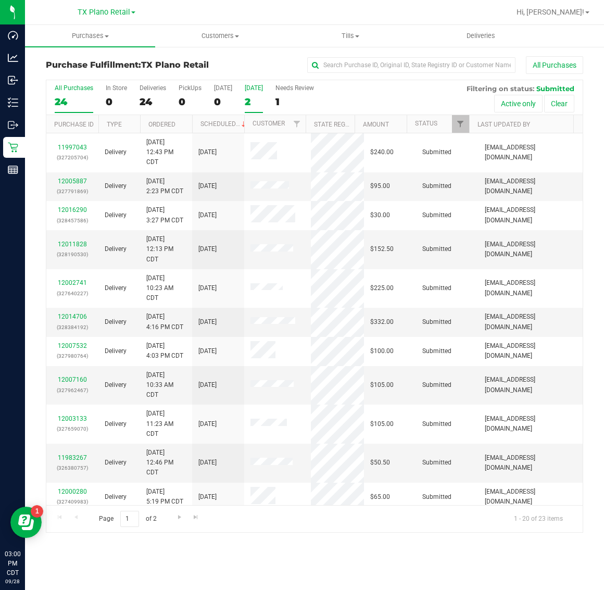
click at [252, 94] on label "Tomorrow 2" at bounding box center [254, 98] width 18 height 29
click at [0, 0] on input "Tomorrow 2" at bounding box center [0, 0] width 0 height 0
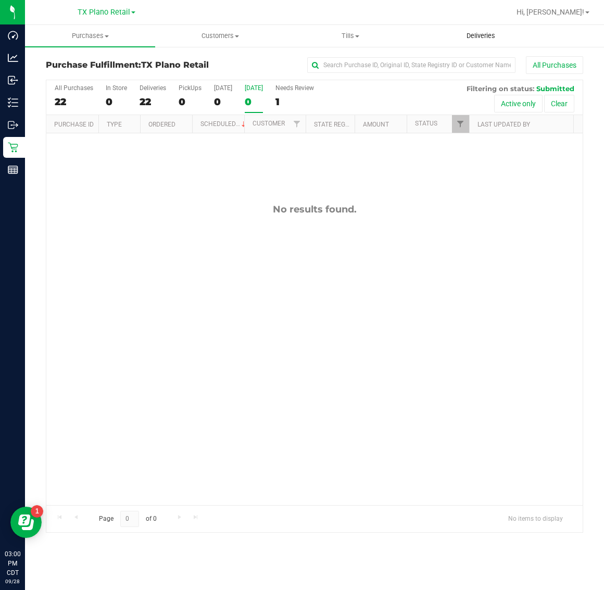
click at [479, 34] on span "Deliveries" at bounding box center [481, 35] width 57 height 9
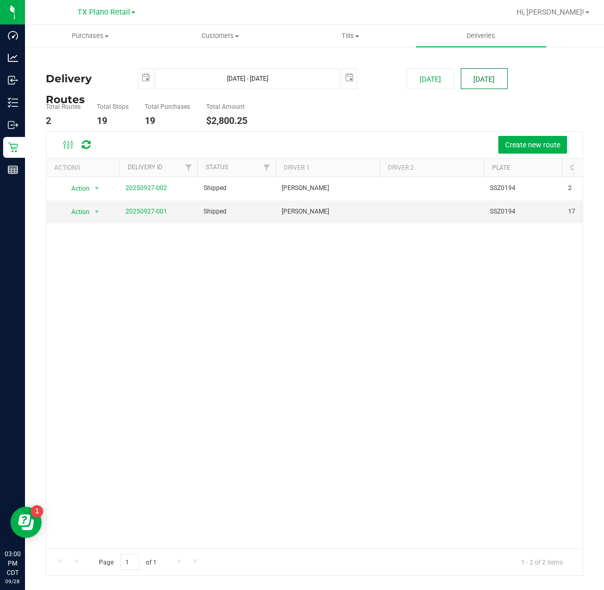
click at [496, 76] on button "[DATE]" at bounding box center [484, 78] width 47 height 21
type input "[DATE] - [DATE]"
type input "[DATE]"
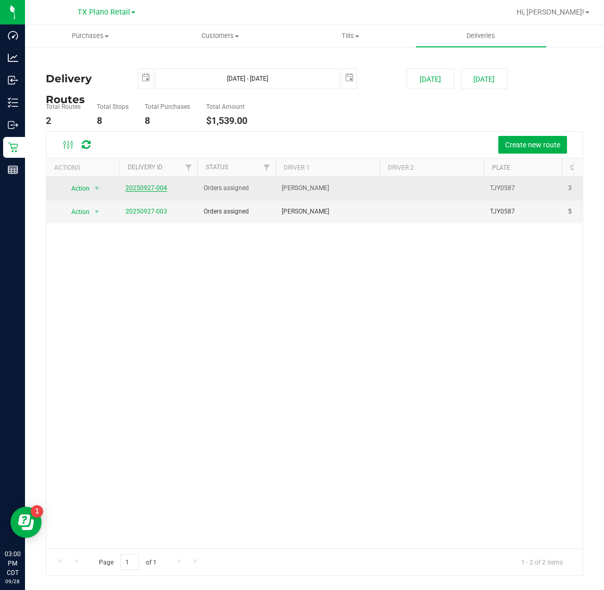
click at [150, 188] on link "20250927-004" at bounding box center [147, 187] width 42 height 7
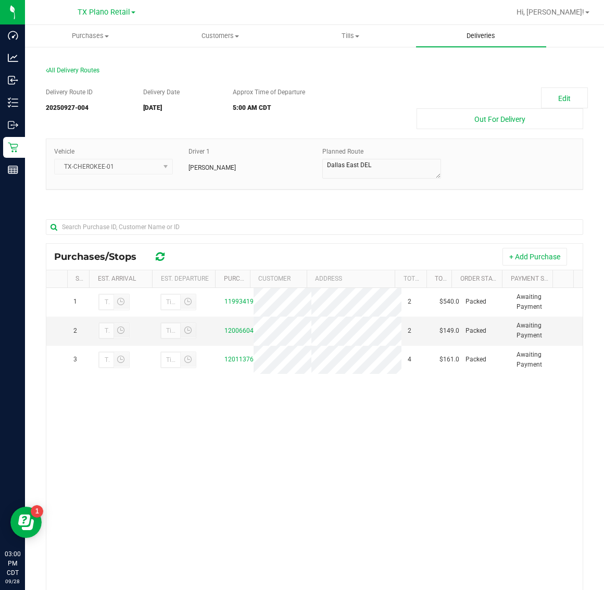
click at [487, 34] on span "Deliveries" at bounding box center [481, 35] width 57 height 9
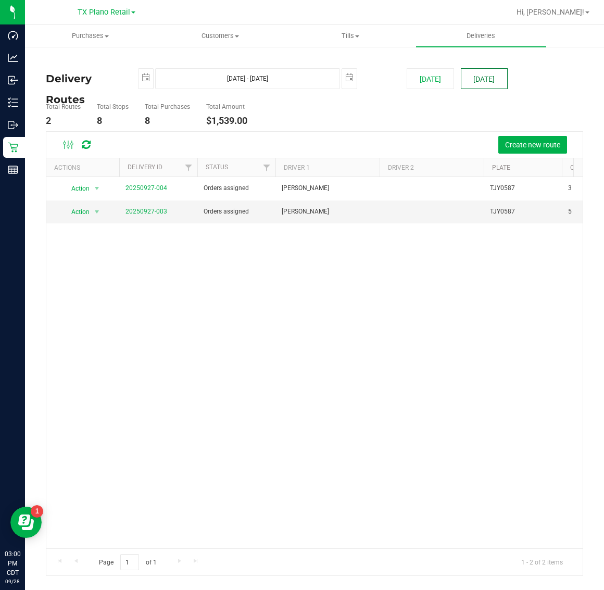
click at [494, 81] on button "[DATE]" at bounding box center [484, 78] width 47 height 21
click at [133, 211] on link "20250927-003" at bounding box center [147, 211] width 42 height 7
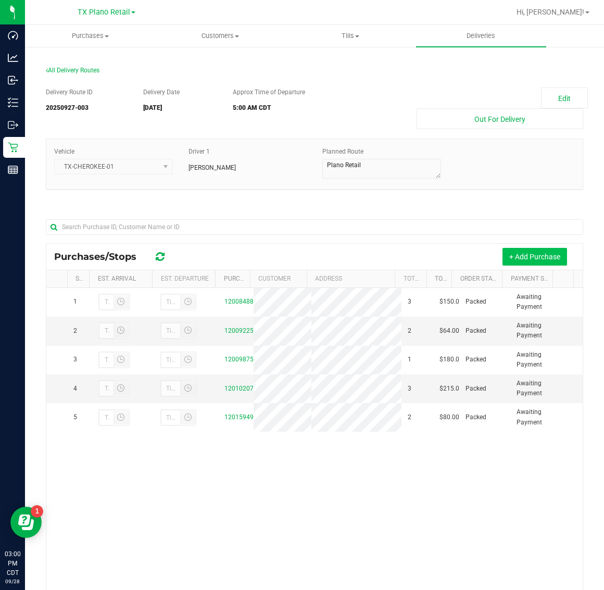
click at [537, 255] on button "+ Add Purchase" at bounding box center [535, 257] width 65 height 18
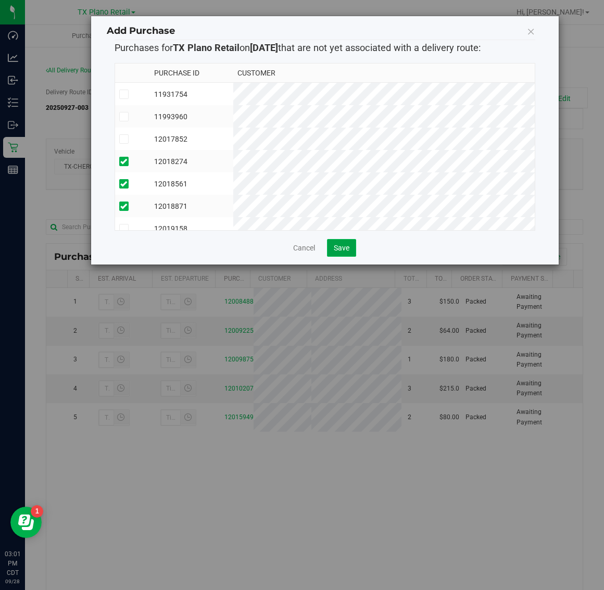
click at [352, 246] on button "Save" at bounding box center [341, 248] width 29 height 18
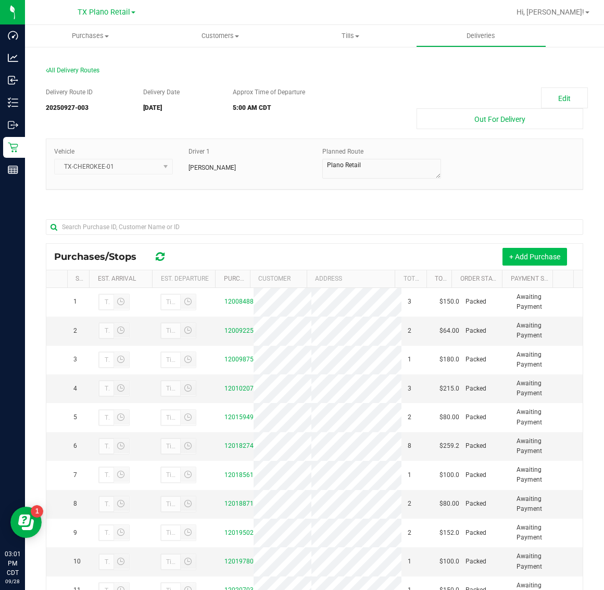
click at [517, 255] on button "+ Add Purchase" at bounding box center [535, 257] width 65 height 18
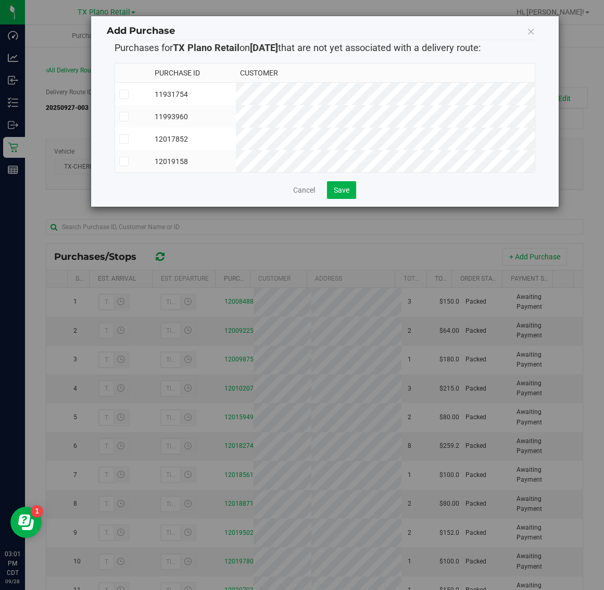
click at [236, 136] on td "12017852" at bounding box center [193, 139] width 85 height 22
click at [342, 199] on button "Save" at bounding box center [341, 190] width 29 height 18
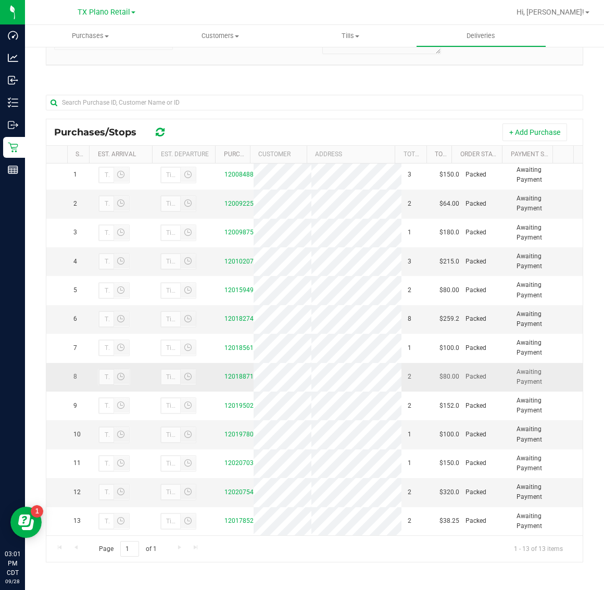
scroll to position [104, 0]
click at [482, 34] on span "Deliveries" at bounding box center [481, 35] width 57 height 9
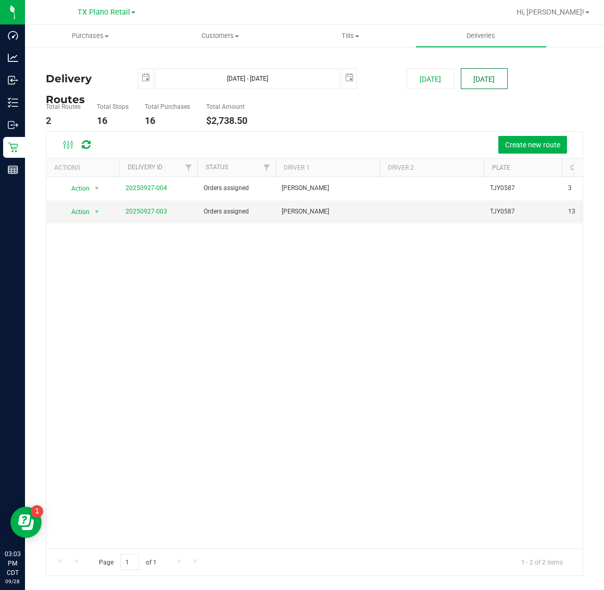
click at [482, 73] on button "[DATE]" at bounding box center [484, 78] width 47 height 21
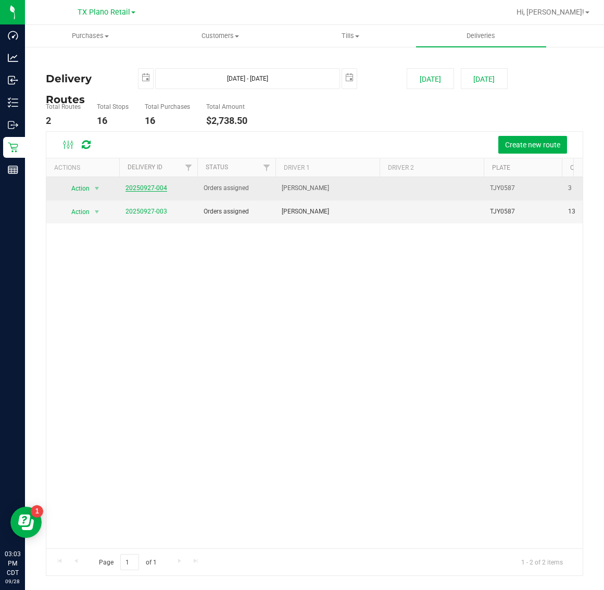
click at [147, 185] on link "20250927-004" at bounding box center [147, 187] width 42 height 7
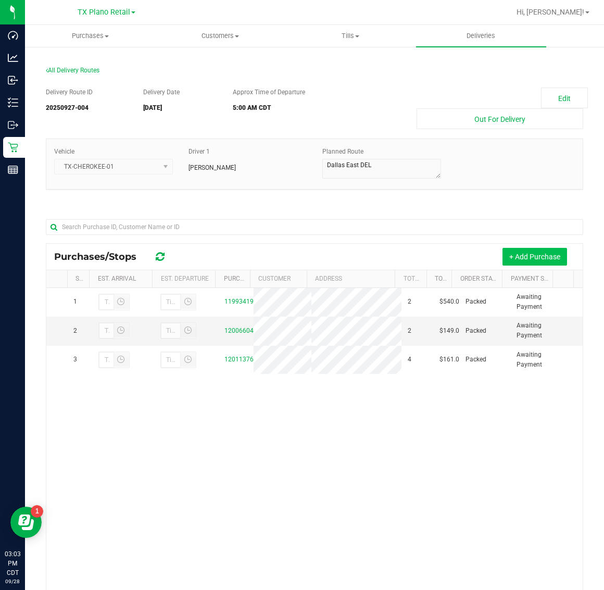
click at [533, 254] on button "+ Add Purchase" at bounding box center [535, 257] width 65 height 18
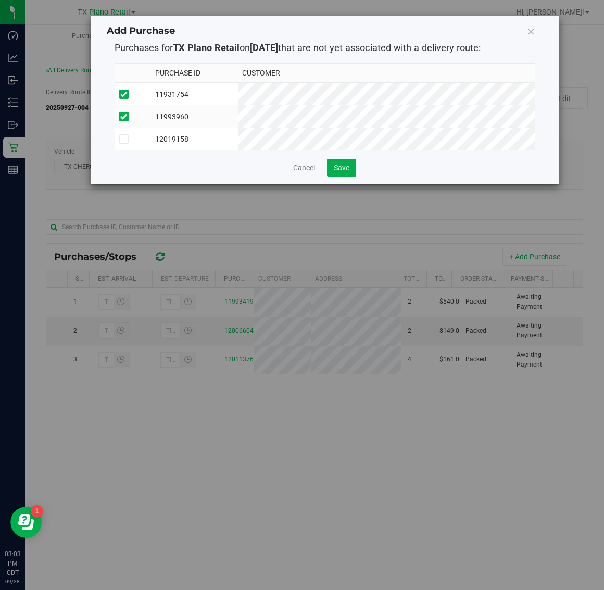
drag, startPoint x: 344, startPoint y: 141, endPoint x: 343, endPoint y: 157, distance: 15.7
click at [238, 141] on td "12019158" at bounding box center [194, 139] width 87 height 22
click at [340, 172] on span "Save" at bounding box center [342, 168] width 16 height 8
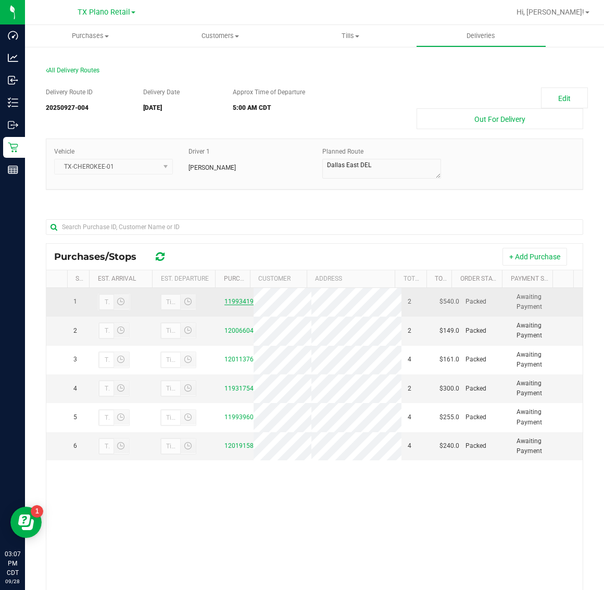
click at [233, 305] on link "11993419" at bounding box center [239, 301] width 29 height 7
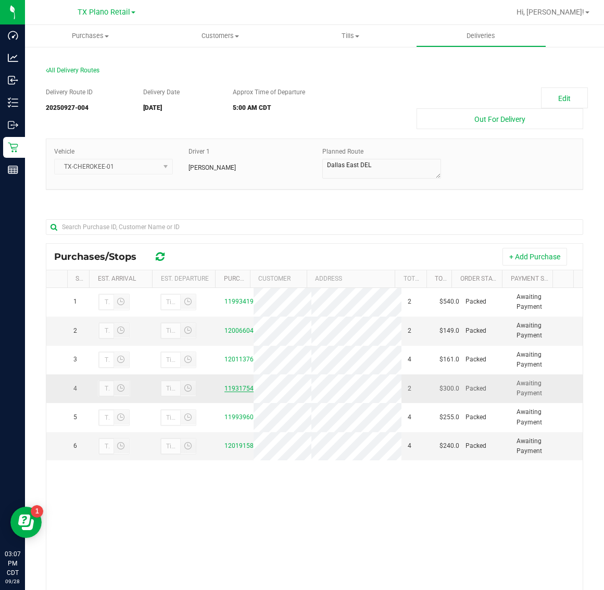
click at [236, 390] on link "11931754" at bounding box center [239, 388] width 29 height 7
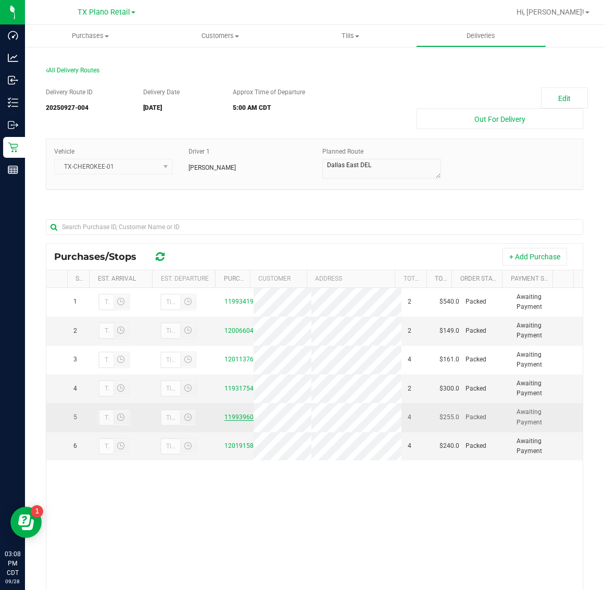
click at [241, 415] on link "11993960" at bounding box center [239, 417] width 29 height 7
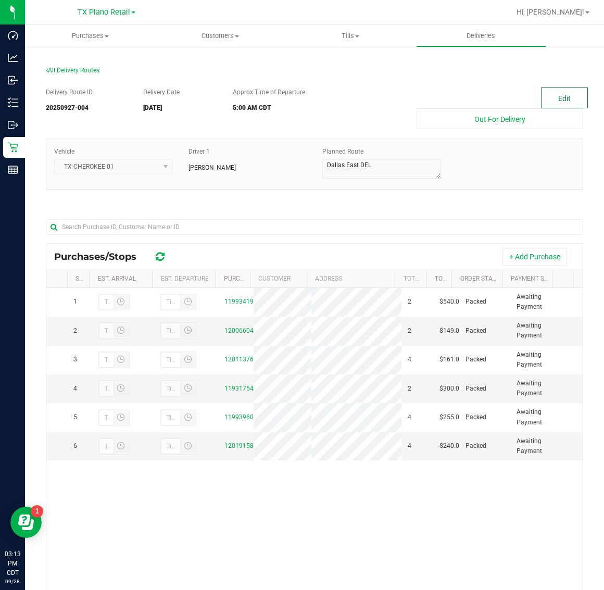
click at [547, 96] on button "Edit" at bounding box center [564, 98] width 47 height 21
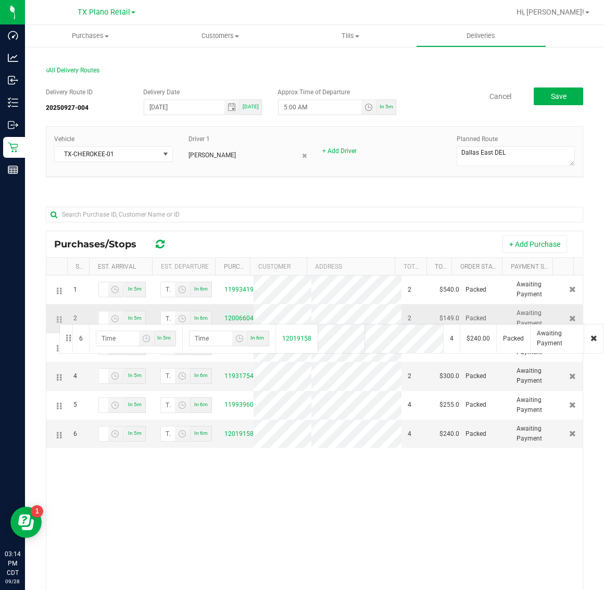
drag, startPoint x: 58, startPoint y: 438, endPoint x: 58, endPoint y: 321, distance: 116.2
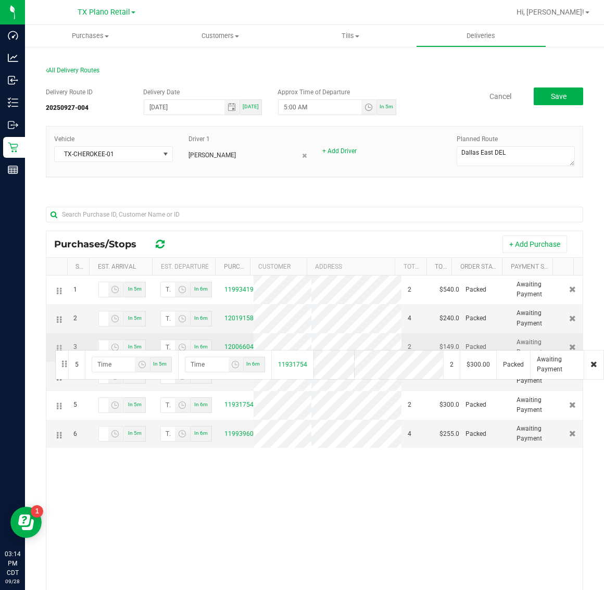
drag, startPoint x: 58, startPoint y: 406, endPoint x: 54, endPoint y: 349, distance: 57.5
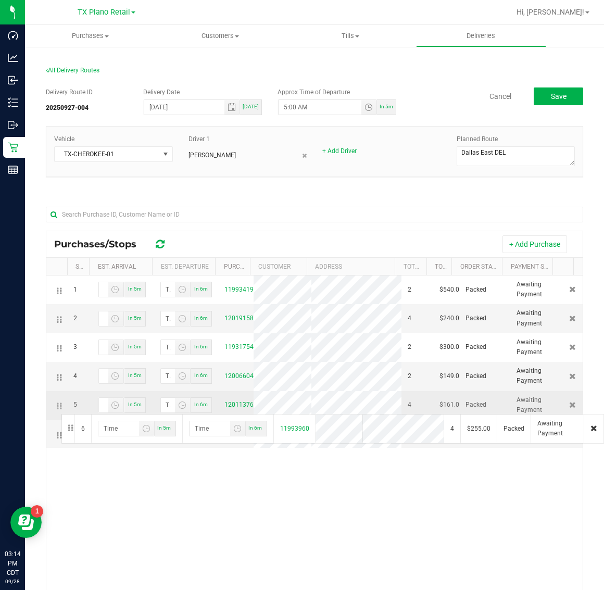
drag, startPoint x: 56, startPoint y: 436, endPoint x: 60, endPoint y: 413, distance: 22.7
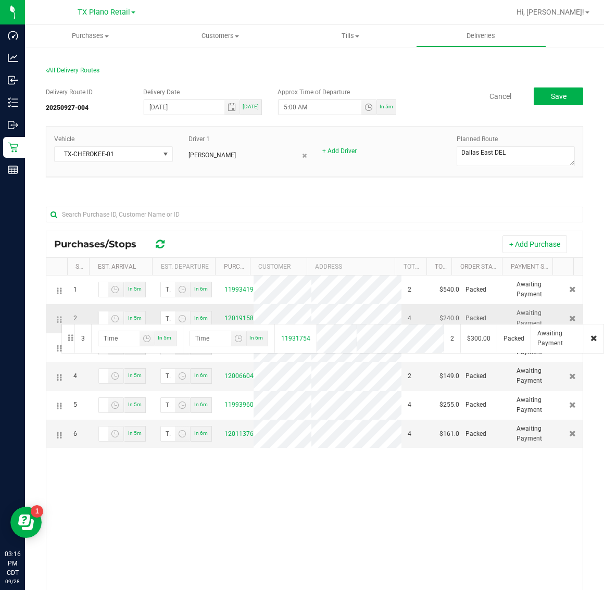
drag, startPoint x: 57, startPoint y: 349, endPoint x: 60, endPoint y: 323, distance: 26.2
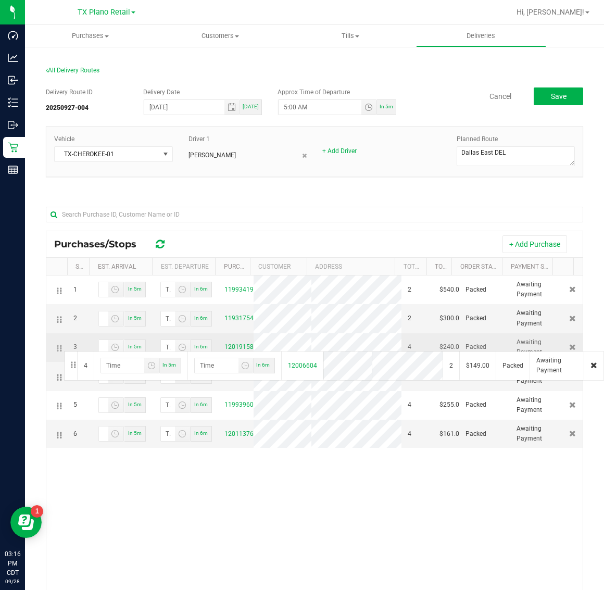
drag, startPoint x: 60, startPoint y: 377, endPoint x: 63, endPoint y: 350, distance: 26.7
drag, startPoint x: 58, startPoint y: 378, endPoint x: 58, endPoint y: 348, distance: 30.2
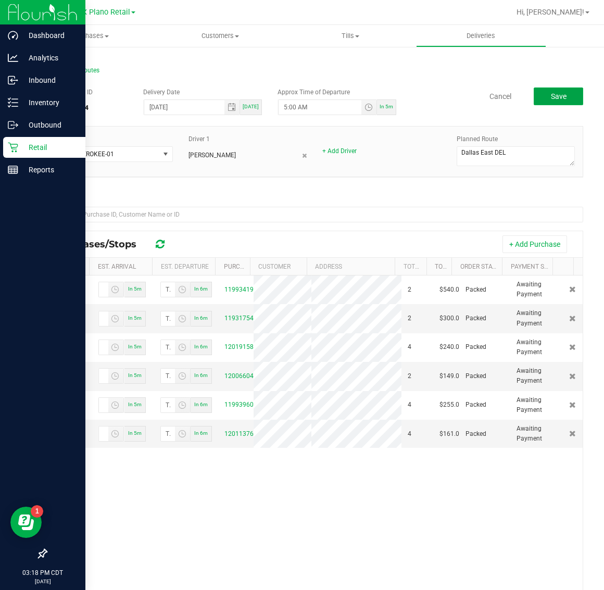
click at [565, 96] on button "Save" at bounding box center [558, 97] width 49 height 18
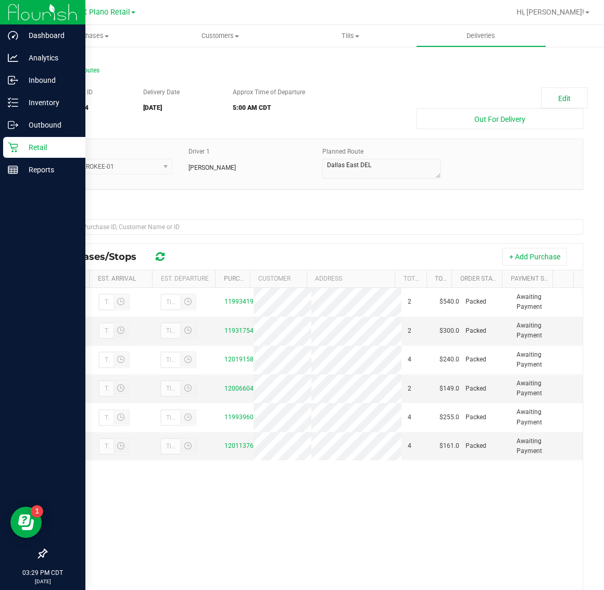
click at [38, 144] on p "Retail" at bounding box center [49, 147] width 63 height 13
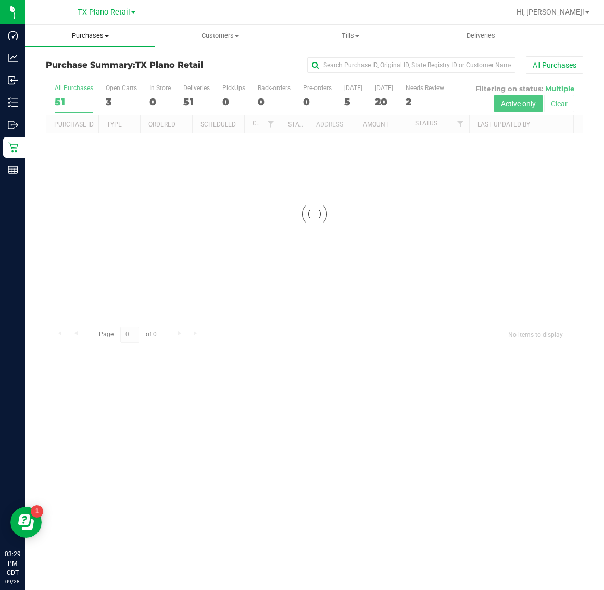
click at [82, 37] on span "Purchases" at bounding box center [90, 35] width 130 height 9
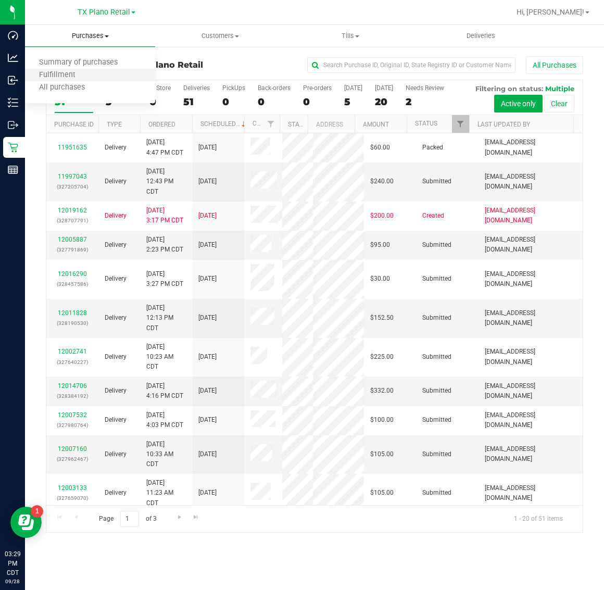
click at [95, 77] on li "Fulfillment" at bounding box center [90, 75] width 130 height 13
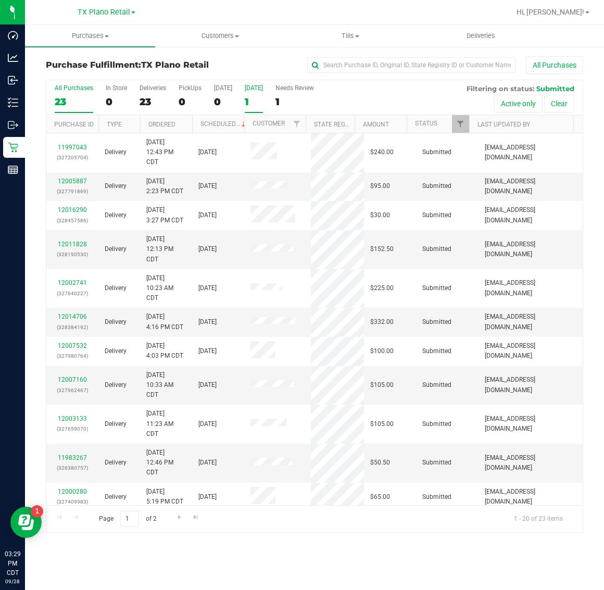
click at [258, 97] on div "1" at bounding box center [254, 102] width 18 height 12
click at [0, 0] on input "Tomorrow 1" at bounding box center [0, 0] width 0 height 0
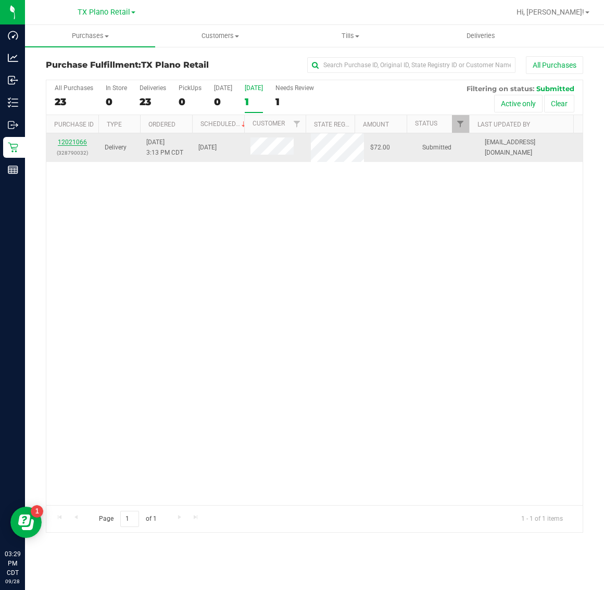
click at [73, 141] on link "12021066" at bounding box center [72, 142] width 29 height 7
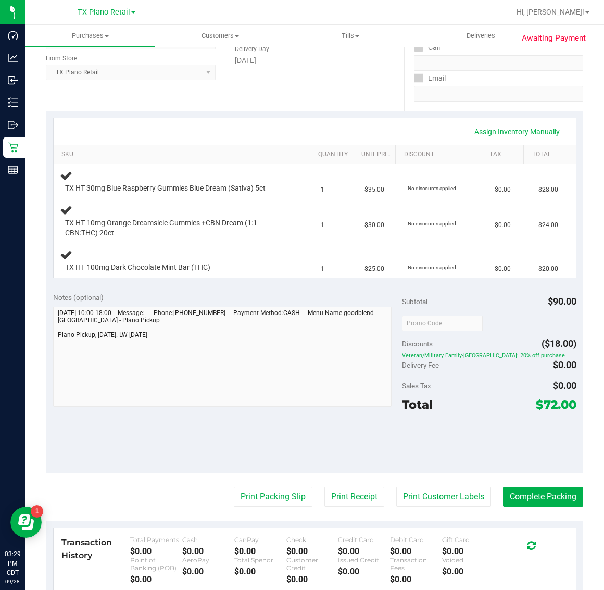
scroll to position [195, 0]
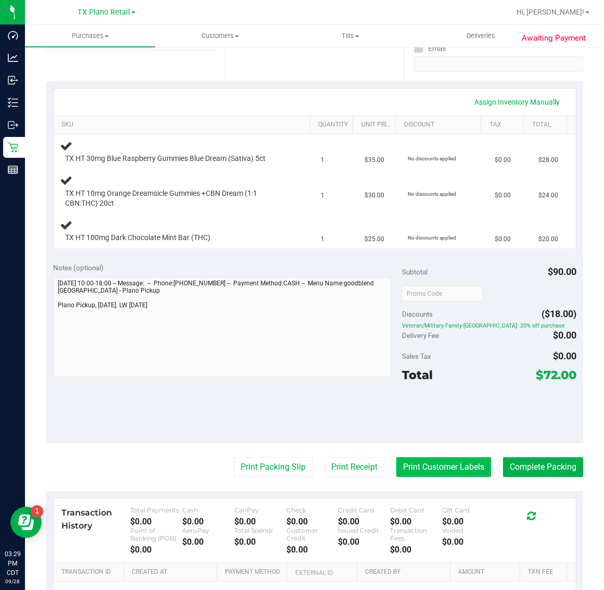
click at [433, 468] on button "Print Customer Labels" at bounding box center [443, 467] width 95 height 20
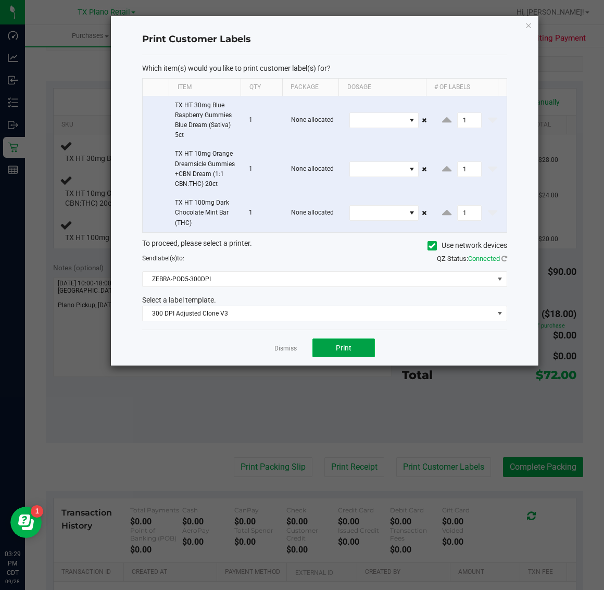
click at [347, 352] on span "Print" at bounding box center [344, 348] width 16 height 8
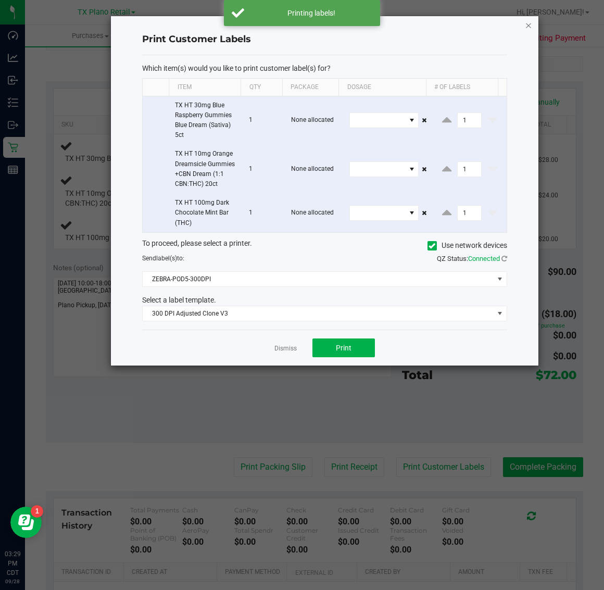
click at [529, 27] on icon "button" at bounding box center [528, 25] width 7 height 13
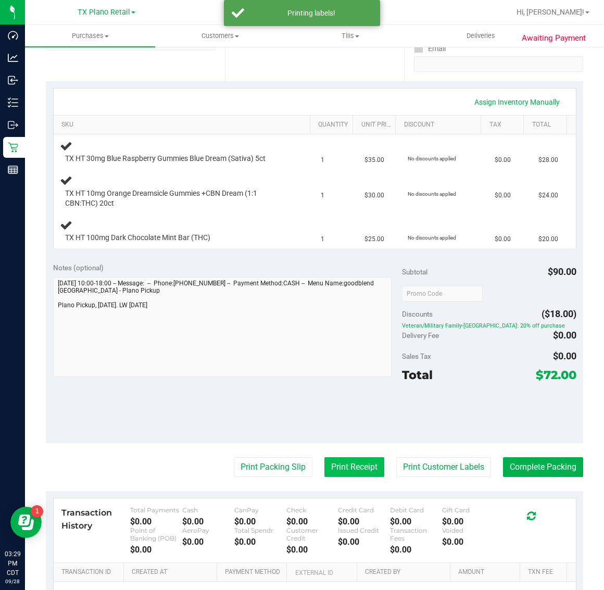
click at [331, 466] on button "Print Receipt" at bounding box center [355, 467] width 60 height 20
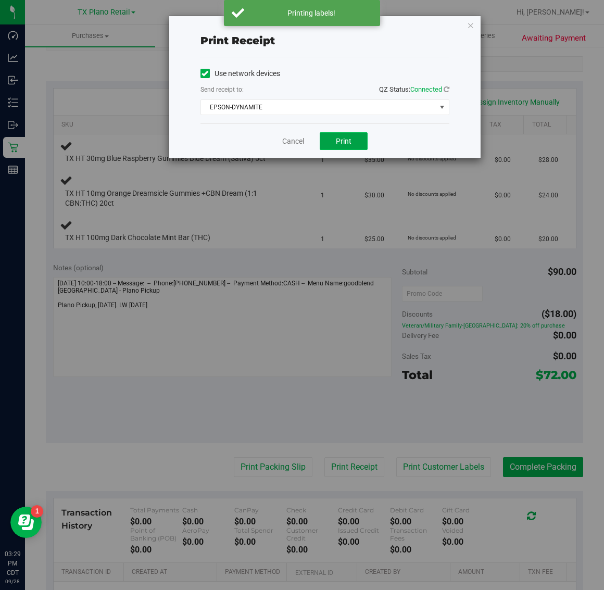
click at [344, 144] on span "Print" at bounding box center [344, 141] width 16 height 8
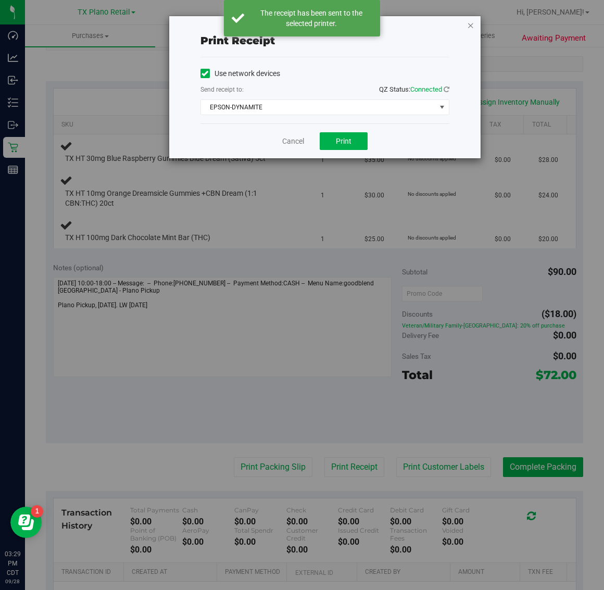
click at [470, 22] on icon "button" at bounding box center [470, 25] width 7 height 13
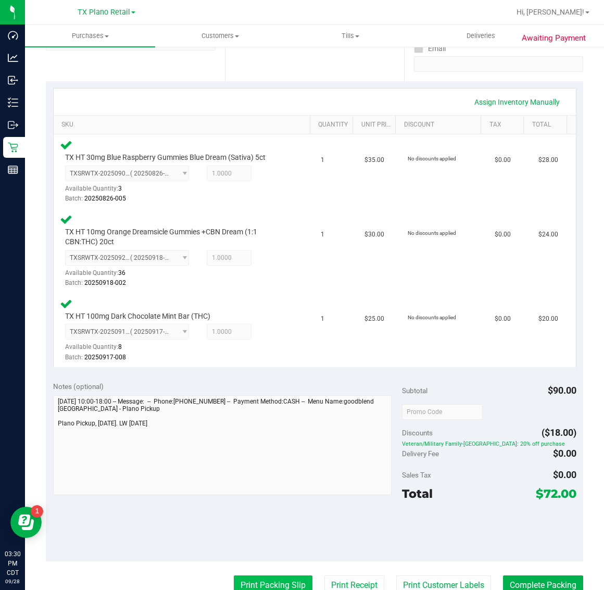
click at [284, 576] on button "Print Packing Slip" at bounding box center [273, 586] width 79 height 20
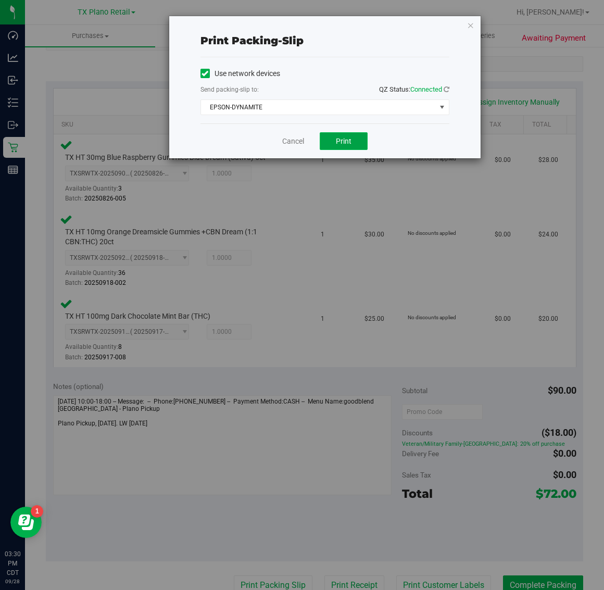
click at [335, 147] on button "Print" at bounding box center [344, 141] width 48 height 18
click at [469, 24] on icon "button" at bounding box center [470, 25] width 7 height 13
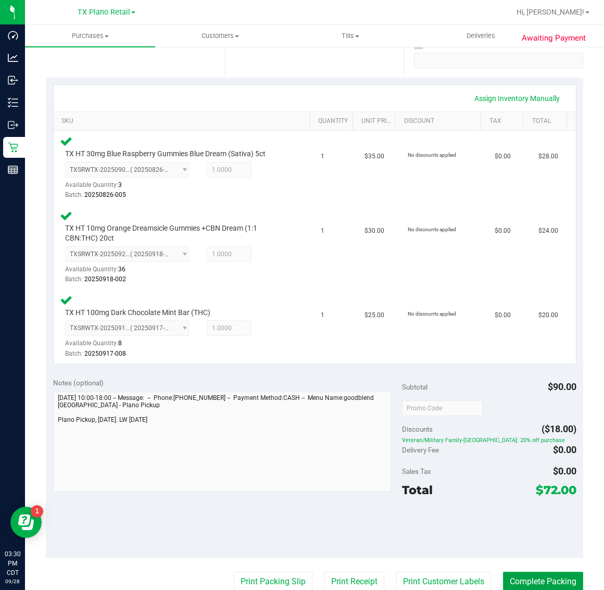
click at [527, 579] on button "Complete Packing" at bounding box center [543, 582] width 80 height 20
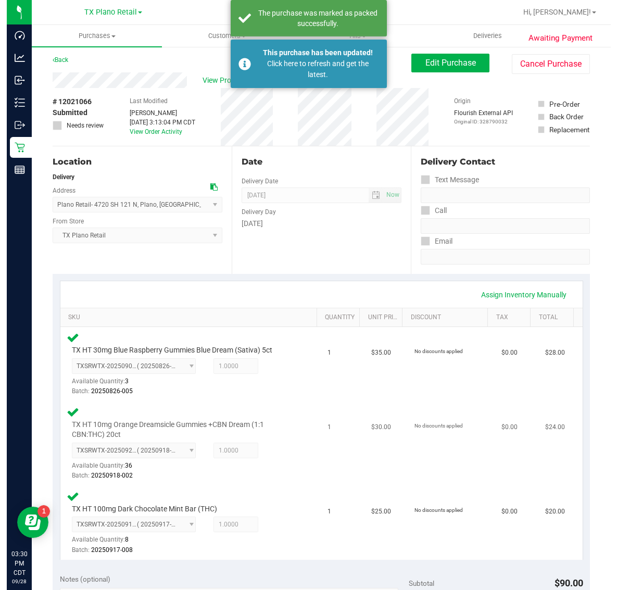
scroll to position [0, 0]
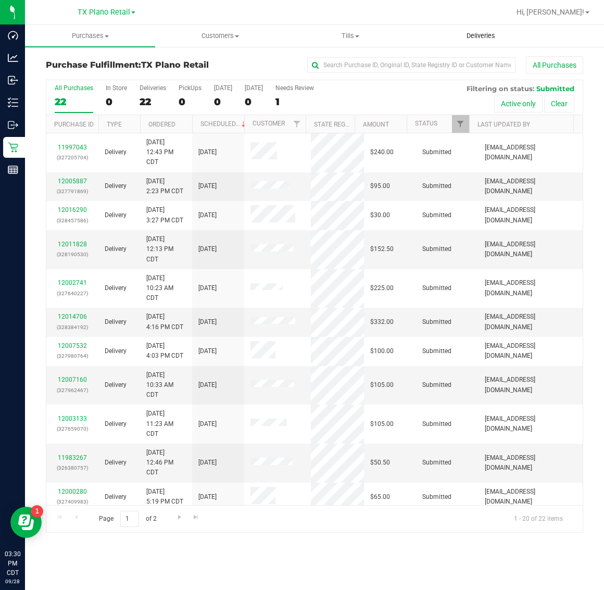
click at [477, 35] on span "Deliveries" at bounding box center [481, 35] width 57 height 9
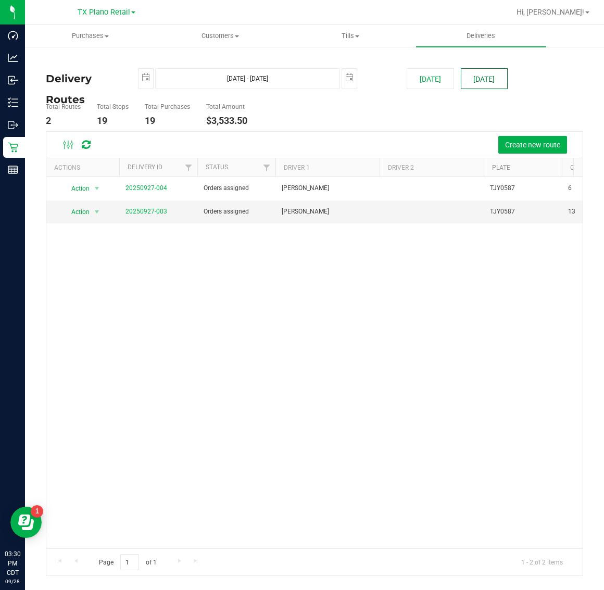
click at [478, 79] on button "[DATE]" at bounding box center [484, 78] width 47 height 21
click at [149, 213] on link "20250927-003" at bounding box center [147, 211] width 42 height 7
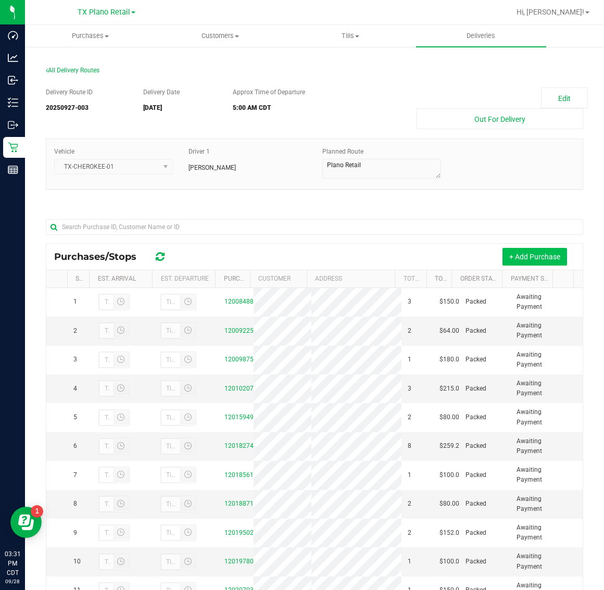
click at [518, 255] on button "+ Add Purchase" at bounding box center [535, 257] width 65 height 18
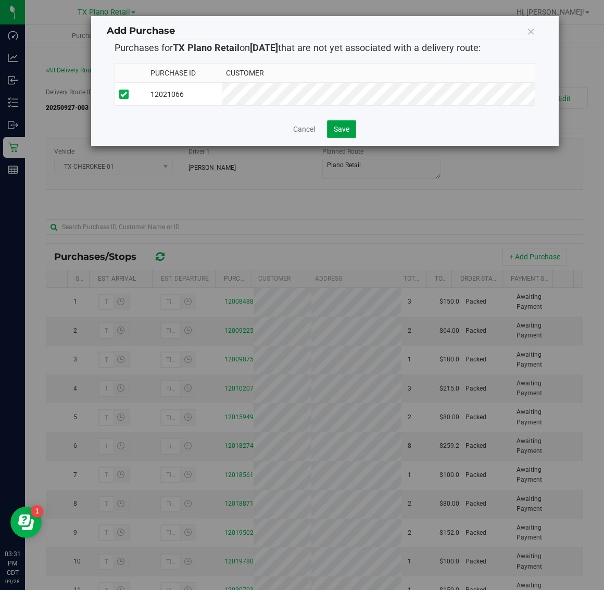
click at [350, 127] on button "Save" at bounding box center [341, 129] width 29 height 18
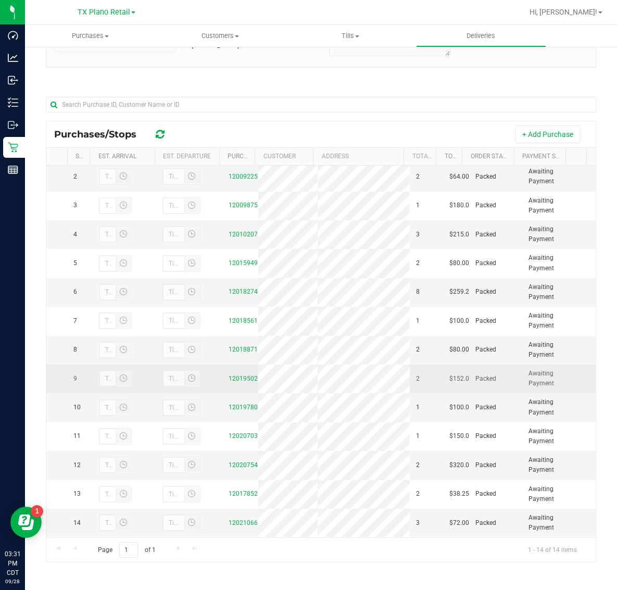
scroll to position [82, 0]
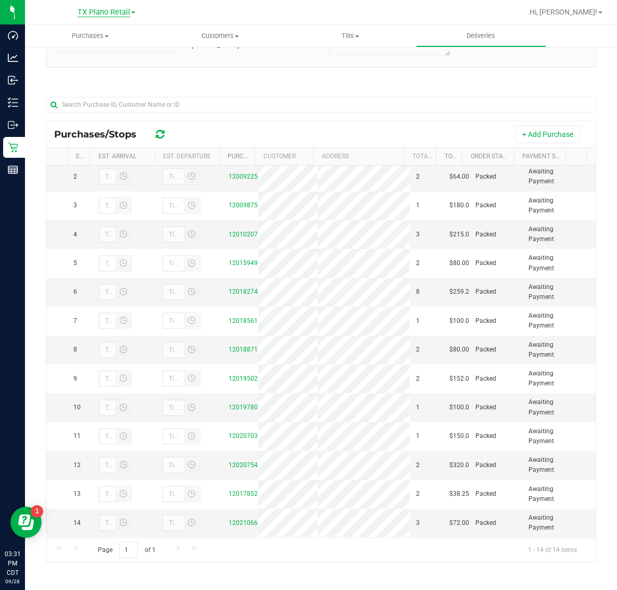
click at [94, 10] on span "TX Plano Retail" at bounding box center [104, 12] width 53 height 9
click at [92, 64] on link "TX San Antonio Retail" at bounding box center [106, 64] width 152 height 14
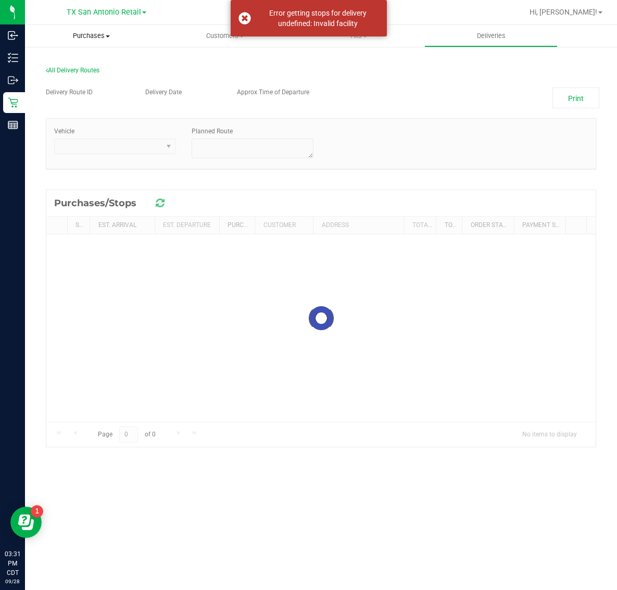
click at [92, 35] on span "Purchases" at bounding box center [91, 35] width 133 height 9
click at [89, 67] on li "Summary of purchases" at bounding box center [91, 63] width 133 height 13
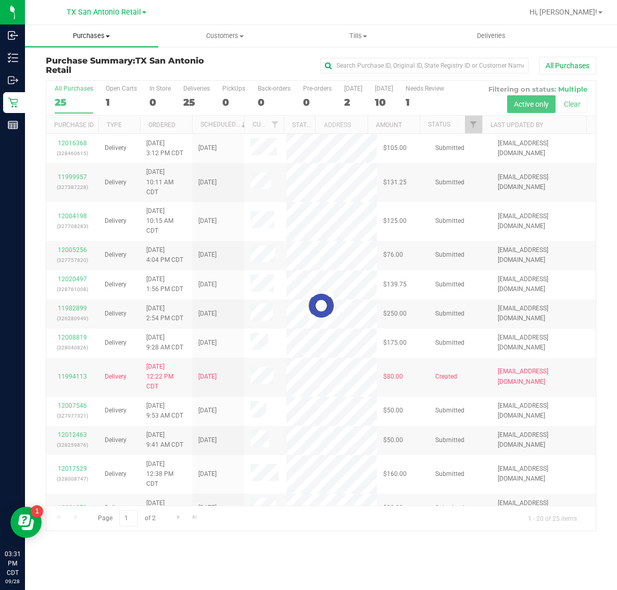
click at [91, 41] on uib-tab-heading "Purchases Summary of purchases Fulfillment All purchases" at bounding box center [91, 36] width 133 height 22
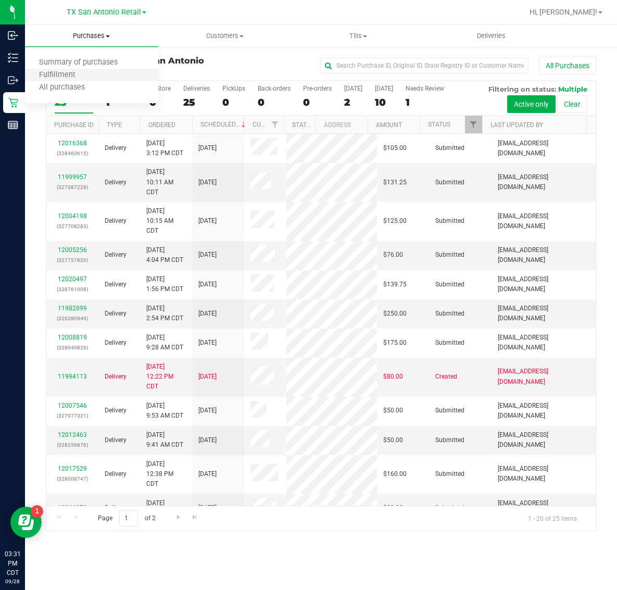
click at [87, 80] on li "Fulfillment" at bounding box center [91, 75] width 133 height 13
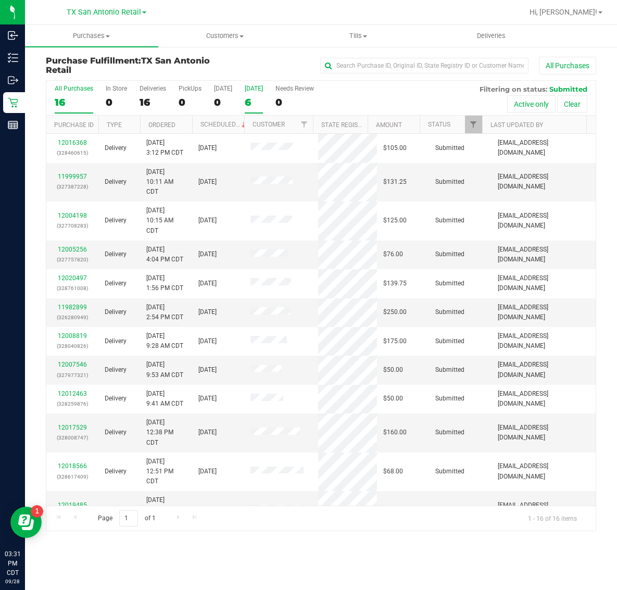
click at [251, 89] on div "[DATE]" at bounding box center [254, 88] width 18 height 7
click at [0, 0] on input "[DATE] 6" at bounding box center [0, 0] width 0 height 0
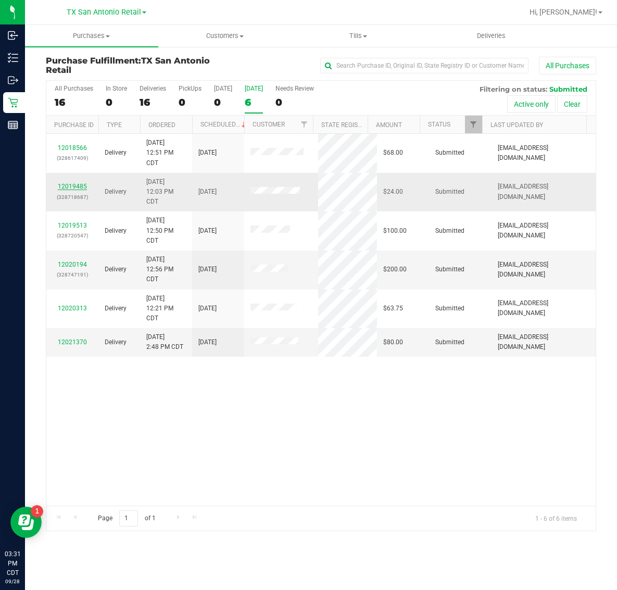
click at [81, 186] on link "12019485" at bounding box center [72, 186] width 29 height 7
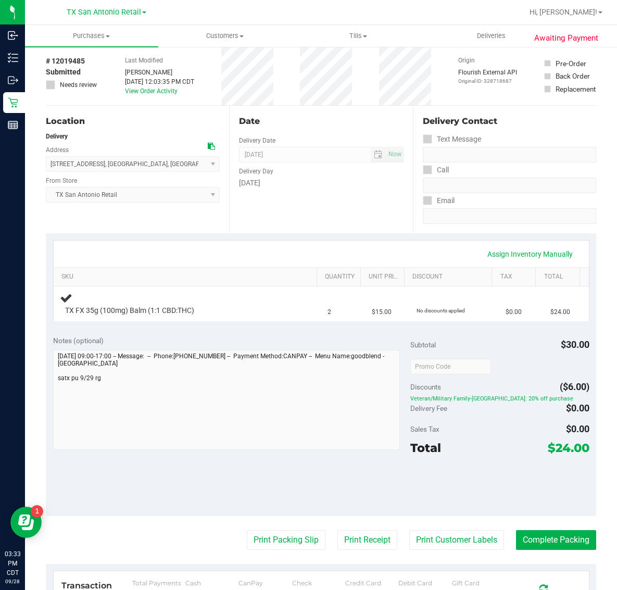
scroll to position [65, 0]
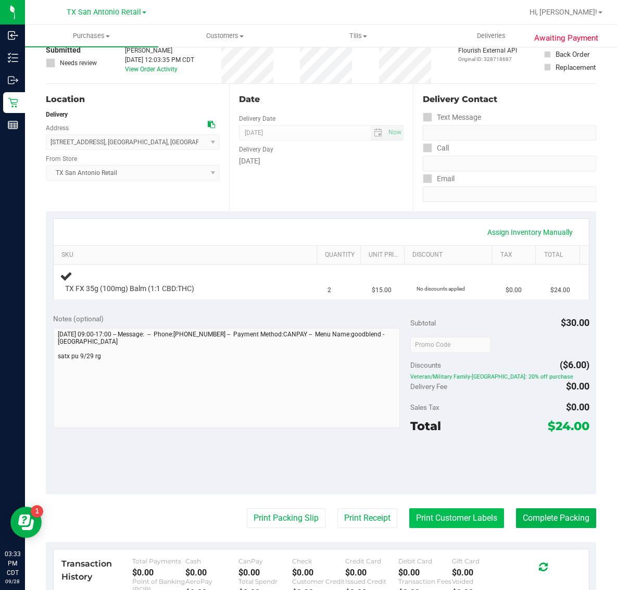
click at [451, 519] on button "Print Customer Labels" at bounding box center [456, 518] width 95 height 20
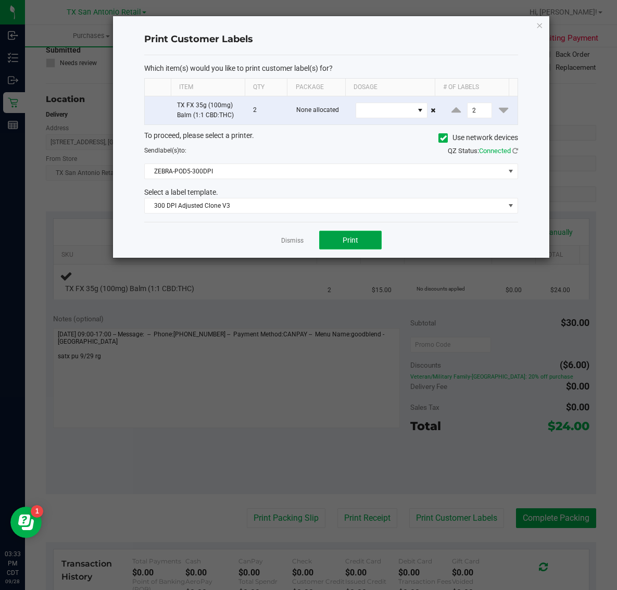
click at [358, 233] on button "Print" at bounding box center [350, 240] width 63 height 19
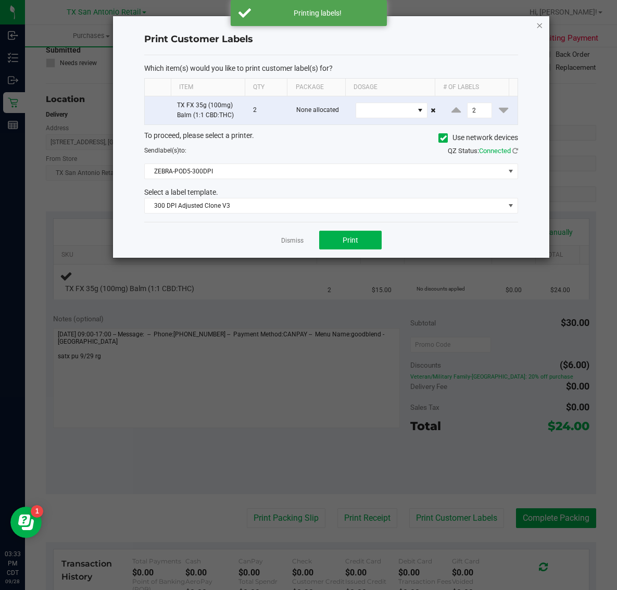
click at [538, 24] on icon "button" at bounding box center [539, 25] width 7 height 13
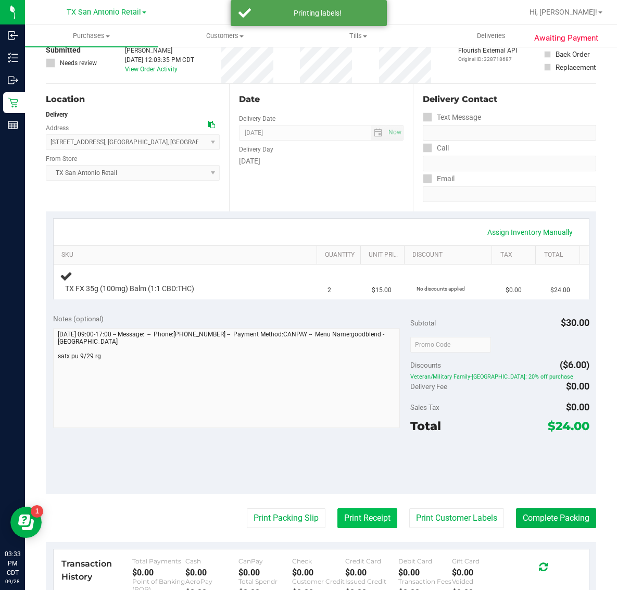
click at [355, 518] on button "Print Receipt" at bounding box center [368, 518] width 60 height 20
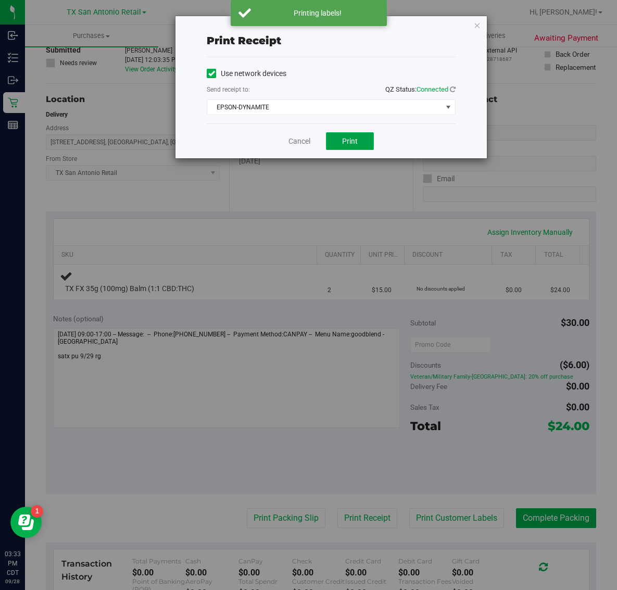
click at [352, 142] on span "Print" at bounding box center [350, 141] width 16 height 8
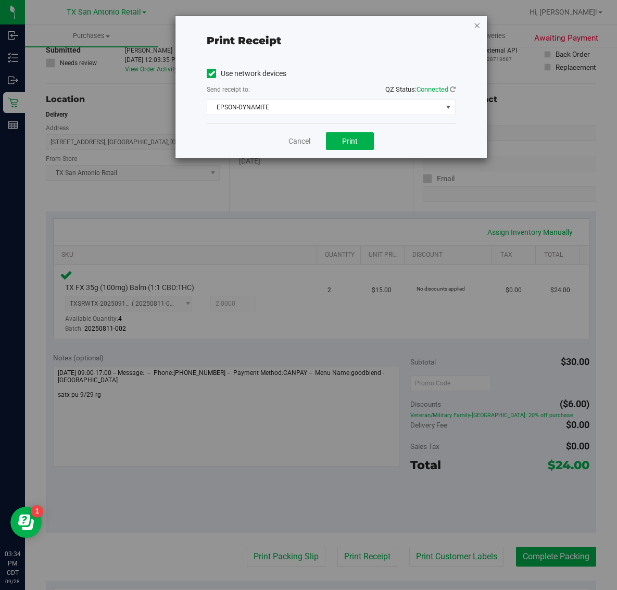
click at [478, 24] on icon "button" at bounding box center [477, 25] width 7 height 13
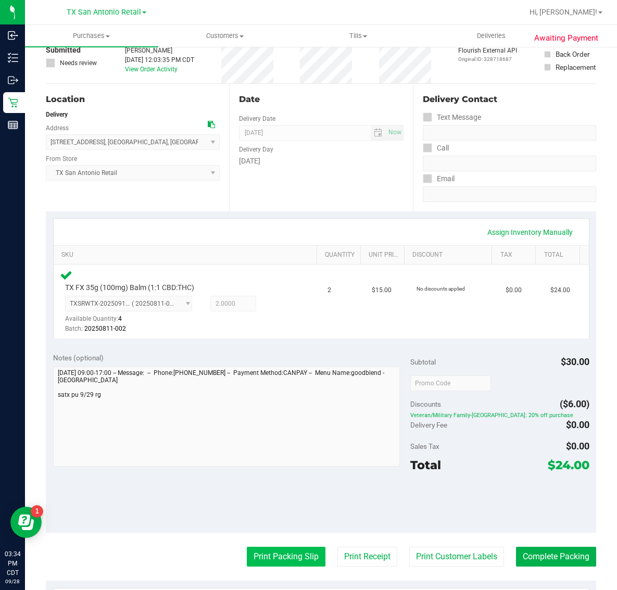
click at [275, 559] on button "Print Packing Slip" at bounding box center [286, 557] width 79 height 20
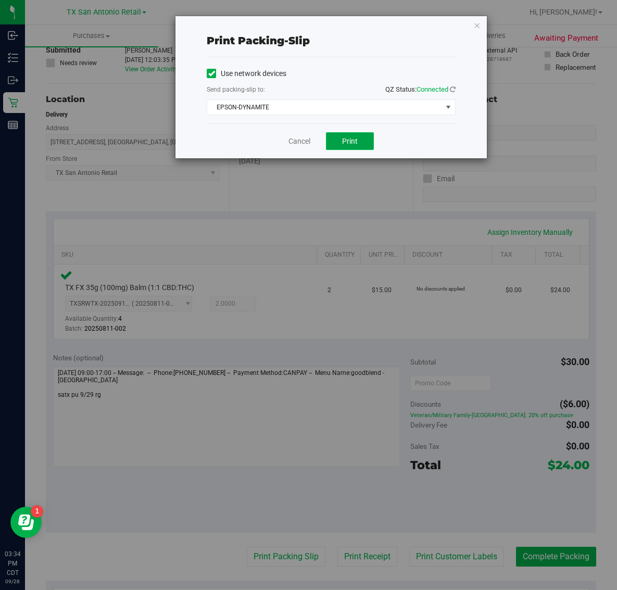
click at [342, 141] on span "Print" at bounding box center [350, 141] width 16 height 8
click at [477, 26] on icon "button" at bounding box center [477, 25] width 7 height 13
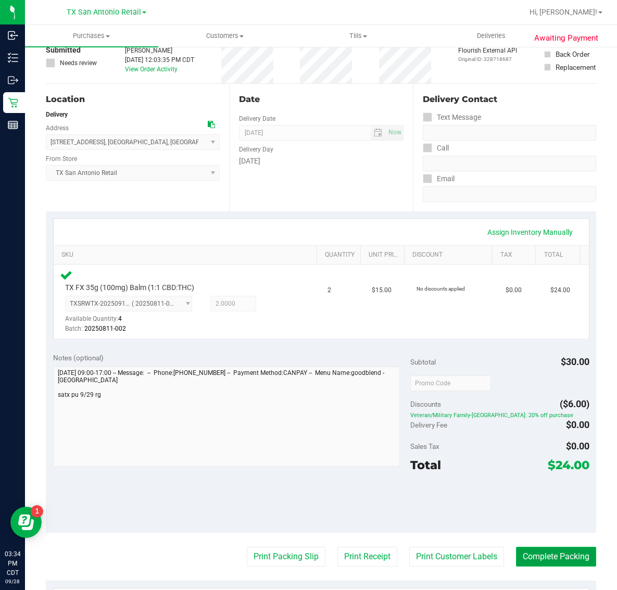
click at [558, 556] on button "Complete Packing" at bounding box center [556, 557] width 80 height 20
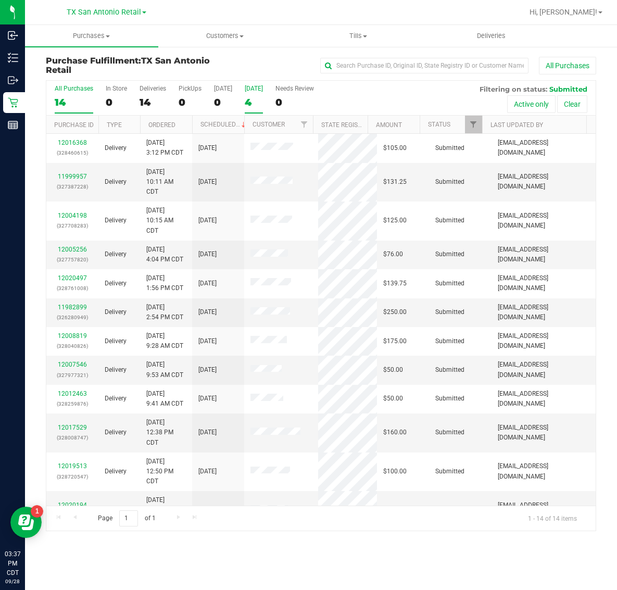
click at [258, 90] on div "[DATE]" at bounding box center [254, 88] width 18 height 7
click at [0, 0] on input "[DATE] 4" at bounding box center [0, 0] width 0 height 0
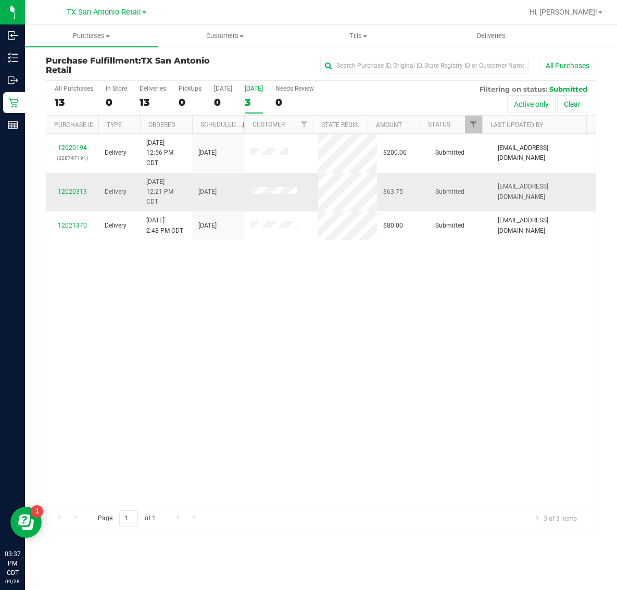
click at [78, 193] on link "12020313" at bounding box center [72, 191] width 29 height 7
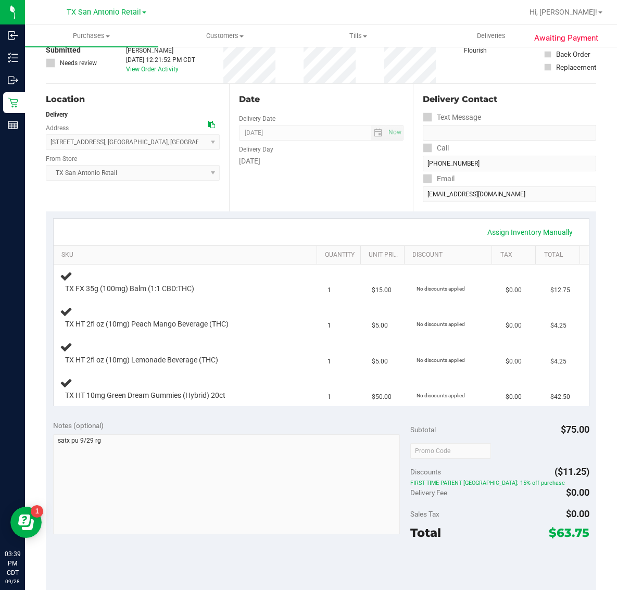
scroll to position [253, 0]
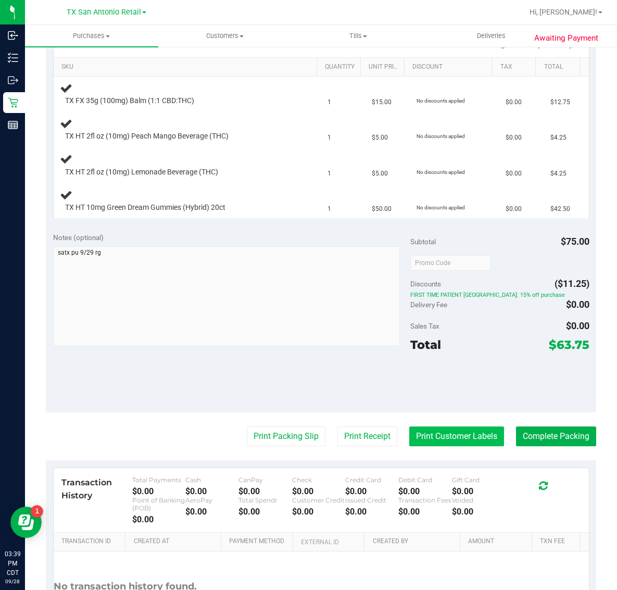
click at [447, 441] on button "Print Customer Labels" at bounding box center [456, 437] width 95 height 20
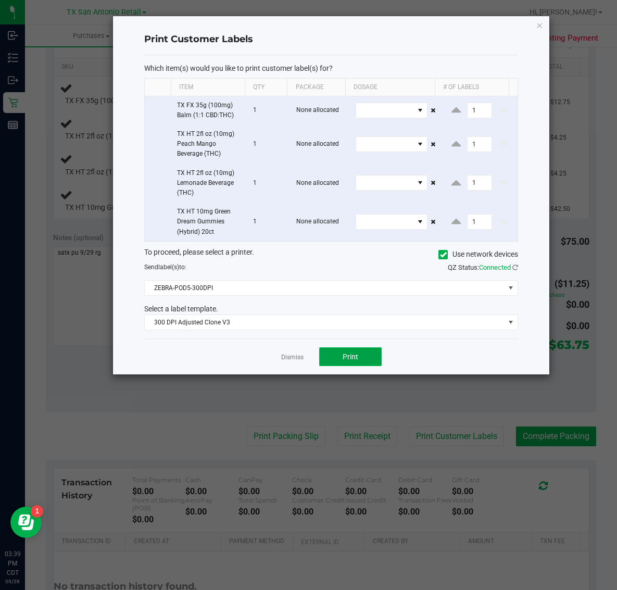
click at [355, 361] on span "Print" at bounding box center [351, 357] width 16 height 8
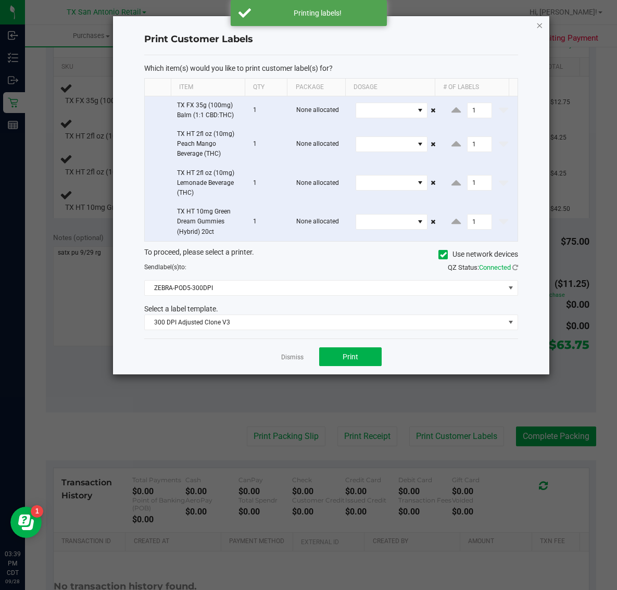
click at [543, 23] on icon "button" at bounding box center [539, 25] width 7 height 13
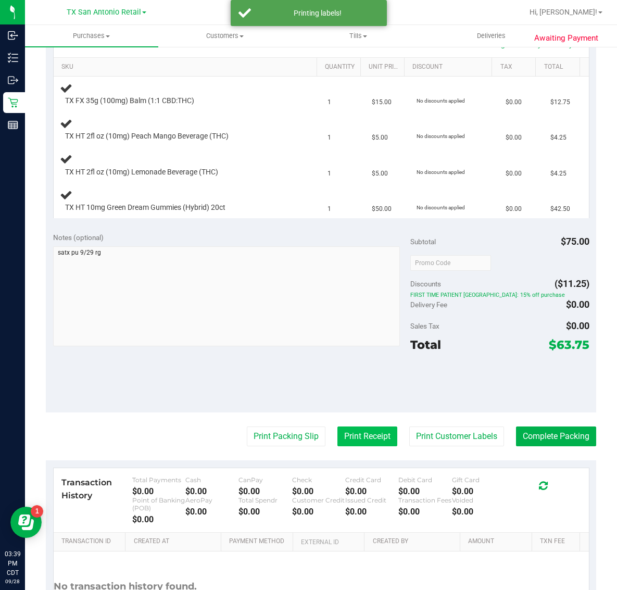
click at [352, 439] on button "Print Receipt" at bounding box center [368, 437] width 60 height 20
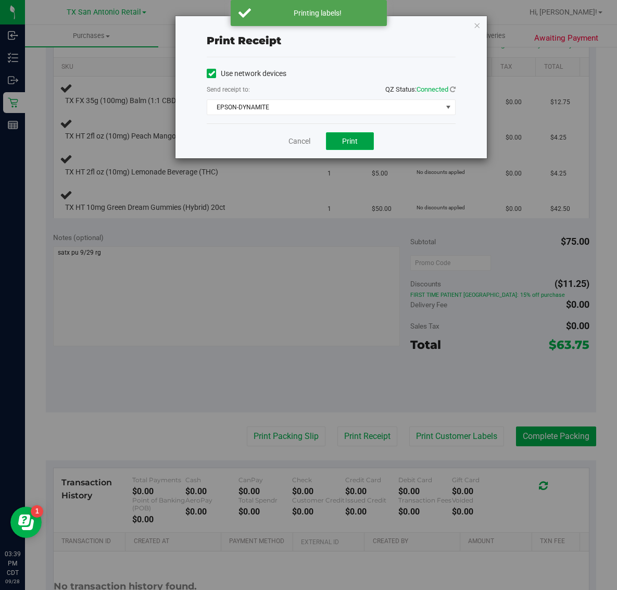
click at [350, 142] on span "Print" at bounding box center [350, 141] width 16 height 8
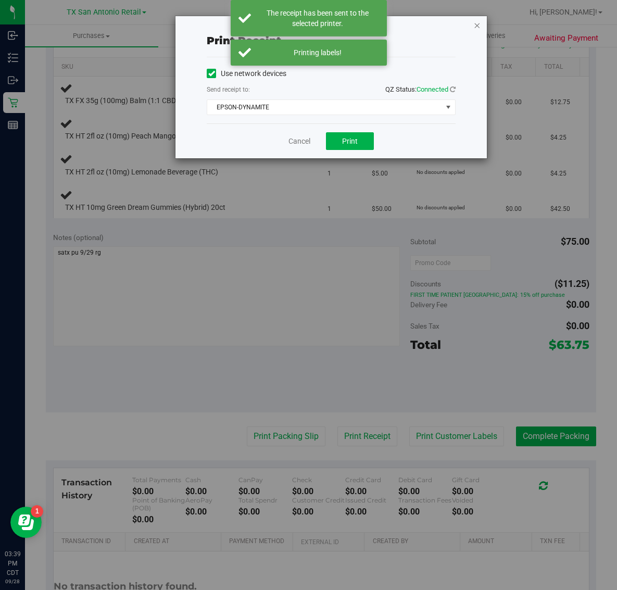
click at [474, 22] on icon "button" at bounding box center [477, 25] width 7 height 13
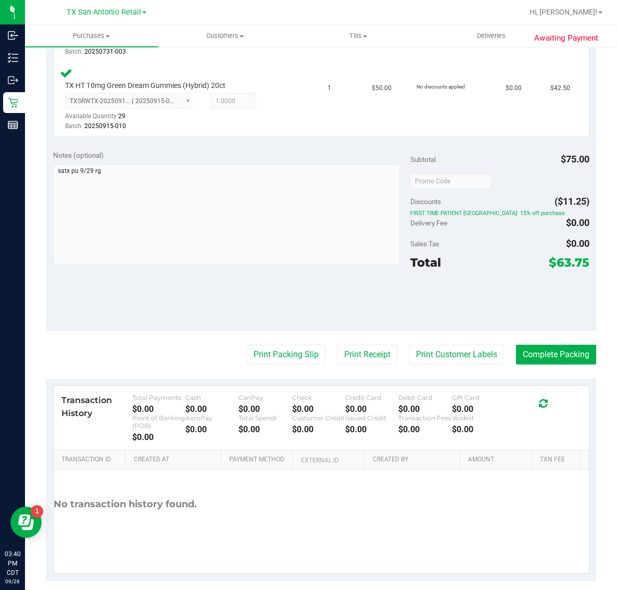
scroll to position [499, 0]
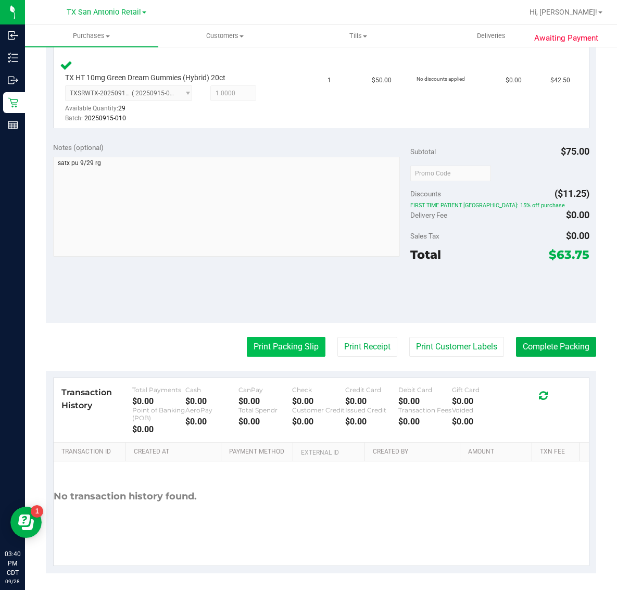
click at [283, 345] on button "Print Packing Slip" at bounding box center [286, 347] width 79 height 20
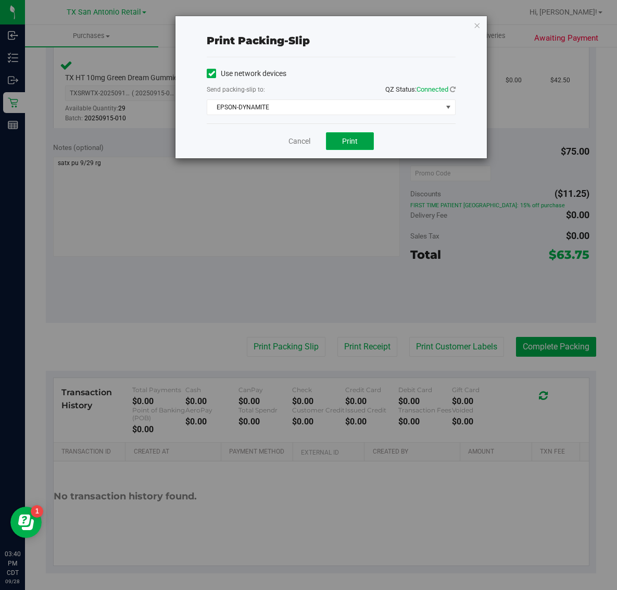
click at [355, 137] on span "Print" at bounding box center [350, 141] width 16 height 8
click at [477, 24] on icon "button" at bounding box center [477, 25] width 7 height 13
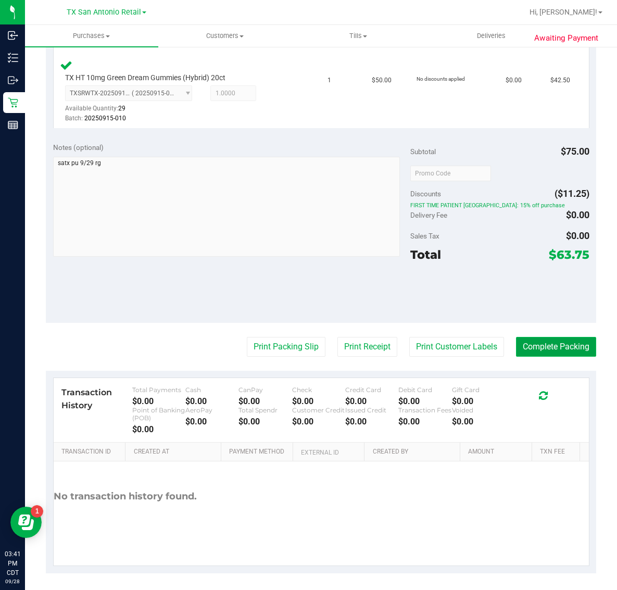
click at [550, 350] on button "Complete Packing" at bounding box center [556, 347] width 80 height 20
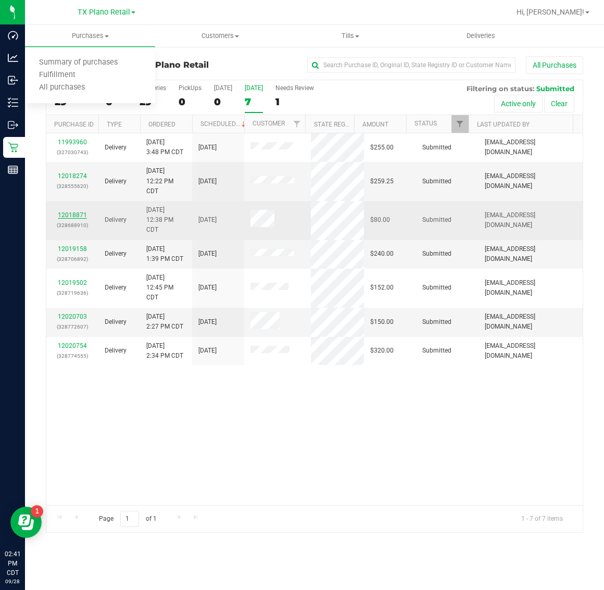
click at [77, 217] on link "12018871" at bounding box center [72, 215] width 29 height 7
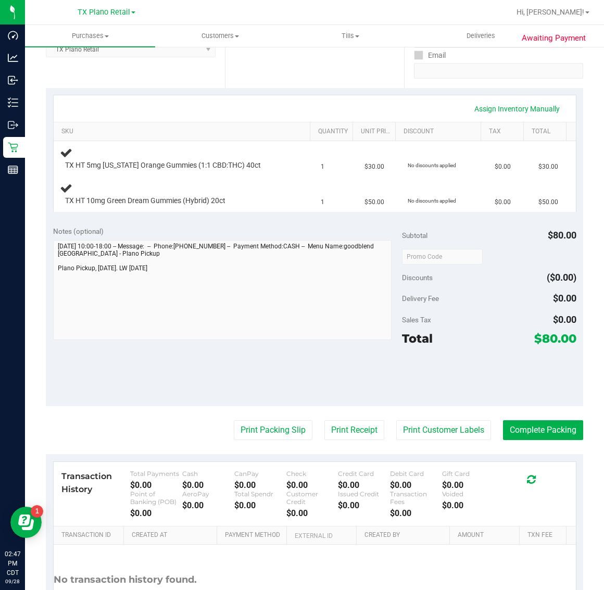
scroll to position [195, 0]
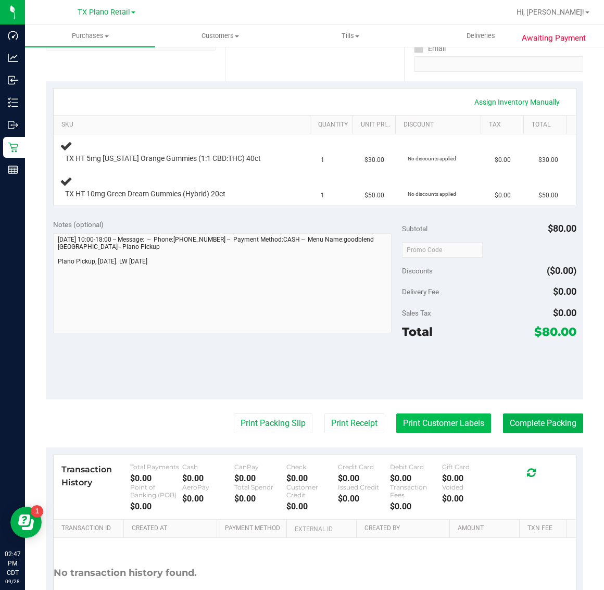
click at [433, 424] on button "Print Customer Labels" at bounding box center [443, 424] width 95 height 20
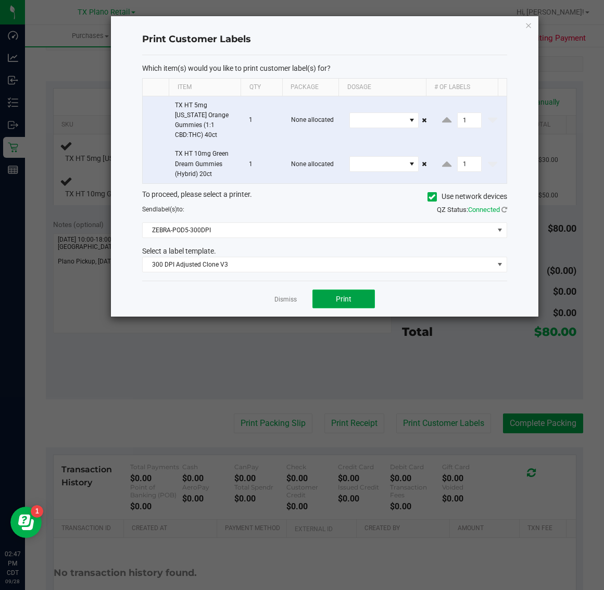
click at [331, 290] on button "Print" at bounding box center [344, 299] width 63 height 19
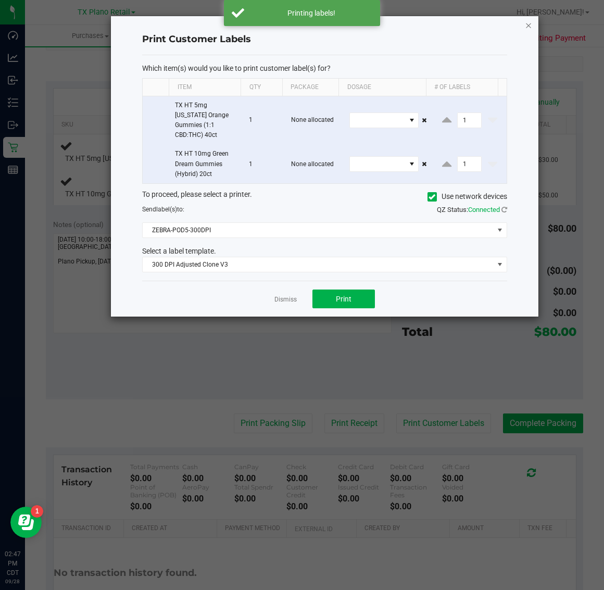
click at [532, 21] on icon "button" at bounding box center [528, 25] width 7 height 13
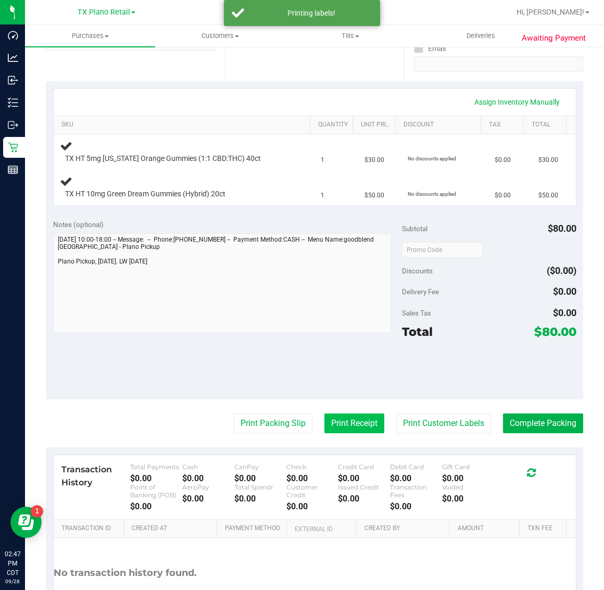
click at [348, 421] on button "Print Receipt" at bounding box center [355, 424] width 60 height 20
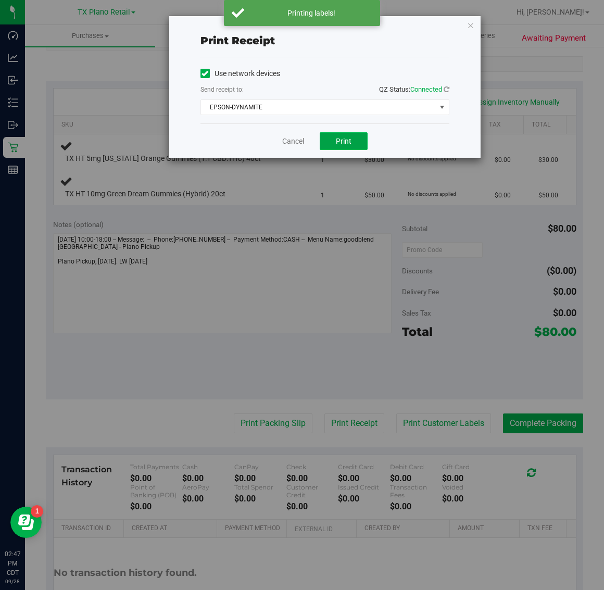
click at [346, 141] on span "Print" at bounding box center [344, 141] width 16 height 8
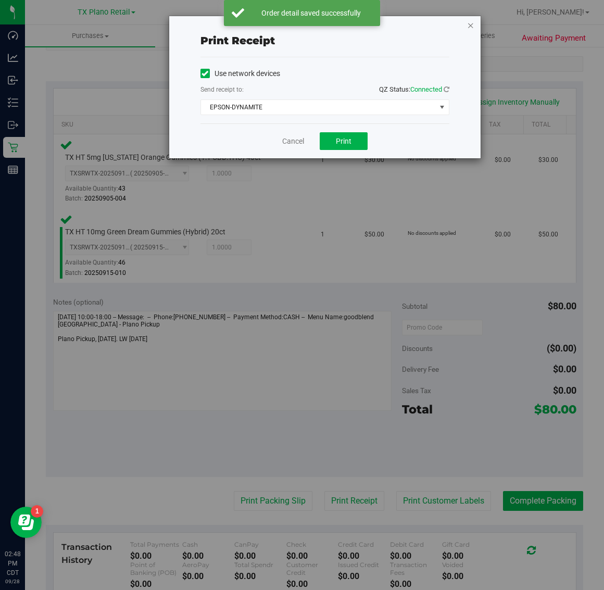
click at [470, 27] on icon "button" at bounding box center [470, 25] width 7 height 13
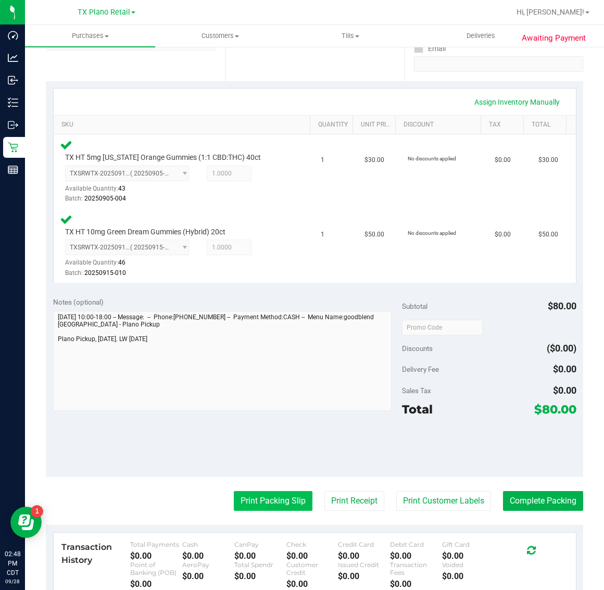
click at [282, 501] on button "Print Packing Slip" at bounding box center [273, 501] width 79 height 20
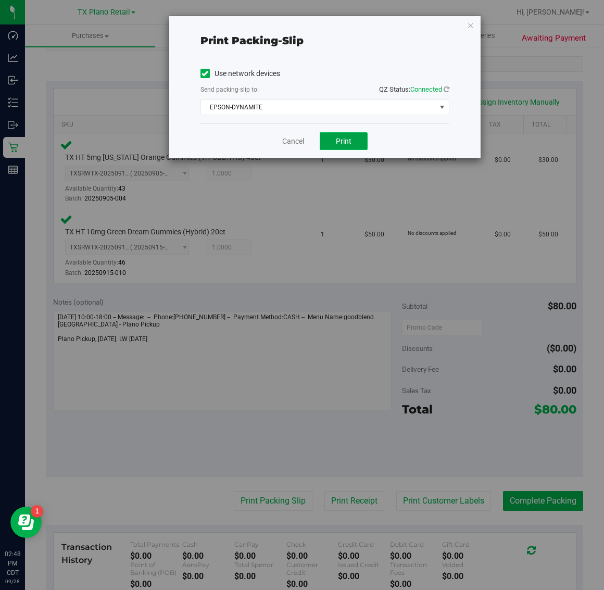
click at [344, 144] on span "Print" at bounding box center [344, 141] width 16 height 8
click at [346, 142] on span "Print" at bounding box center [344, 141] width 16 height 8
click at [467, 21] on icon "button" at bounding box center [470, 25] width 7 height 13
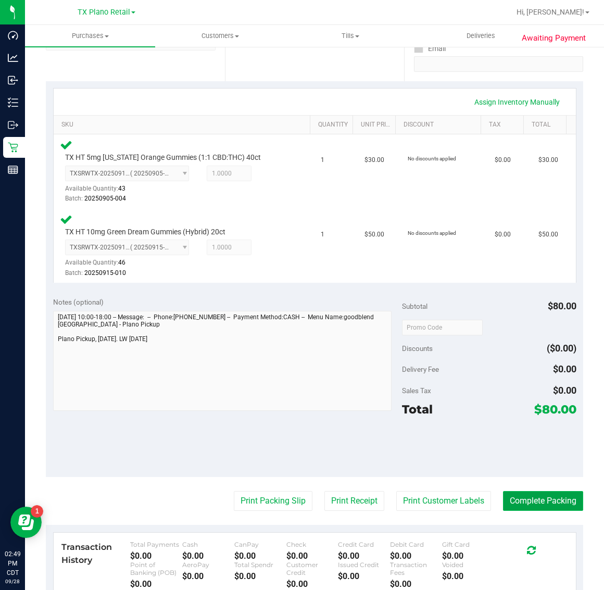
click at [539, 501] on button "Complete Packing" at bounding box center [543, 501] width 80 height 20
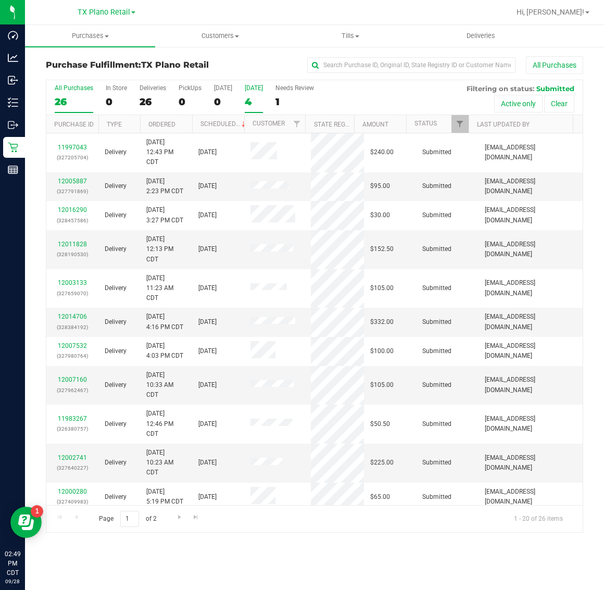
click at [258, 91] on div "[DATE]" at bounding box center [254, 87] width 18 height 7
click at [0, 0] on input "[DATE] 4" at bounding box center [0, 0] width 0 height 0
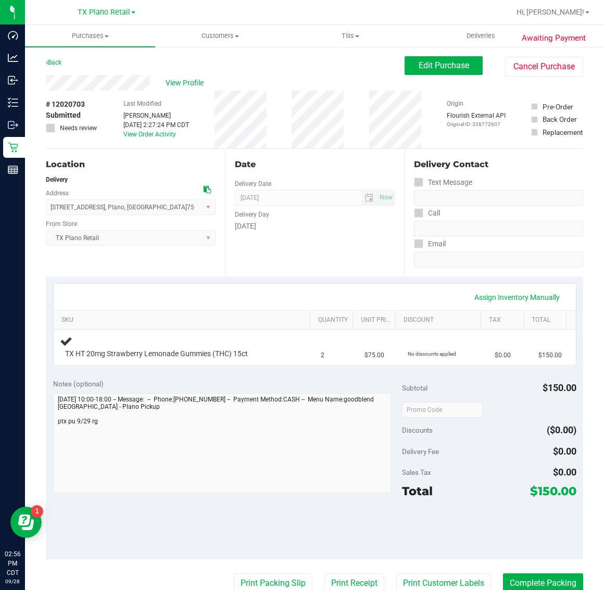
scroll to position [65, 0]
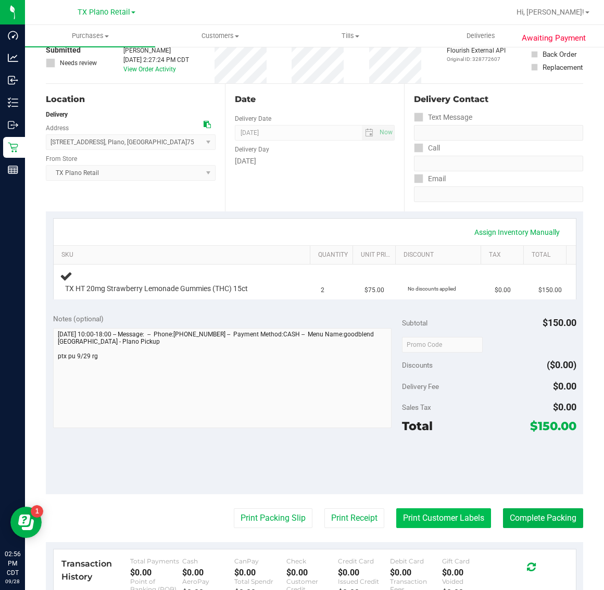
click at [440, 516] on button "Print Customer Labels" at bounding box center [443, 518] width 95 height 20
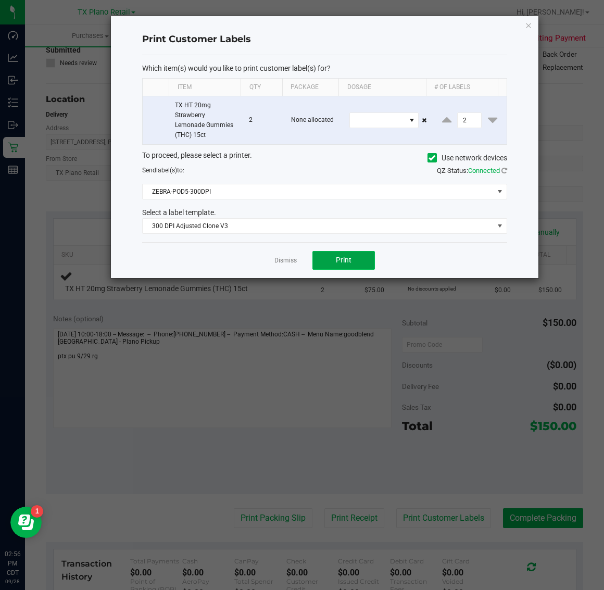
click at [344, 261] on span "Print" at bounding box center [344, 260] width 16 height 8
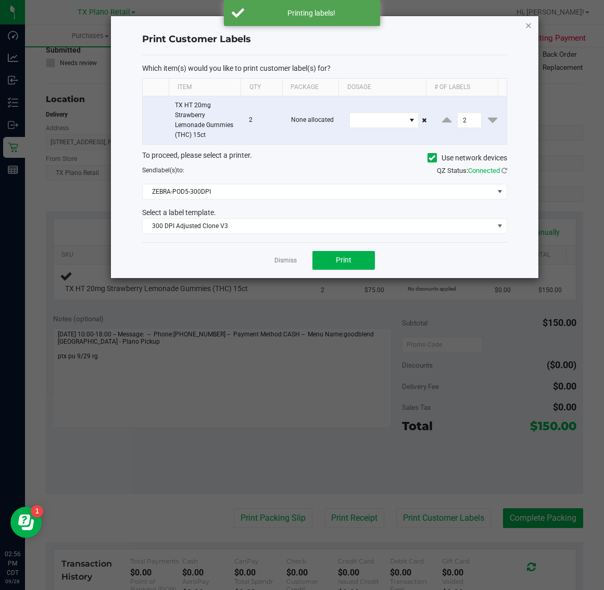
click at [528, 25] on icon "button" at bounding box center [528, 25] width 7 height 13
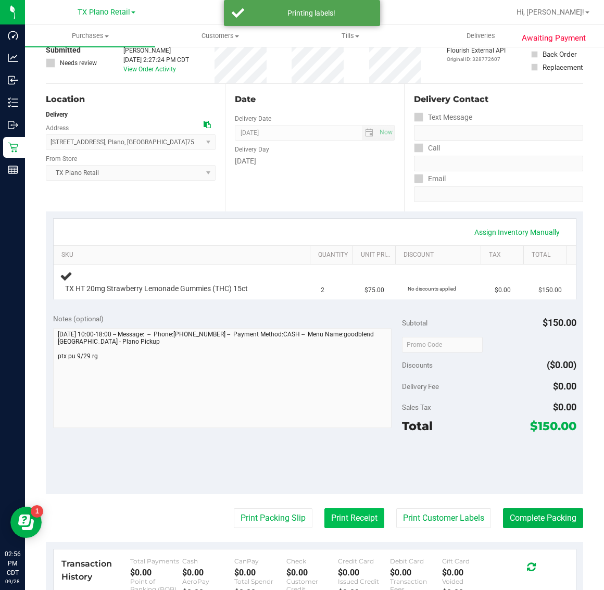
click at [363, 516] on button "Print Receipt" at bounding box center [355, 518] width 60 height 20
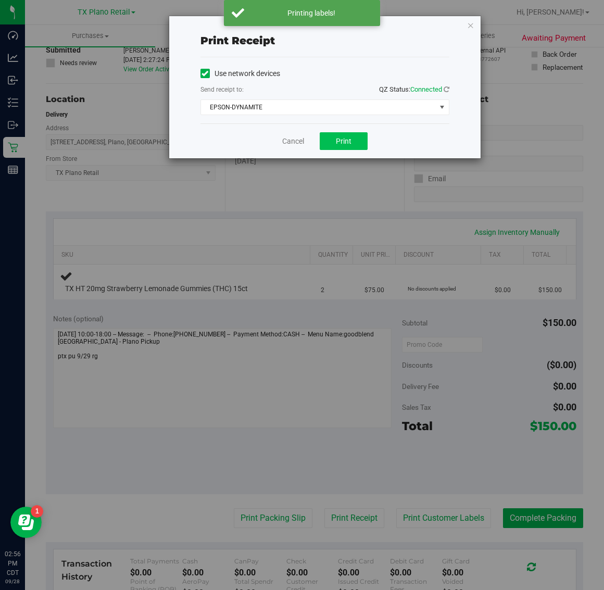
click at [354, 136] on button "Print" at bounding box center [344, 141] width 48 height 18
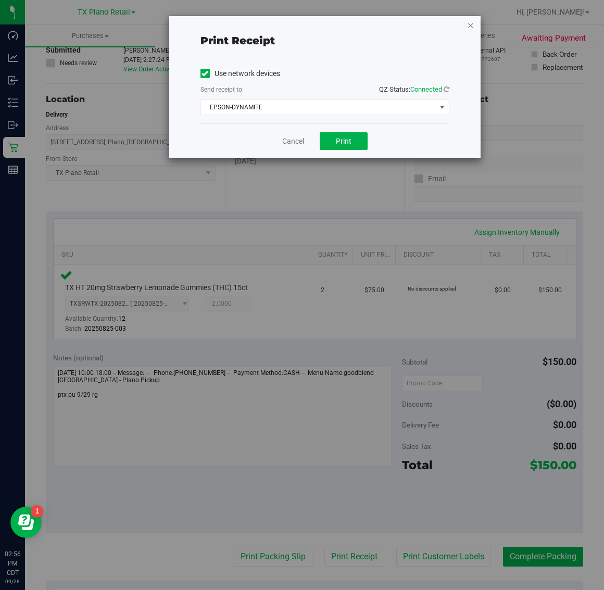
click at [470, 27] on icon "button" at bounding box center [470, 25] width 7 height 13
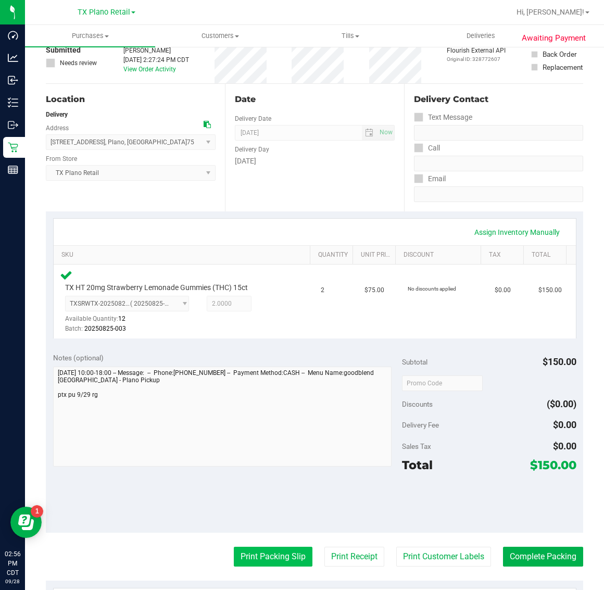
click at [259, 557] on button "Print Packing Slip" at bounding box center [273, 557] width 79 height 20
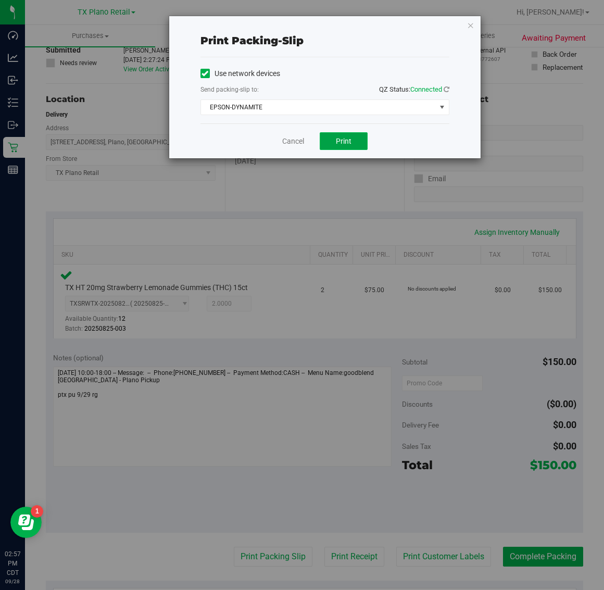
click at [345, 137] on span "Print" at bounding box center [344, 141] width 16 height 8
click at [470, 25] on icon "button" at bounding box center [470, 25] width 7 height 13
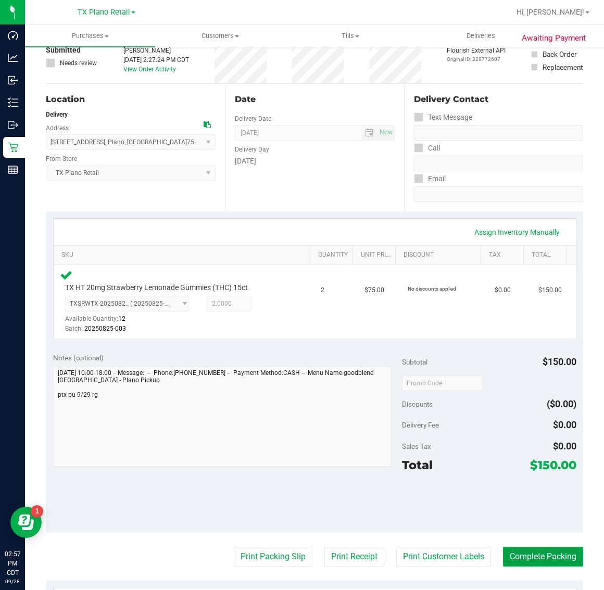
click at [522, 555] on button "Complete Packing" at bounding box center [543, 557] width 80 height 20
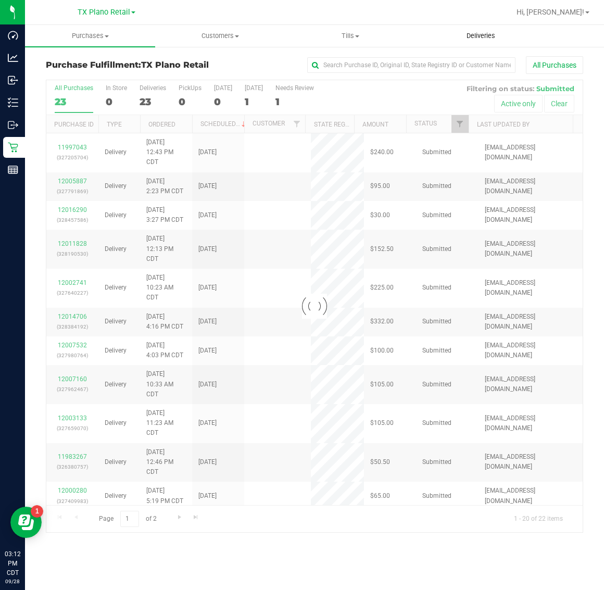
click at [496, 36] on span "Deliveries" at bounding box center [481, 35] width 57 height 9
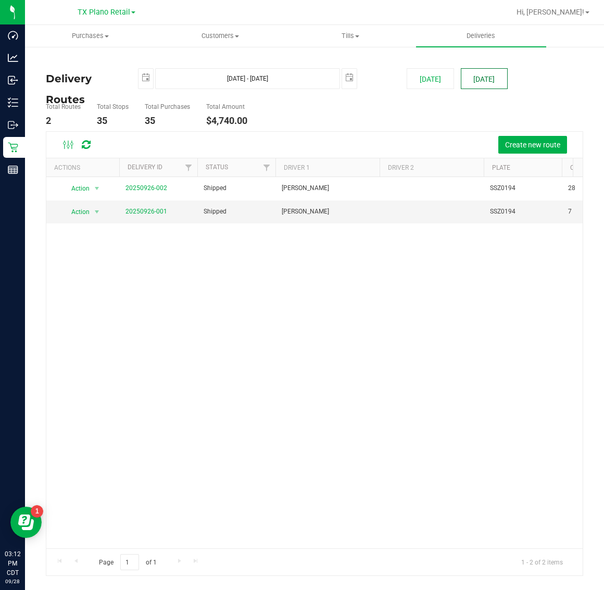
click at [487, 79] on button "[DATE]" at bounding box center [484, 78] width 47 height 21
type input "[DATE] - [DATE]"
type input "[DATE]"
click at [147, 213] on link "20250927-003" at bounding box center [147, 211] width 42 height 7
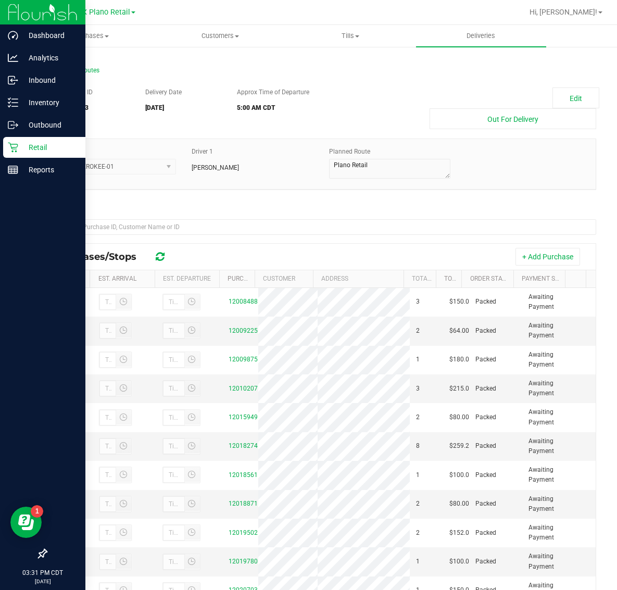
click at [29, 148] on p "Retail" at bounding box center [49, 147] width 63 height 13
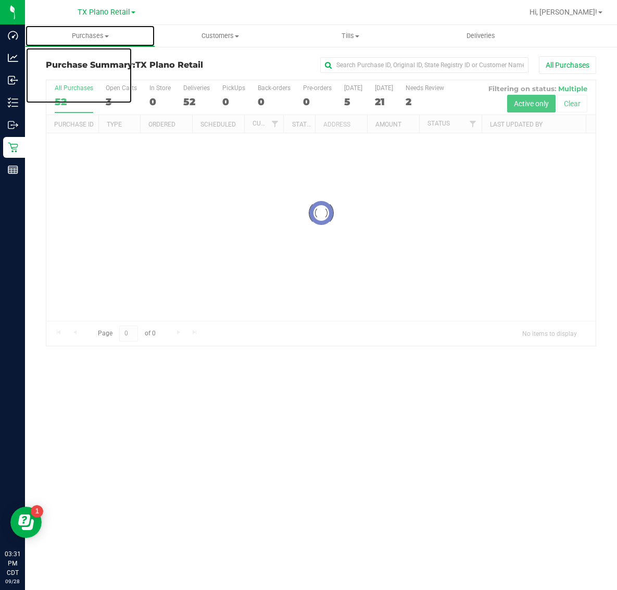
click at [95, 40] on span "Purchases" at bounding box center [90, 35] width 129 height 9
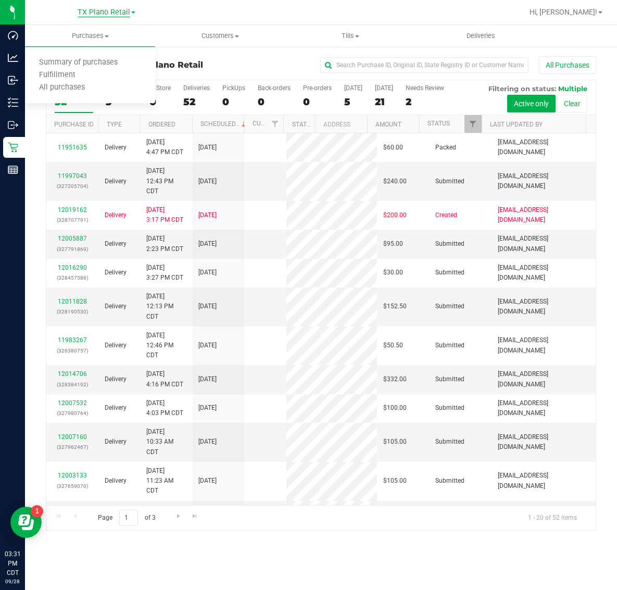
click at [103, 14] on span "TX Plano Retail" at bounding box center [104, 12] width 53 height 9
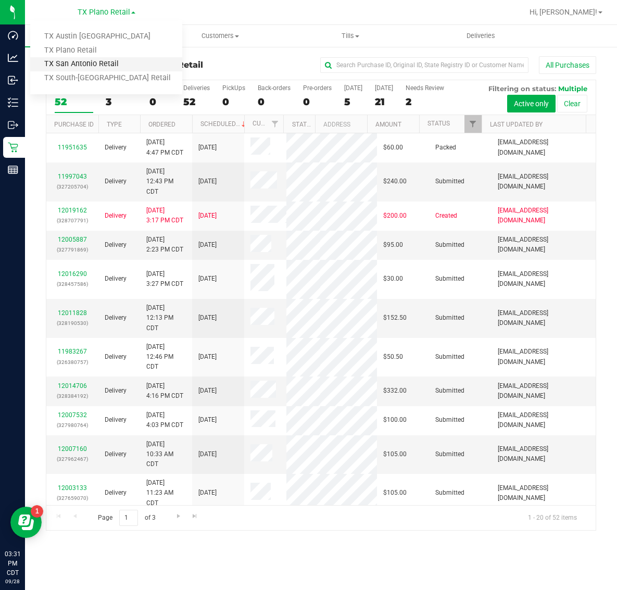
click at [92, 66] on link "TX San Antonio Retail" at bounding box center [106, 64] width 152 height 14
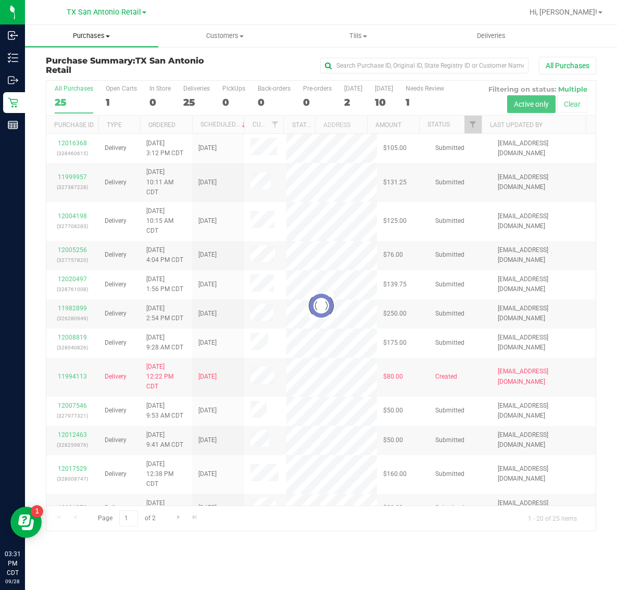
click at [86, 34] on span "Purchases" at bounding box center [91, 35] width 133 height 9
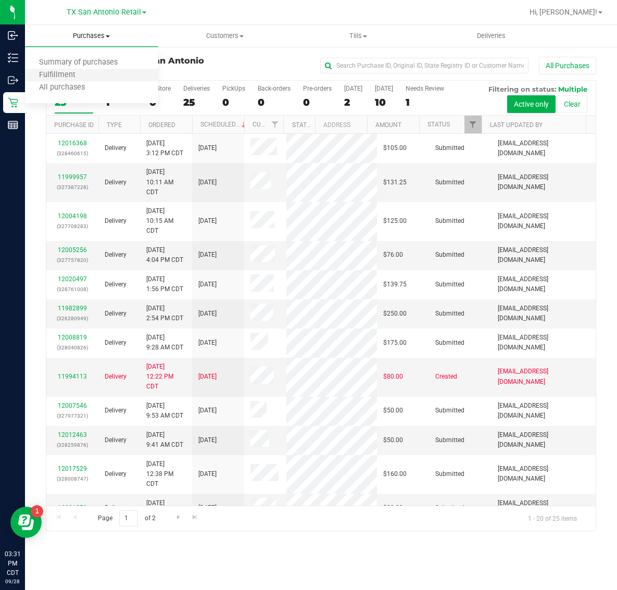
click at [95, 71] on li "Fulfillment" at bounding box center [91, 75] width 133 height 13
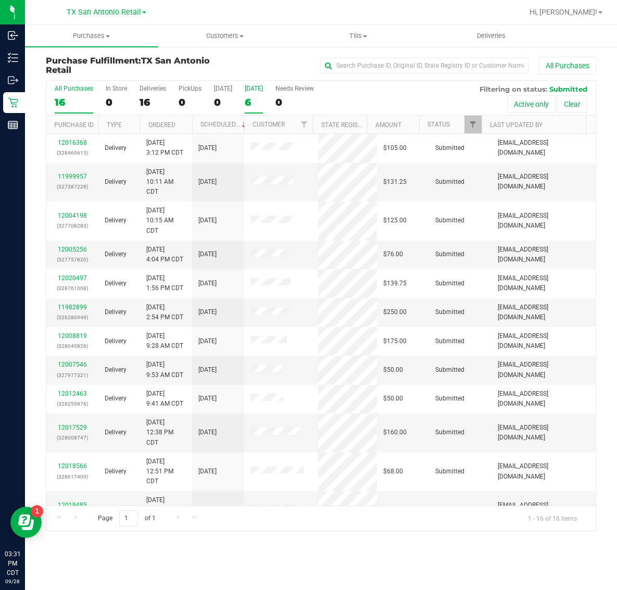
click at [263, 95] on label "[DATE] 6" at bounding box center [254, 99] width 18 height 29
click at [0, 0] on input "[DATE] 6" at bounding box center [0, 0] width 0 height 0
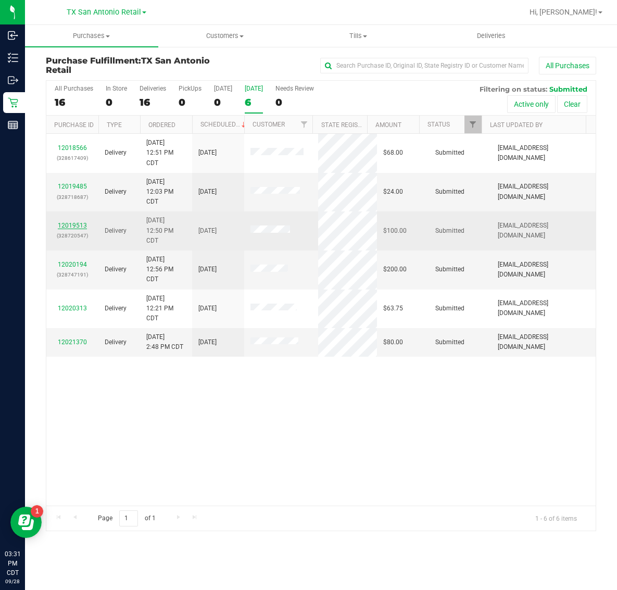
click at [69, 227] on link "12019513" at bounding box center [72, 225] width 29 height 7
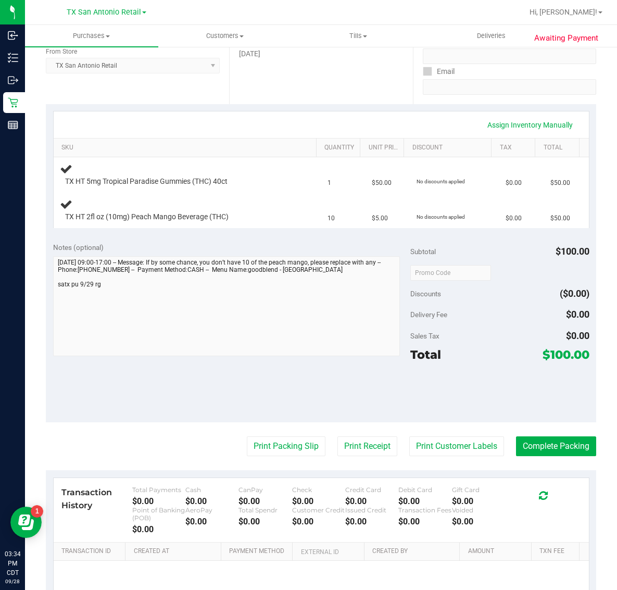
scroll to position [195, 0]
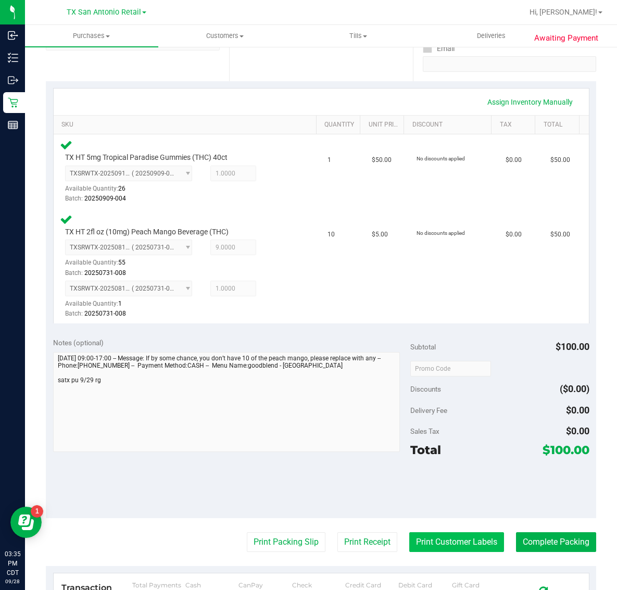
click at [431, 541] on button "Print Customer Labels" at bounding box center [456, 542] width 95 height 20
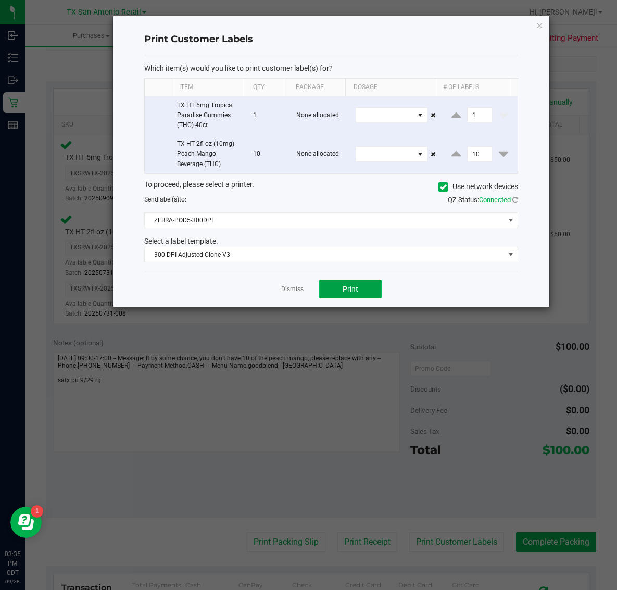
click at [350, 290] on span "Print" at bounding box center [351, 289] width 16 height 8
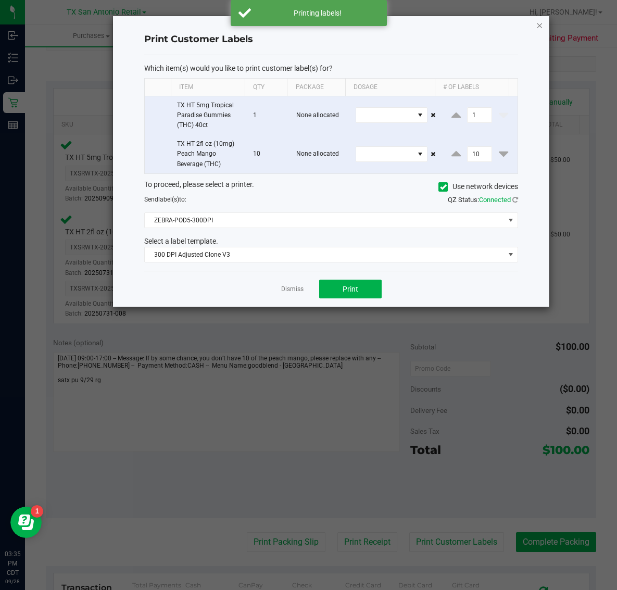
click at [540, 27] on icon "button" at bounding box center [539, 25] width 7 height 13
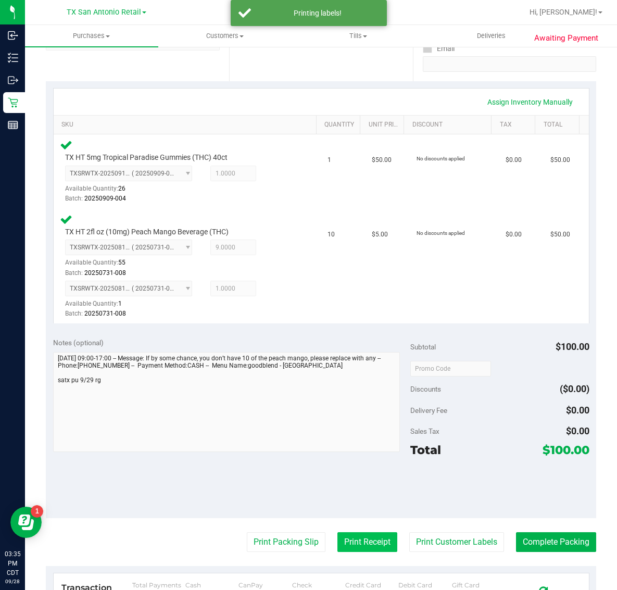
click at [352, 551] on button "Print Receipt" at bounding box center [368, 542] width 60 height 20
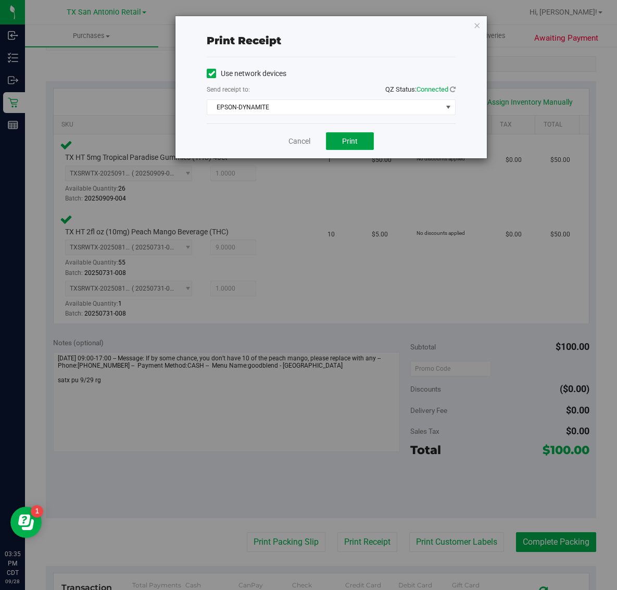
click at [361, 139] on button "Print" at bounding box center [350, 141] width 48 height 18
click at [477, 27] on icon "button" at bounding box center [477, 25] width 7 height 13
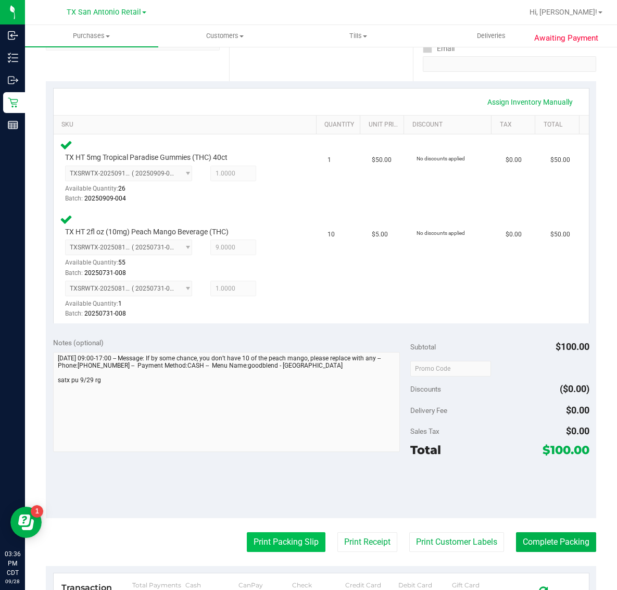
click at [296, 541] on button "Print Packing Slip" at bounding box center [286, 542] width 79 height 20
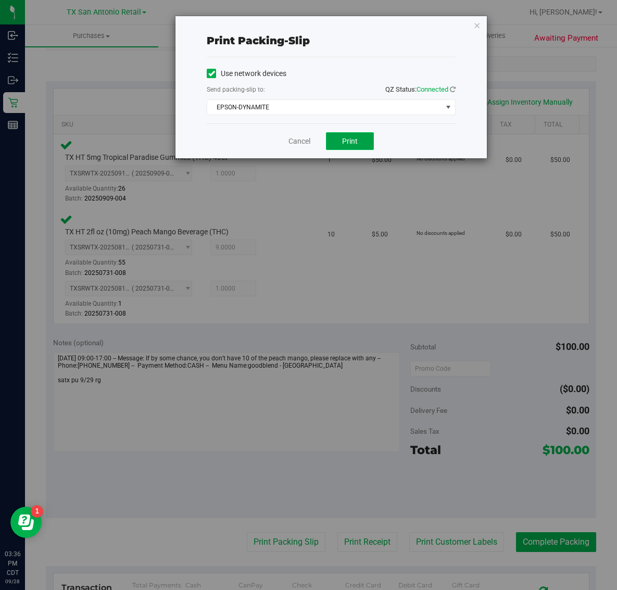
click at [358, 141] on button "Print" at bounding box center [350, 141] width 48 height 18
click at [477, 24] on icon "button" at bounding box center [477, 25] width 7 height 13
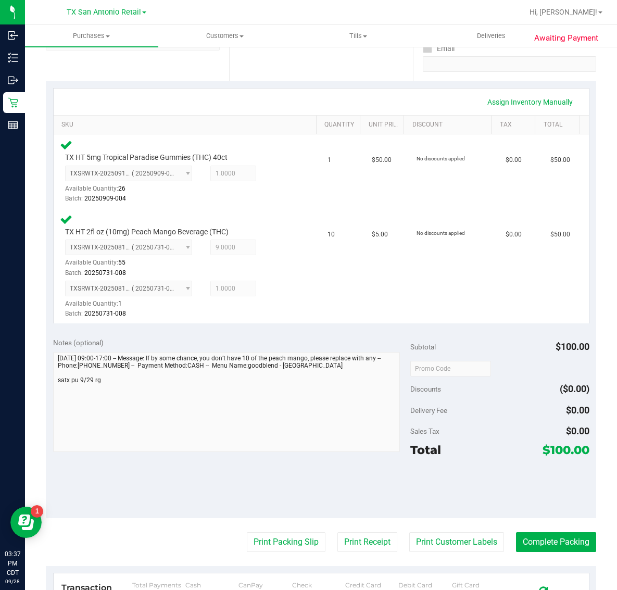
click at [564, 457] on div "$100.00" at bounding box center [566, 450] width 47 height 19
click at [568, 540] on button "Complete Packing" at bounding box center [556, 542] width 80 height 20
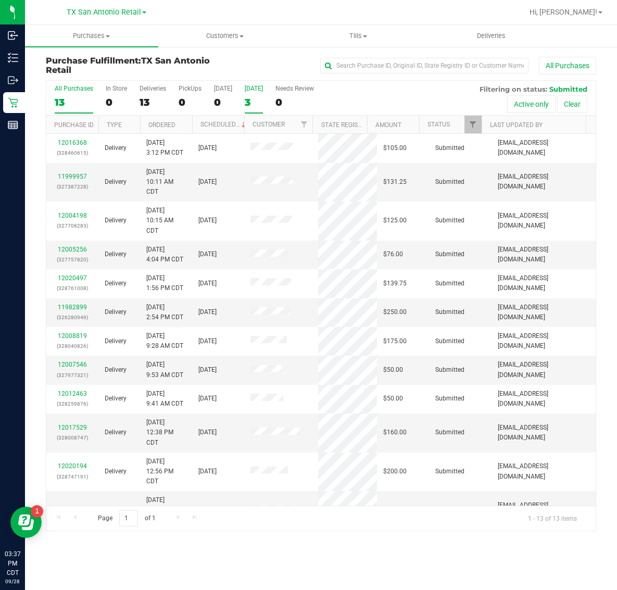
click at [258, 94] on label "[DATE] 3" at bounding box center [254, 99] width 18 height 29
click at [0, 0] on input "[DATE] 3" at bounding box center [0, 0] width 0 height 0
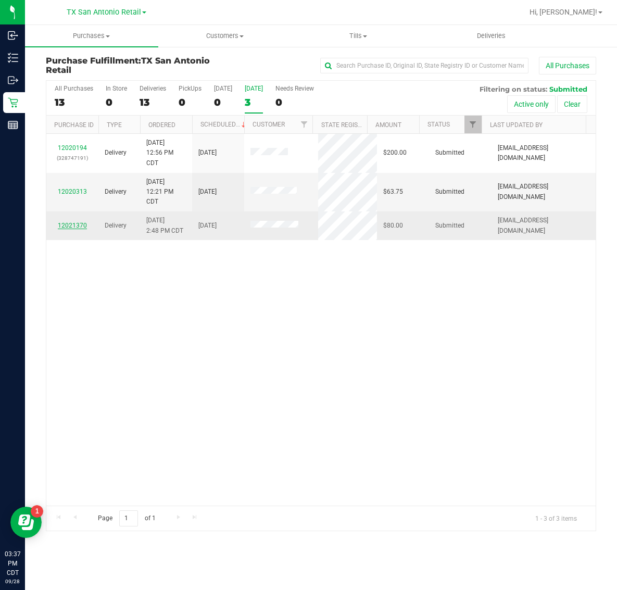
click at [77, 227] on link "12021370" at bounding box center [72, 225] width 29 height 7
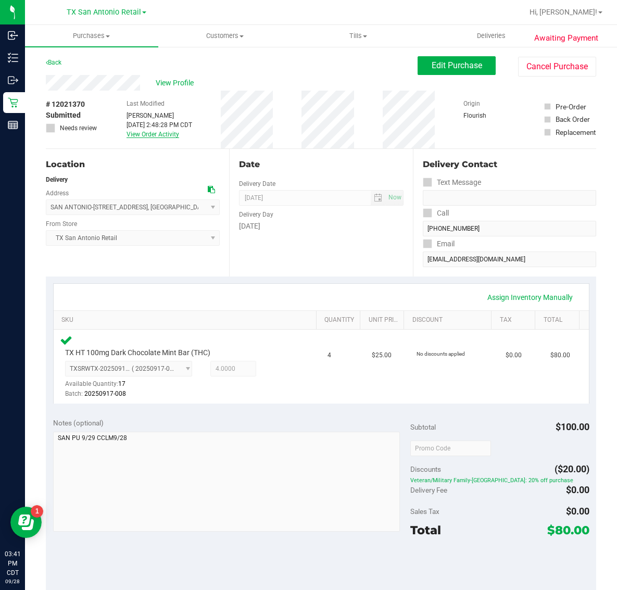
scroll to position [277, 0]
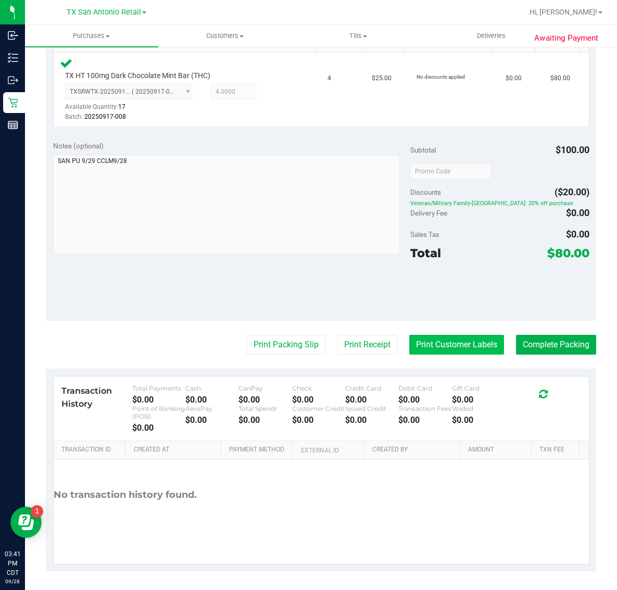
click at [460, 345] on button "Print Customer Labels" at bounding box center [456, 345] width 95 height 20
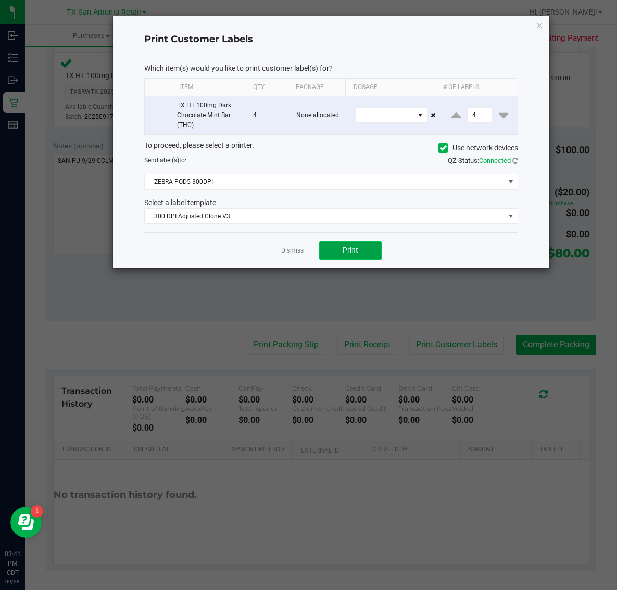
click at [357, 252] on span "Print" at bounding box center [351, 250] width 16 height 8
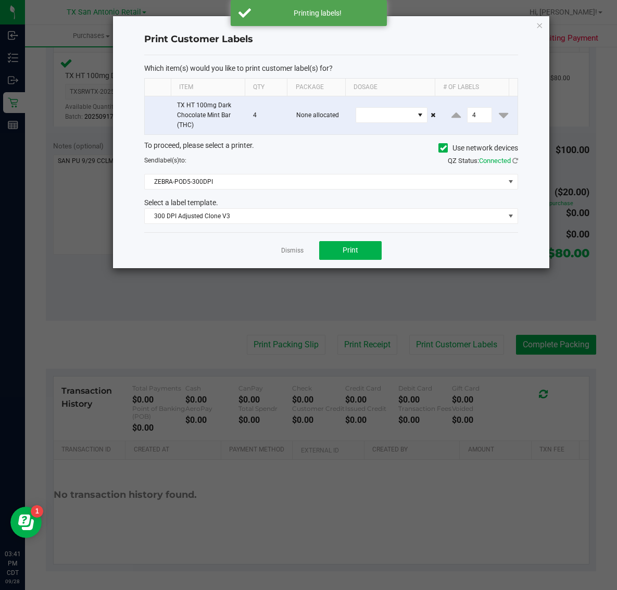
click at [525, 29] on div "Print Customer Labels Which item(s) would you like to print customer label(s) f…" at bounding box center [331, 142] width 437 height 252
click at [538, 25] on icon "button" at bounding box center [539, 25] width 7 height 13
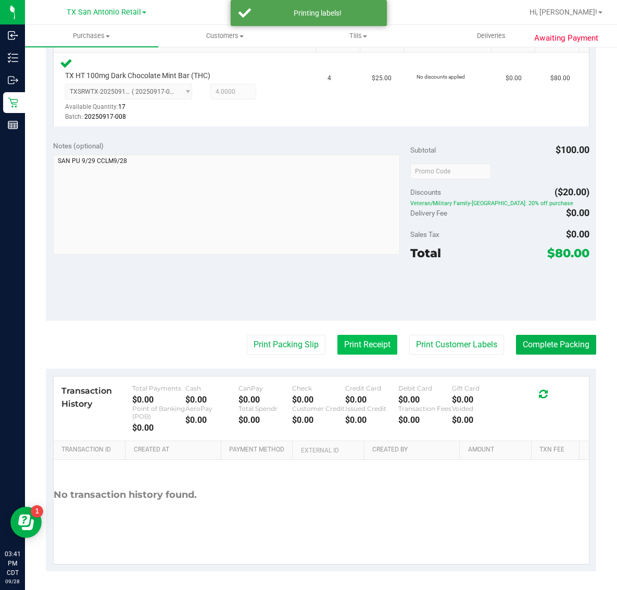
click at [363, 344] on button "Print Receipt" at bounding box center [368, 345] width 60 height 20
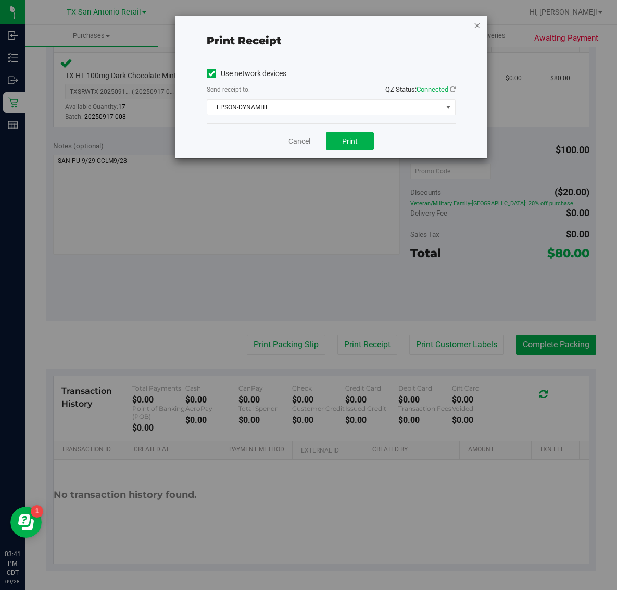
click at [480, 25] on icon "button" at bounding box center [477, 25] width 7 height 13
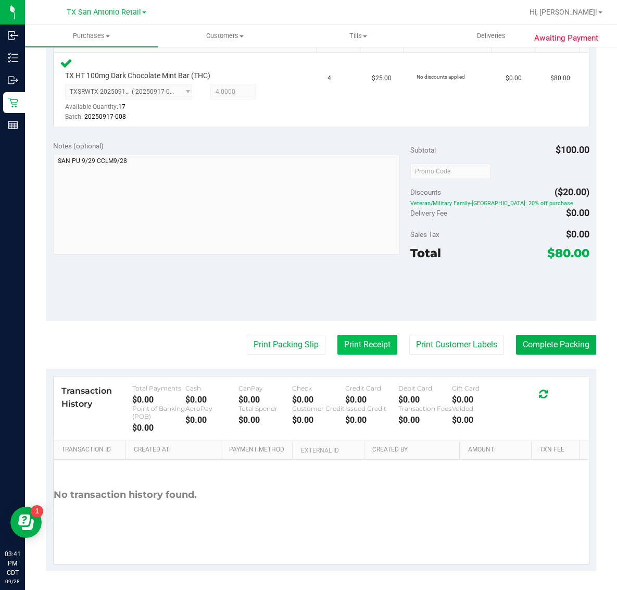
click at [358, 343] on button "Print Receipt" at bounding box center [368, 345] width 60 height 20
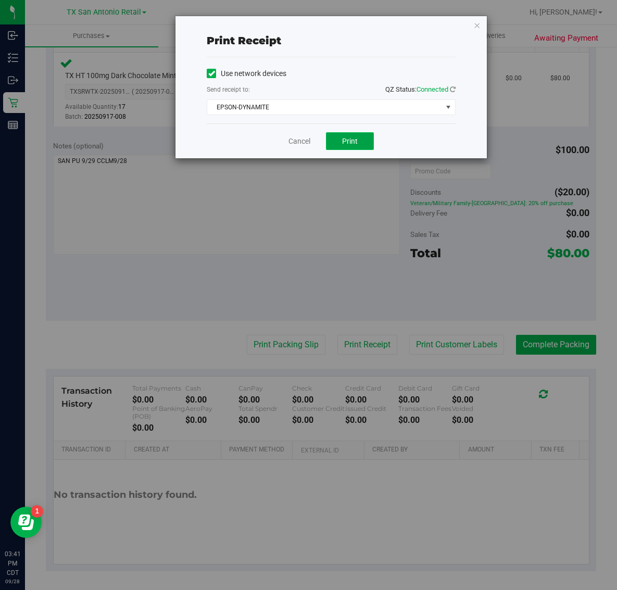
click at [355, 141] on span "Print" at bounding box center [350, 141] width 16 height 8
click at [477, 24] on icon "button" at bounding box center [477, 25] width 7 height 13
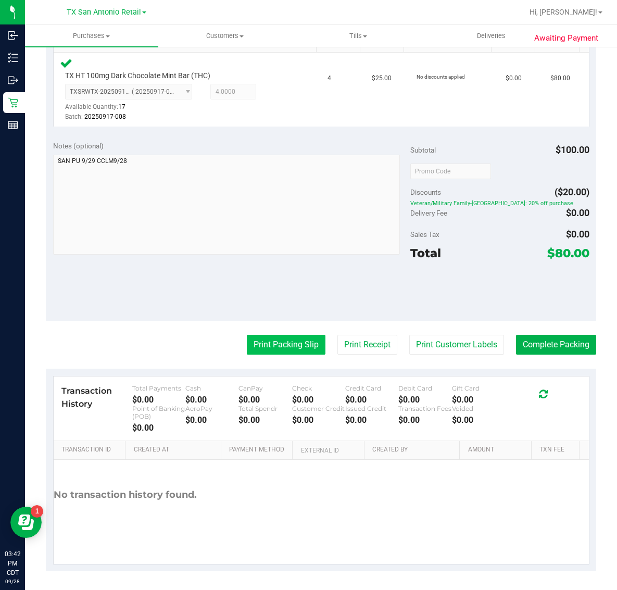
click at [290, 345] on button "Print Packing Slip" at bounding box center [286, 345] width 79 height 20
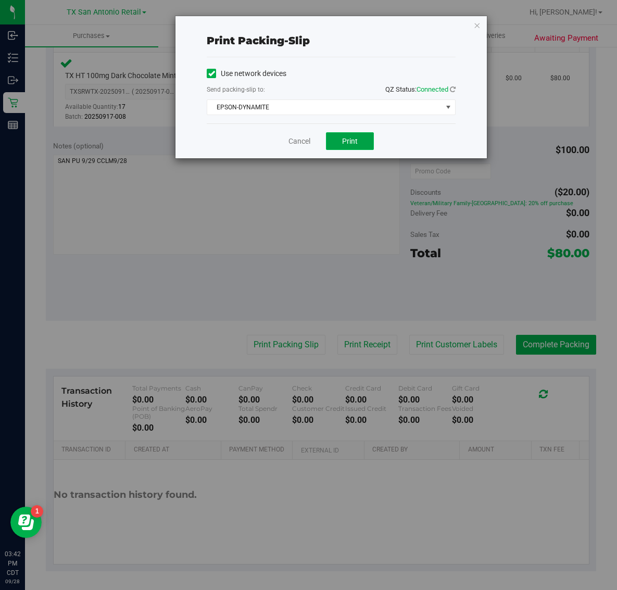
click at [357, 143] on span "Print" at bounding box center [350, 141] width 16 height 8
click at [480, 27] on icon "button" at bounding box center [477, 25] width 7 height 13
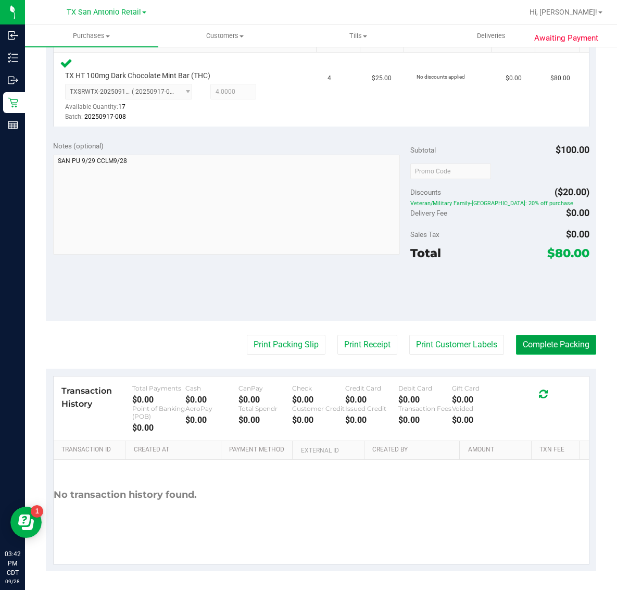
click at [562, 344] on button "Complete Packing" at bounding box center [556, 345] width 80 height 20
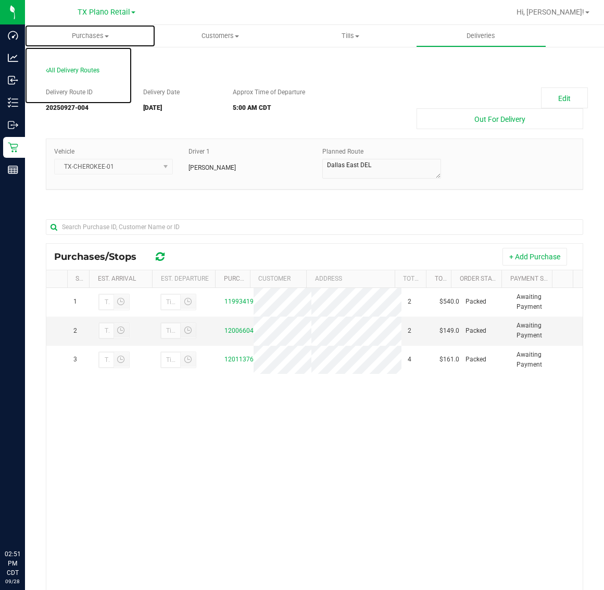
click at [89, 35] on span "Purchases" at bounding box center [90, 35] width 130 height 9
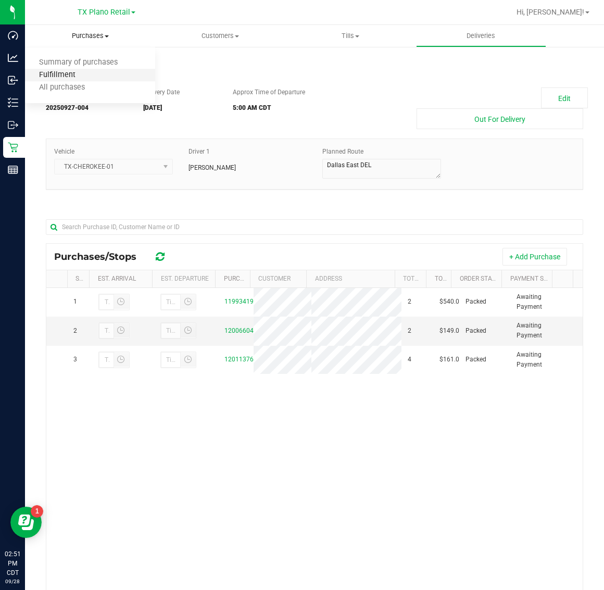
click at [84, 79] on span "Fulfillment" at bounding box center [57, 75] width 65 height 9
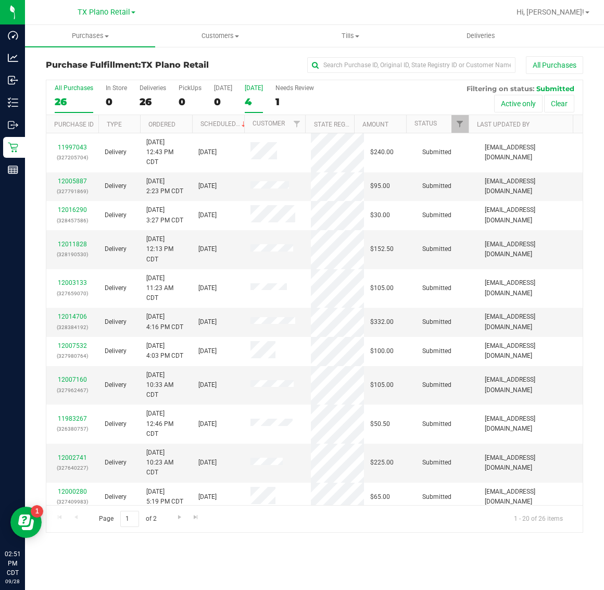
click at [256, 95] on label "[DATE] 4" at bounding box center [254, 98] width 18 height 29
click at [0, 0] on input "[DATE] 4" at bounding box center [0, 0] width 0 height 0
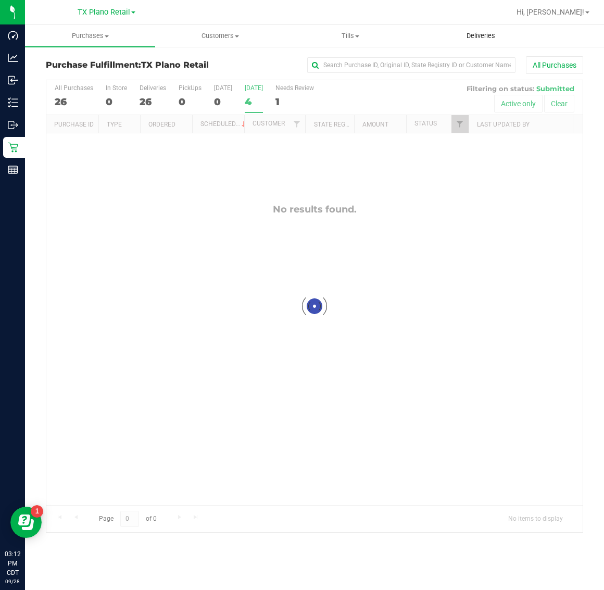
click at [475, 36] on span "Deliveries" at bounding box center [481, 35] width 57 height 9
